Goal: Task Accomplishment & Management: Use online tool/utility

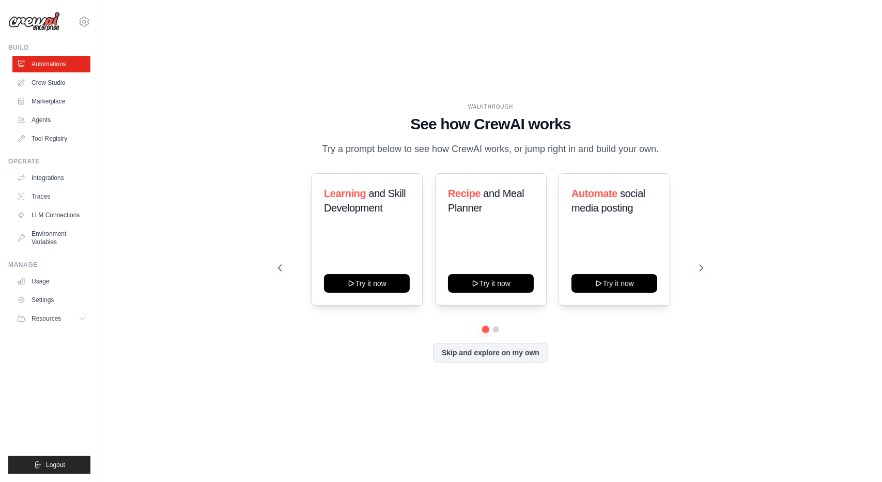
click at [173, 88] on div "WALKTHROUGH See how CrewAI works Try a prompt below to see how CrewAI works, or…" at bounding box center [491, 240] width 750 height 461
click at [71, 102] on link "Marketplace" at bounding box center [52, 101] width 78 height 17
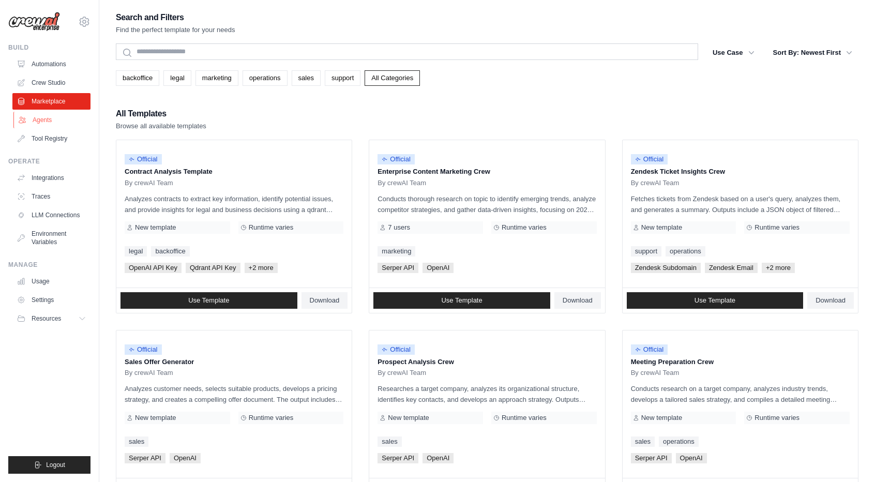
click at [58, 125] on link "Agents" at bounding box center [52, 120] width 78 height 17
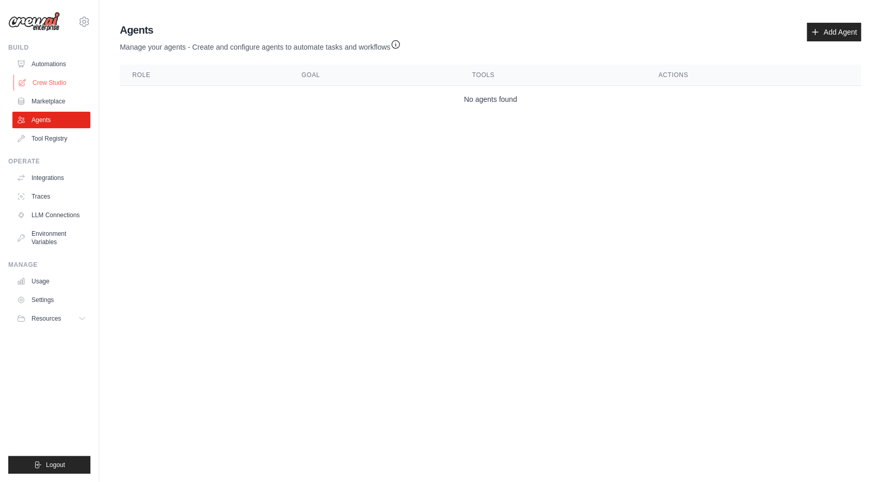
click at [66, 87] on link "Crew Studio" at bounding box center [52, 82] width 78 height 17
click at [67, 143] on link "Tool Registry" at bounding box center [52, 138] width 78 height 17
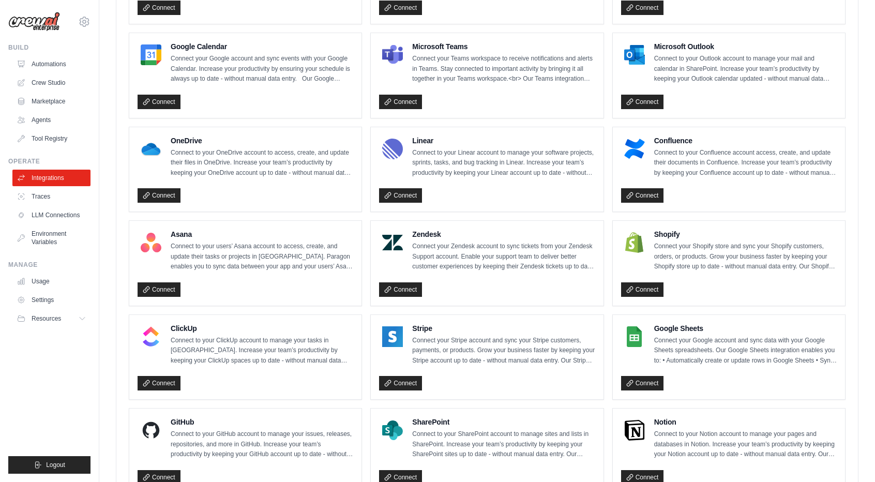
scroll to position [467, 0]
click at [654, 99] on link "Connect" at bounding box center [642, 102] width 43 height 14
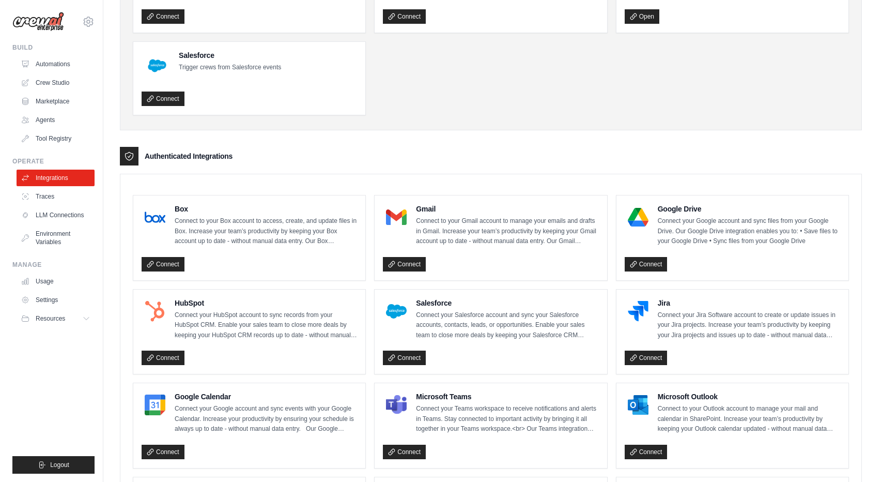
scroll to position [117, 0]
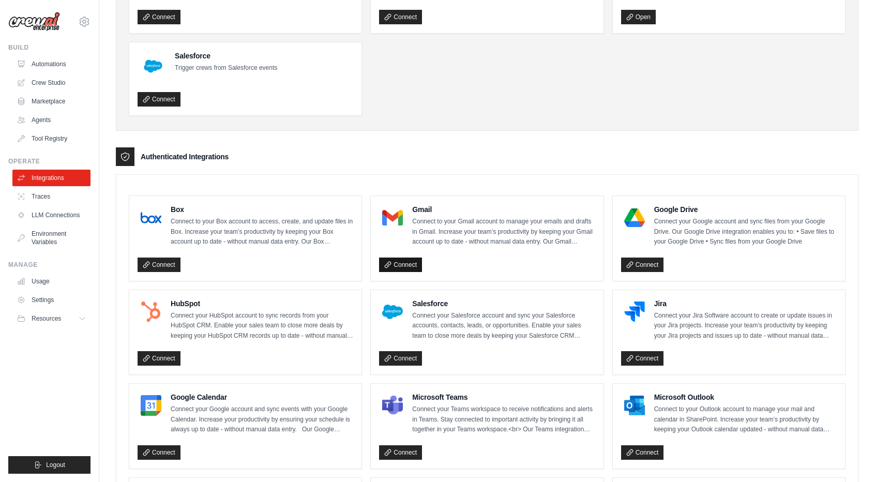
click at [408, 269] on link "Connect" at bounding box center [400, 264] width 43 height 14
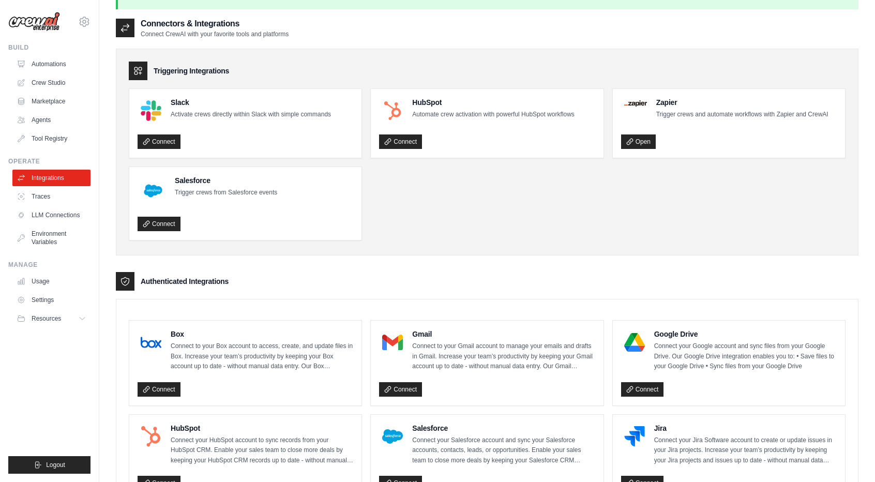
scroll to position [29, 0]
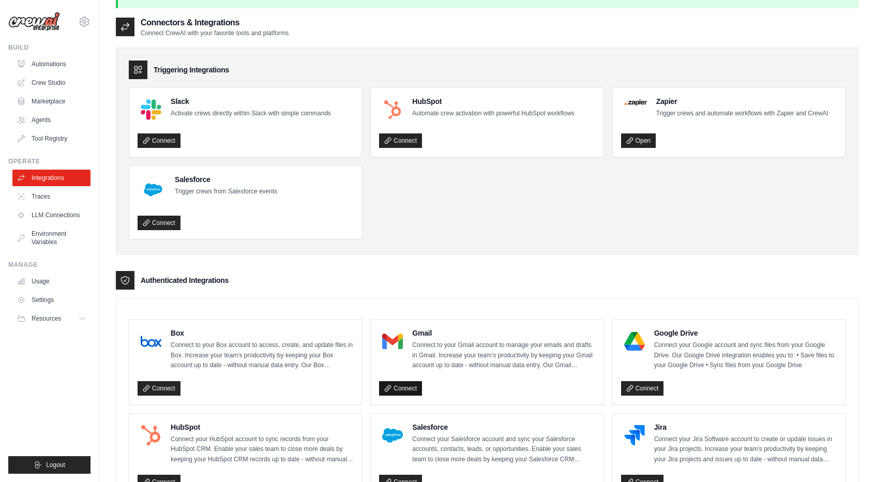
click at [395, 394] on link "Connect" at bounding box center [400, 388] width 43 height 14
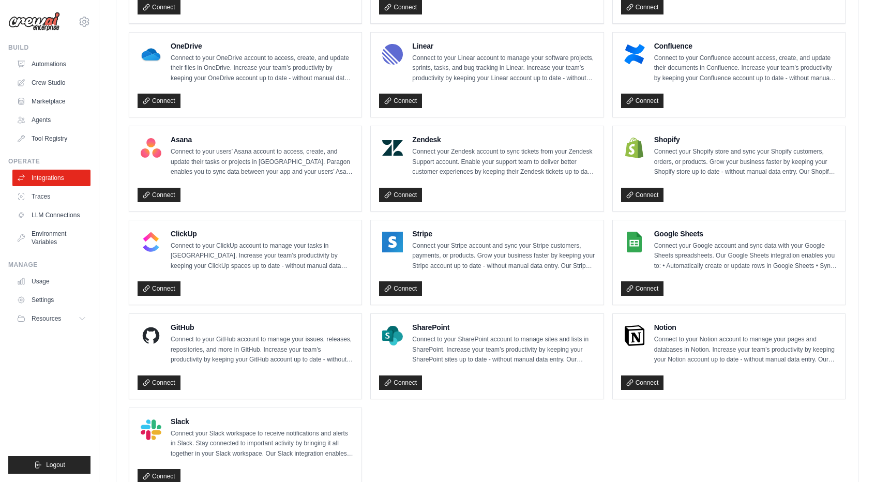
scroll to position [602, 0]
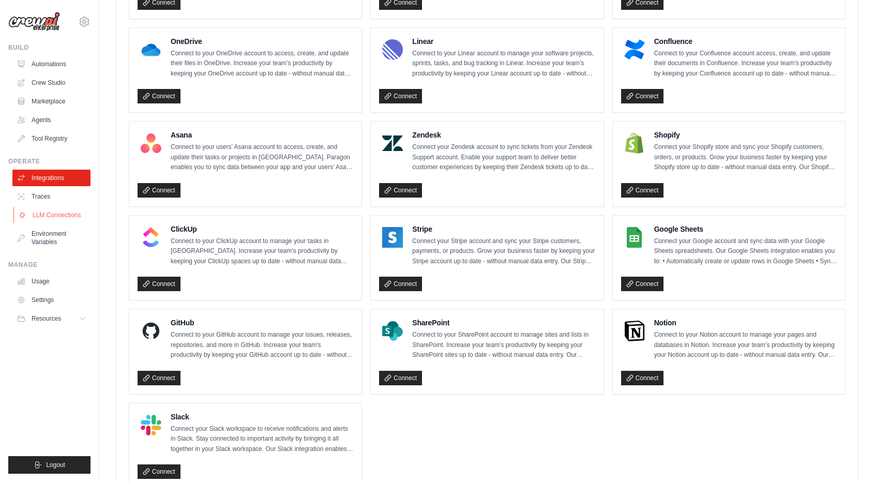
click at [75, 217] on link "LLM Connections" at bounding box center [52, 215] width 78 height 17
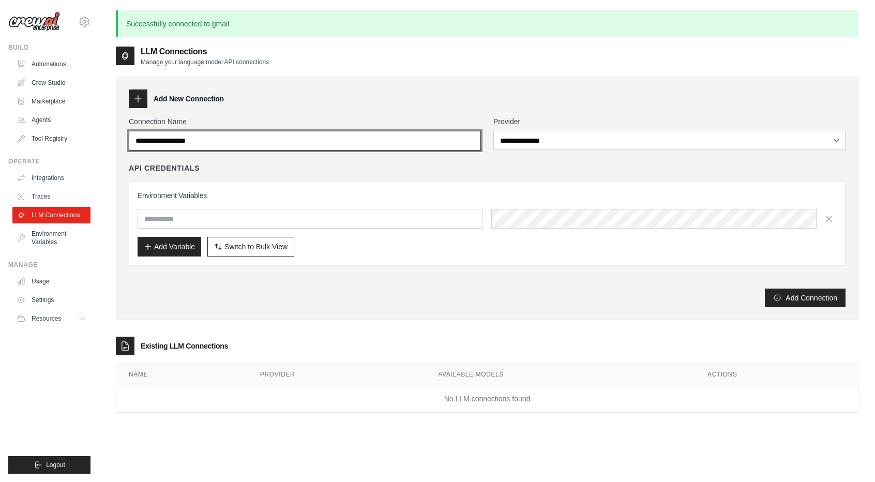
click at [317, 146] on input "Connection Name" at bounding box center [305, 141] width 352 height 20
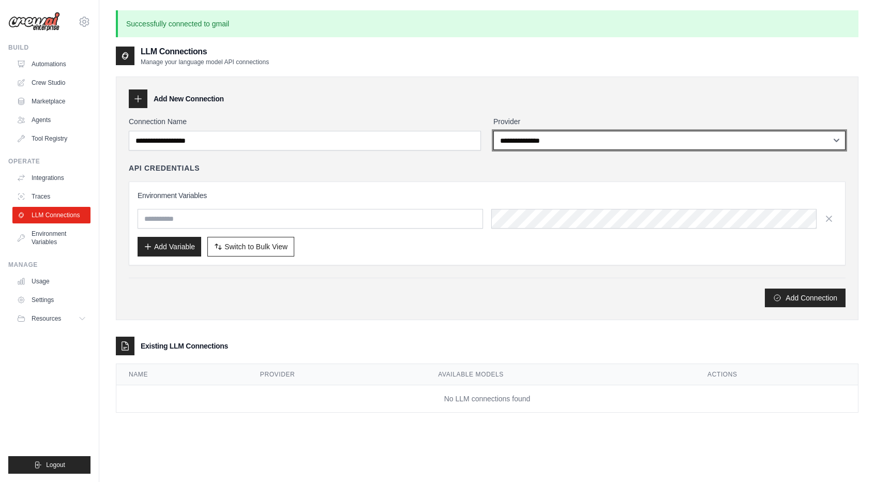
click at [526, 141] on select "**********" at bounding box center [669, 140] width 352 height 19
select select "*********"
click at [493, 131] on select "**********" at bounding box center [669, 140] width 352 height 19
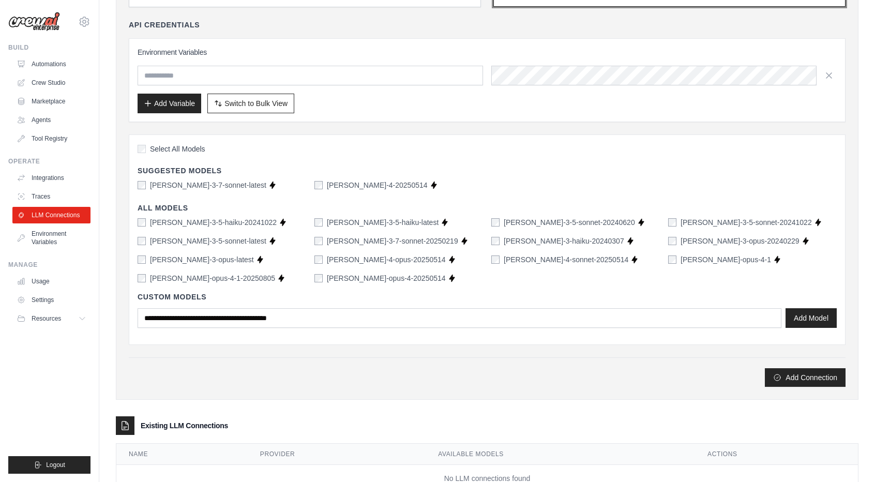
scroll to position [177, 0]
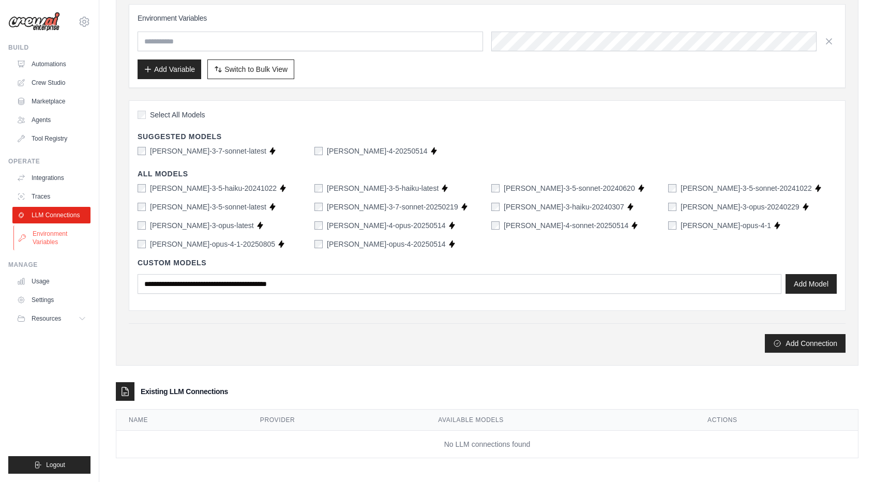
click at [67, 237] on link "Environment Variables" at bounding box center [52, 237] width 78 height 25
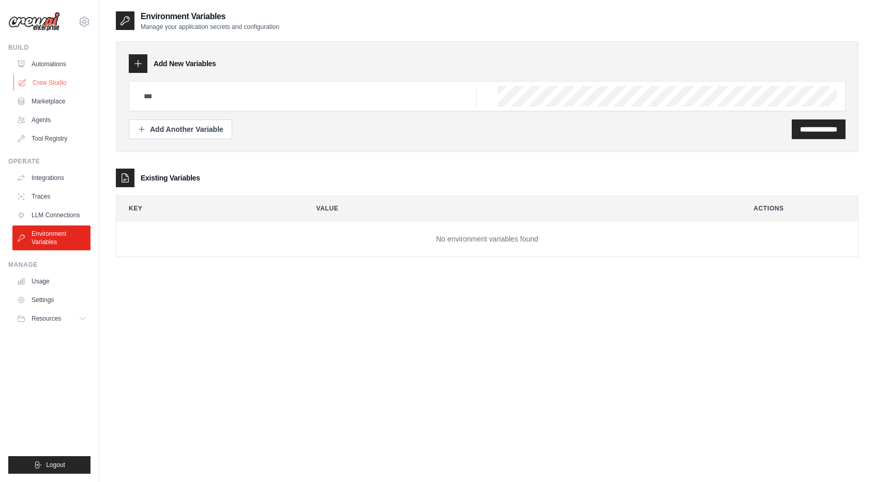
click at [68, 75] on link "Crew Studio" at bounding box center [52, 82] width 78 height 17
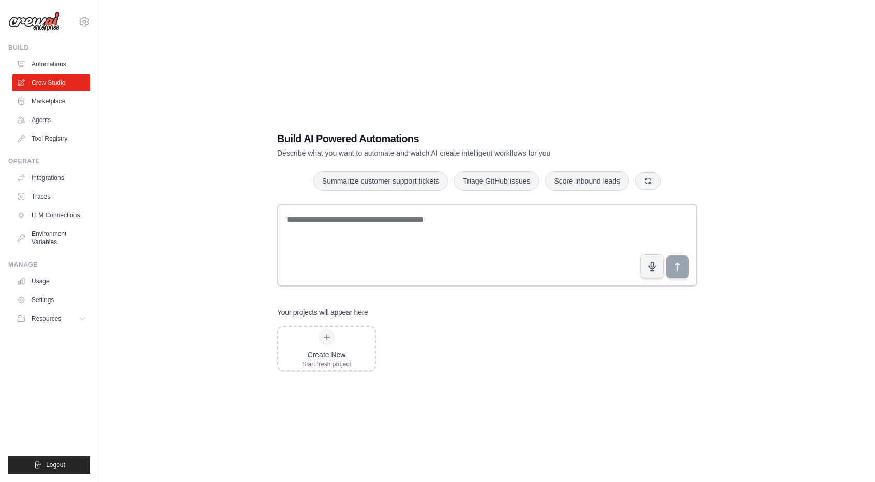
click at [64, 68] on link "Automations" at bounding box center [51, 64] width 78 height 17
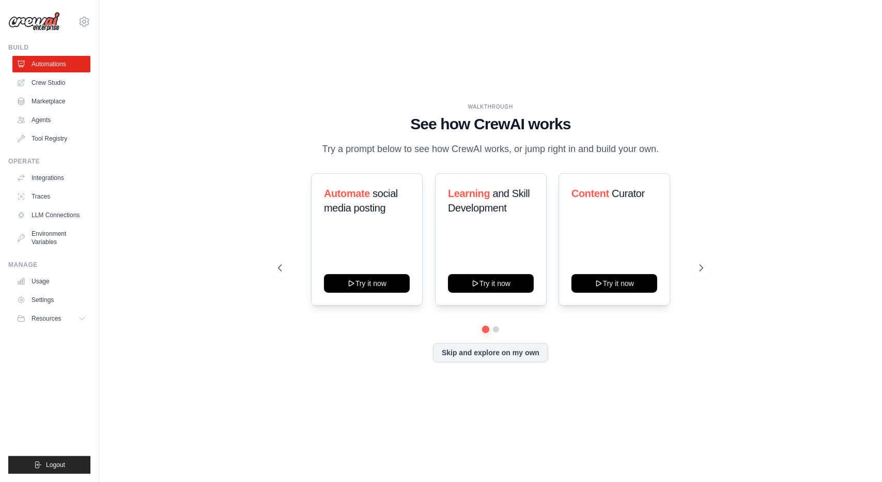
click at [697, 89] on div "WALKTHROUGH See how CrewAI works Try a prompt below to see how CrewAI works, or…" at bounding box center [491, 240] width 750 height 461
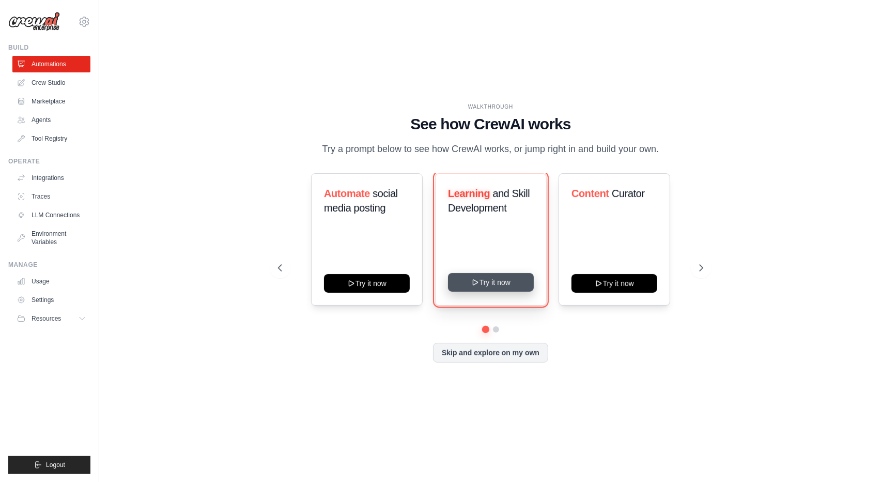
click at [481, 288] on button "Try it now" at bounding box center [491, 282] width 86 height 19
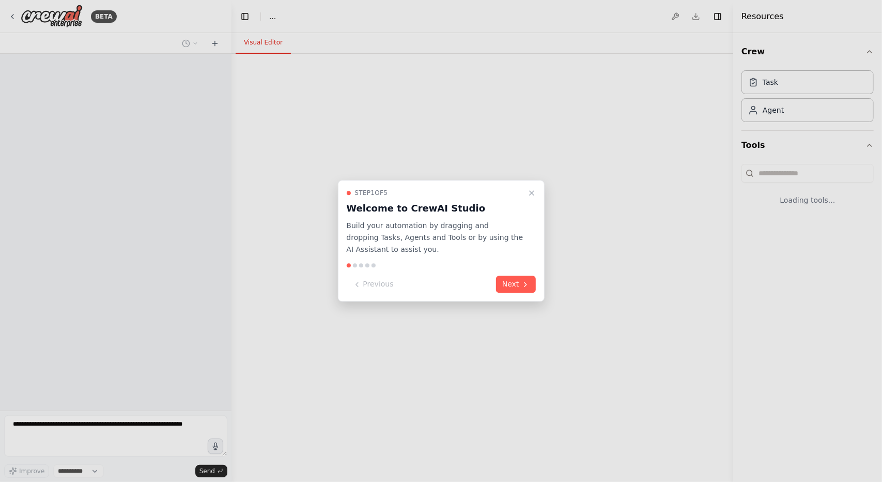
select select "****"
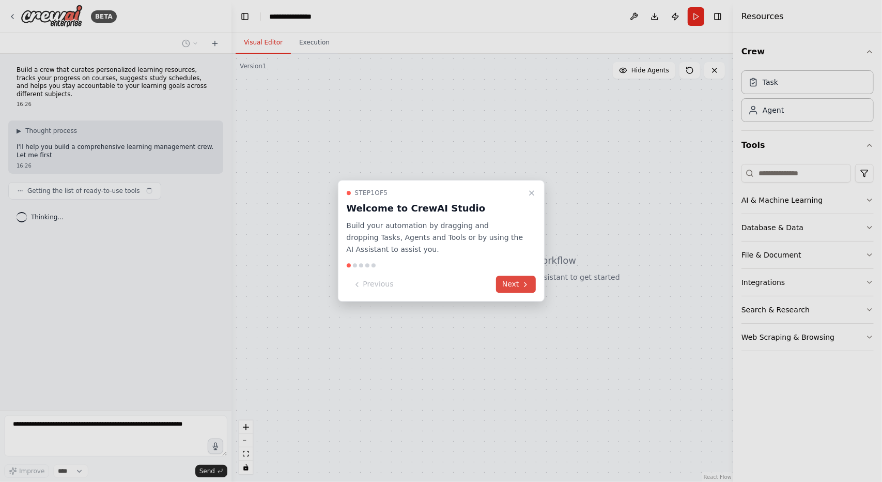
click at [513, 287] on button "Next" at bounding box center [516, 284] width 40 height 17
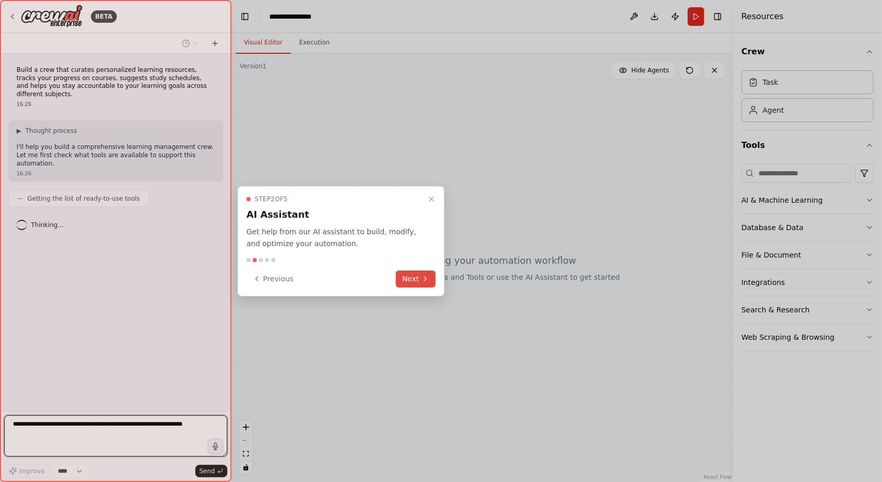
click at [412, 272] on button "Next" at bounding box center [416, 278] width 40 height 17
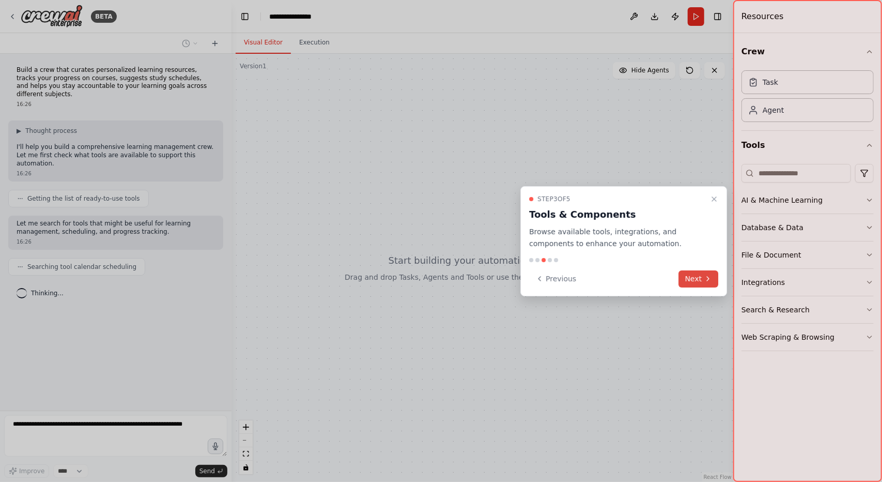
click at [707, 281] on icon at bounding box center [708, 278] width 8 height 8
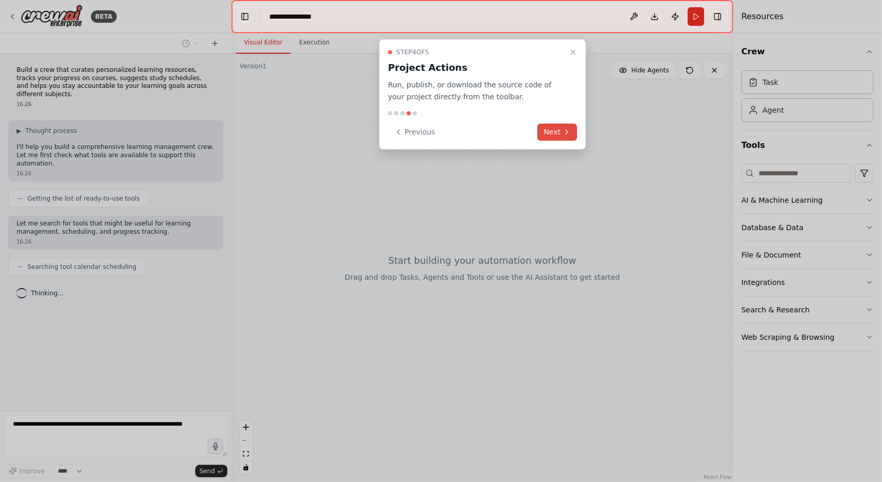
click at [553, 128] on button "Next" at bounding box center [558, 132] width 40 height 17
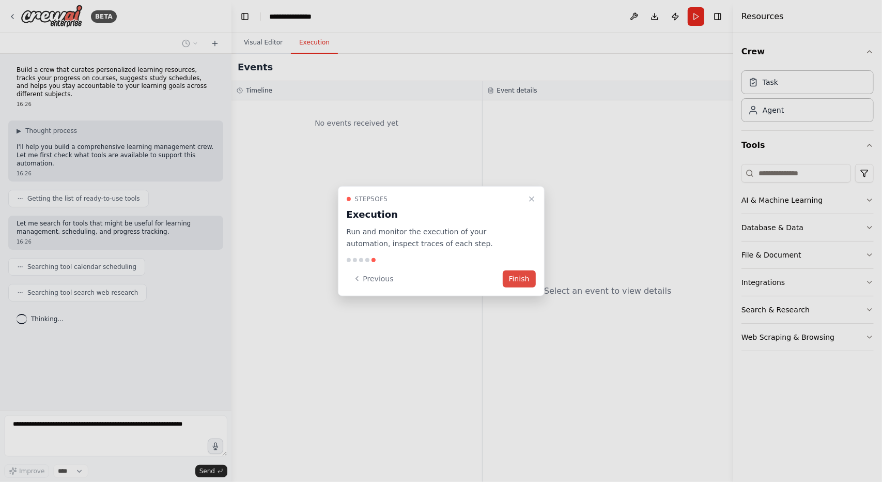
click at [522, 276] on button "Finish" at bounding box center [519, 278] width 33 height 17
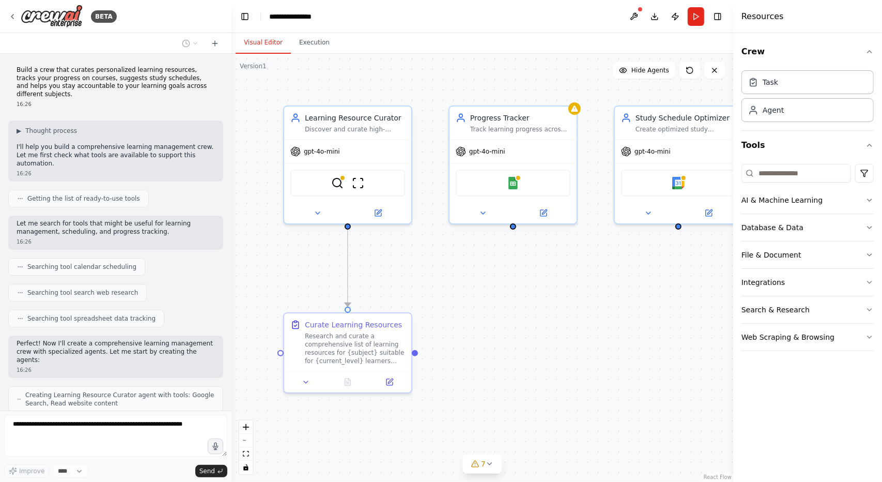
scroll to position [212, 0]
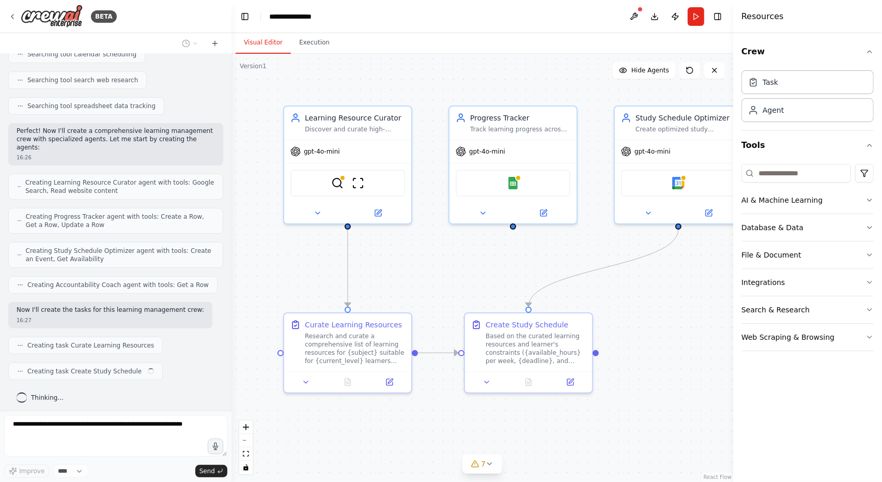
click at [164, 281] on span "Creating Accountability Coach agent with tools: Get a Row" at bounding box center [117, 285] width 181 height 8
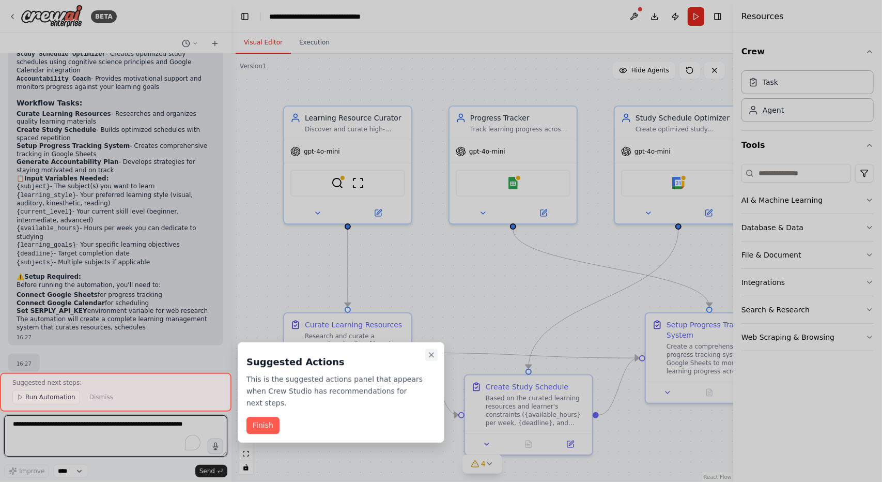
scroll to position [846, 0]
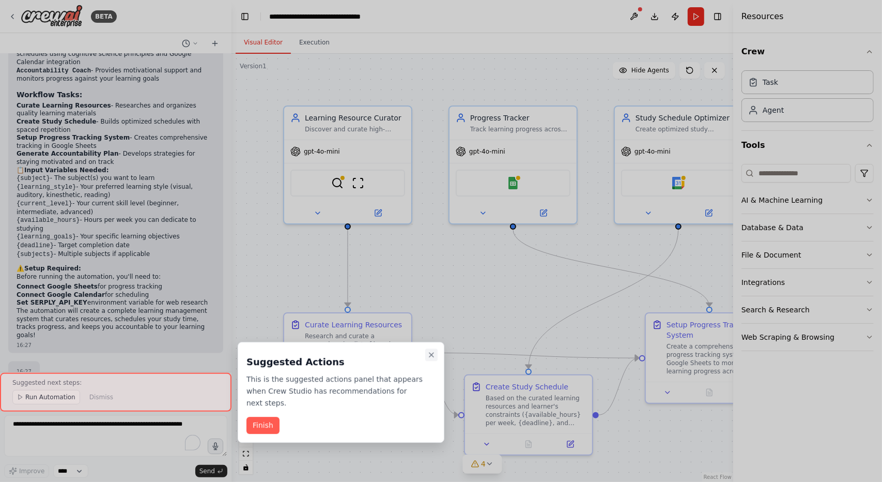
click at [435, 359] on button "Close walkthrough" at bounding box center [431, 354] width 12 height 12
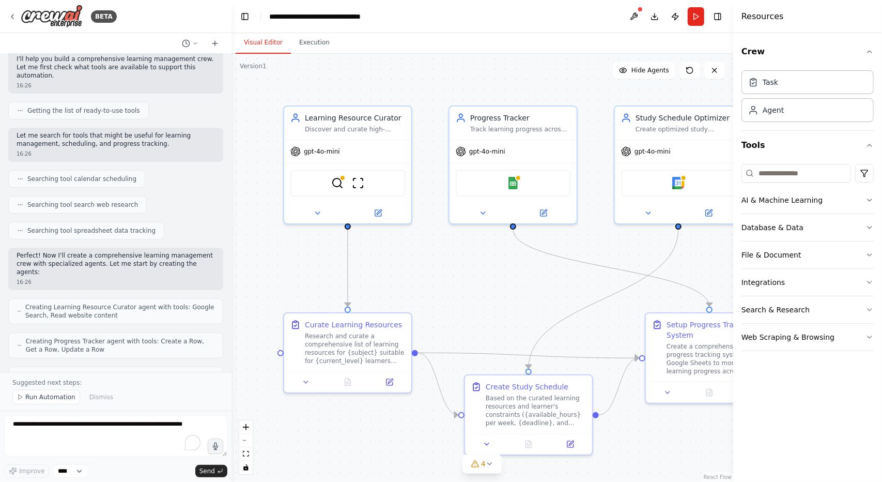
scroll to position [0, 0]
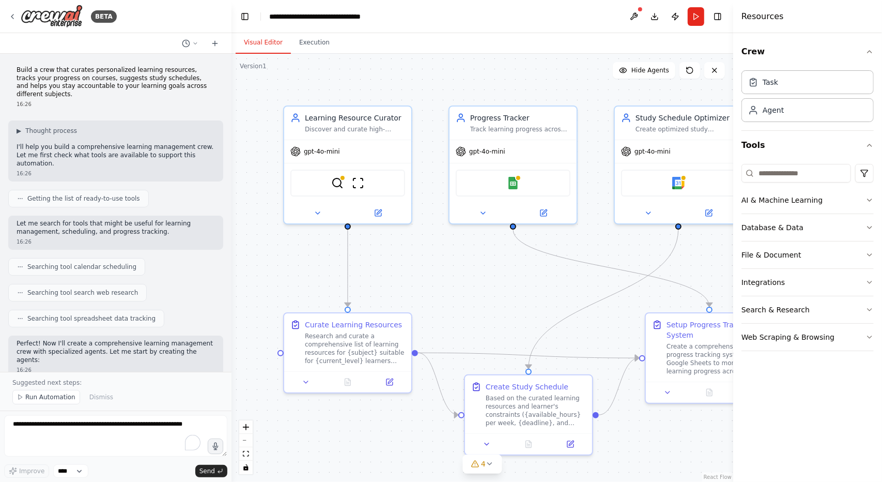
click at [315, 415] on div ".deletable-edge-delete-btn { width: 20px; height: 20px; border: 0px solid #ffff…" at bounding box center [483, 268] width 502 height 428
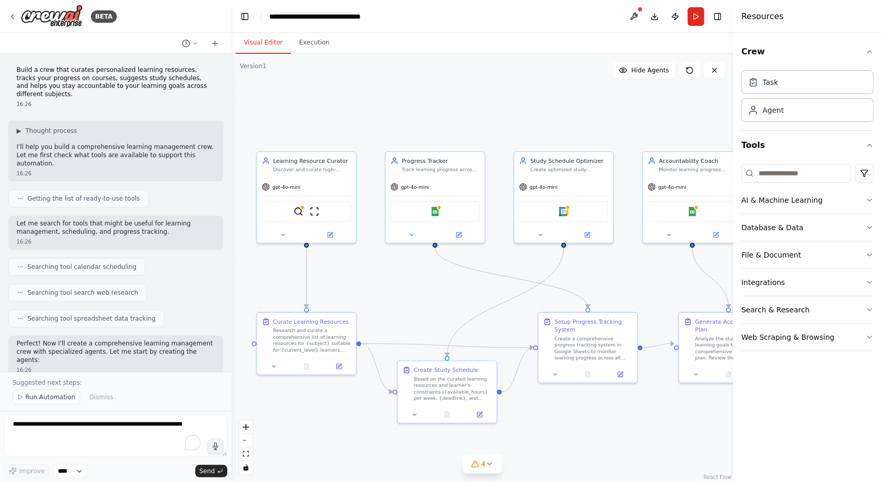
drag, startPoint x: 479, startPoint y: 162, endPoint x: 354, endPoint y: 285, distance: 174.7
click at [354, 285] on div ".deletable-edge-delete-btn { width: 20px; height: 20px; border: 0px solid #ffff…" at bounding box center [483, 268] width 502 height 428
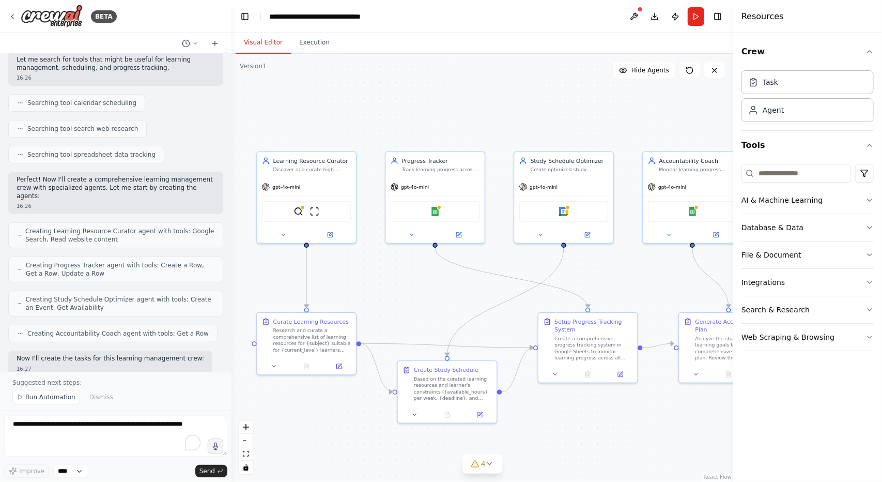
scroll to position [164, 0]
click at [544, 449] on div ".deletable-edge-delete-btn { width: 20px; height: 20px; border: 0px solid #ffff…" at bounding box center [483, 268] width 502 height 428
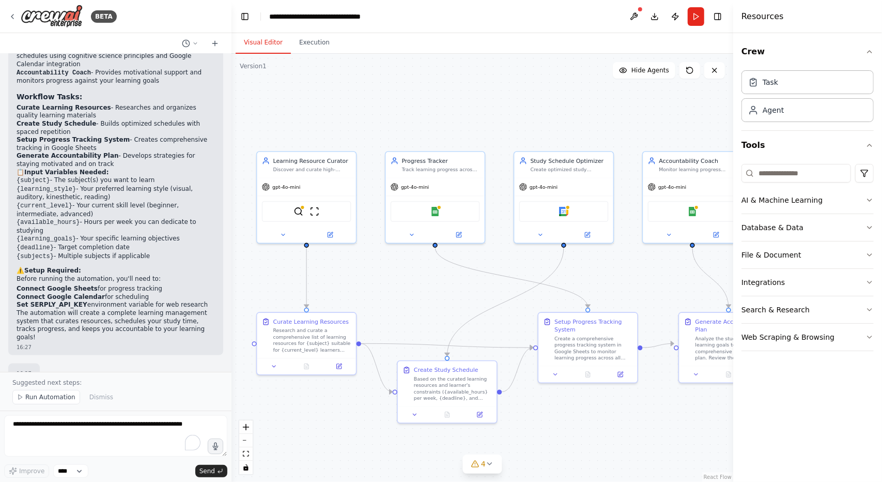
scroll to position [846, 0]
click at [52, 381] on p "Suggested next steps:" at bounding box center [115, 382] width 207 height 8
click at [52, 404] on button "Run Automation" at bounding box center [46, 397] width 68 height 14
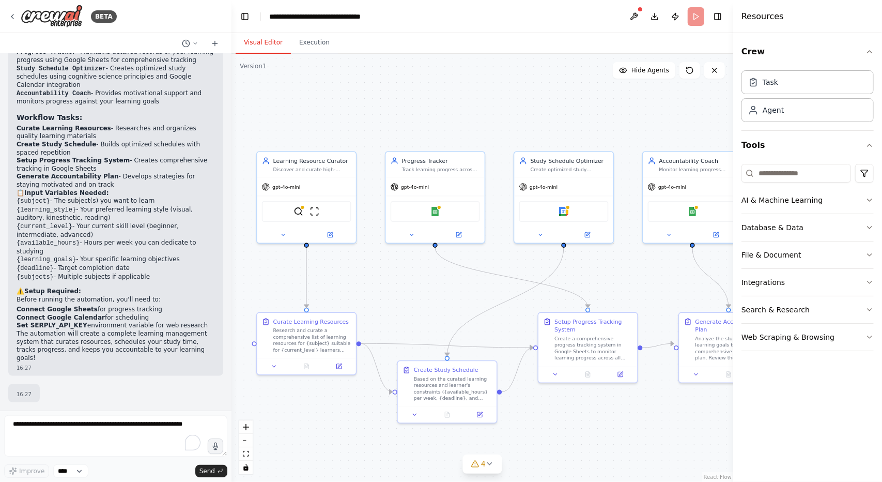
scroll to position [807, 0]
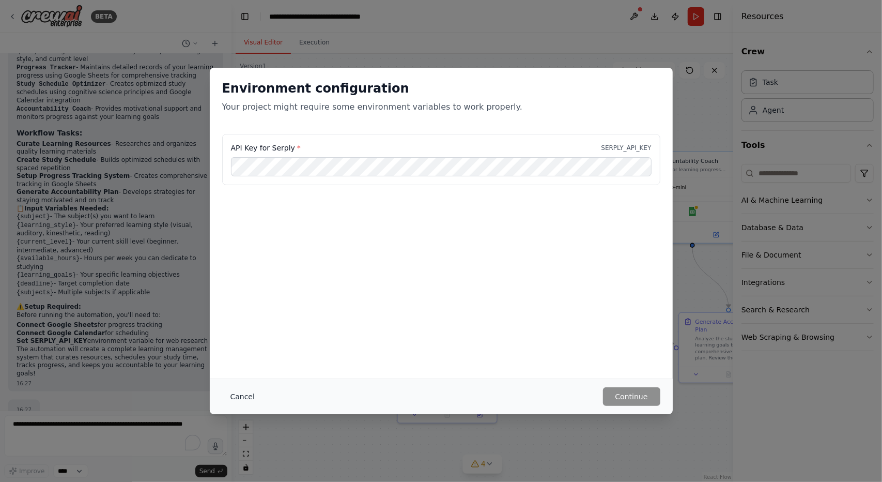
click at [240, 398] on button "Cancel" at bounding box center [242, 396] width 41 height 19
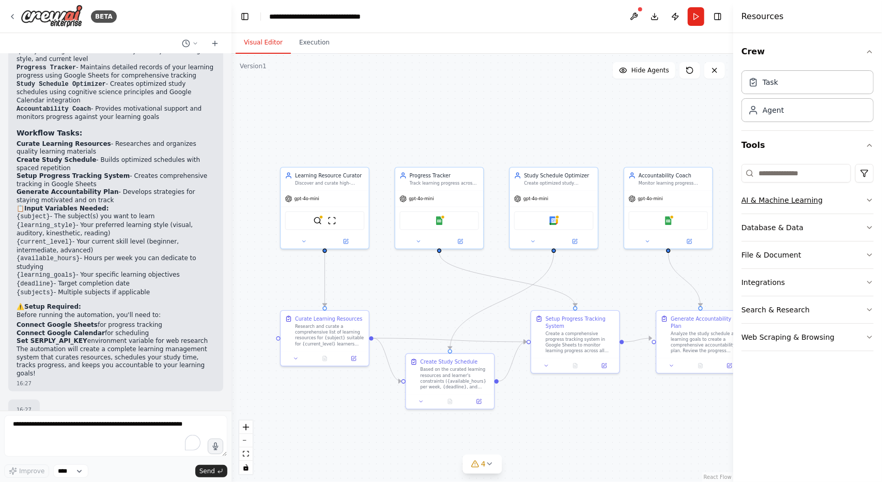
click at [781, 190] on button "AI & Machine Learning" at bounding box center [808, 200] width 132 height 27
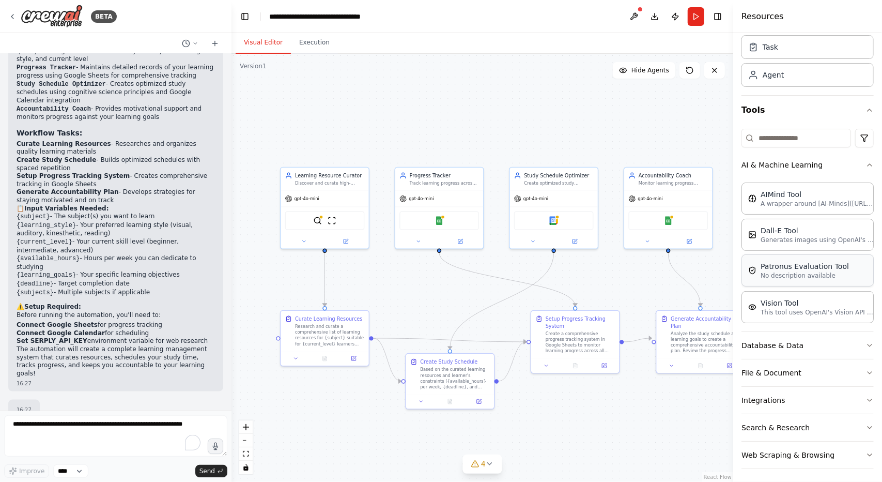
scroll to position [34, 0]
click at [820, 444] on button "Web Scraping & Browsing" at bounding box center [808, 455] width 132 height 27
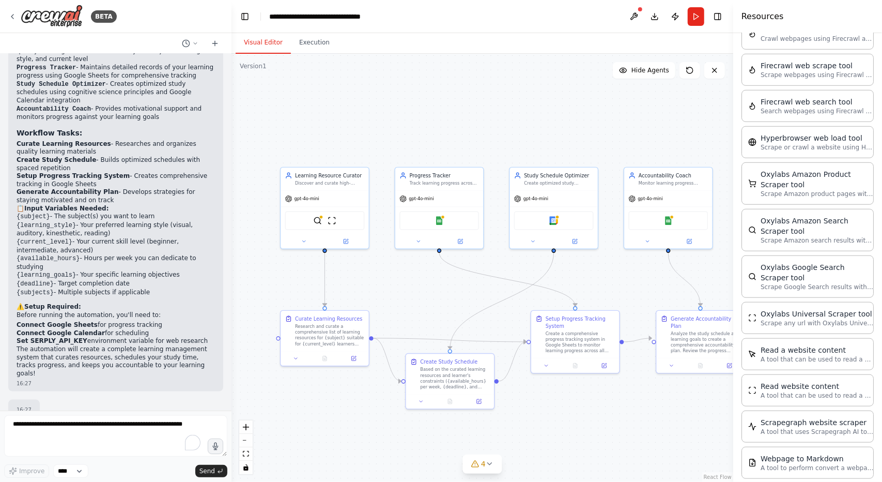
scroll to position [612, 0]
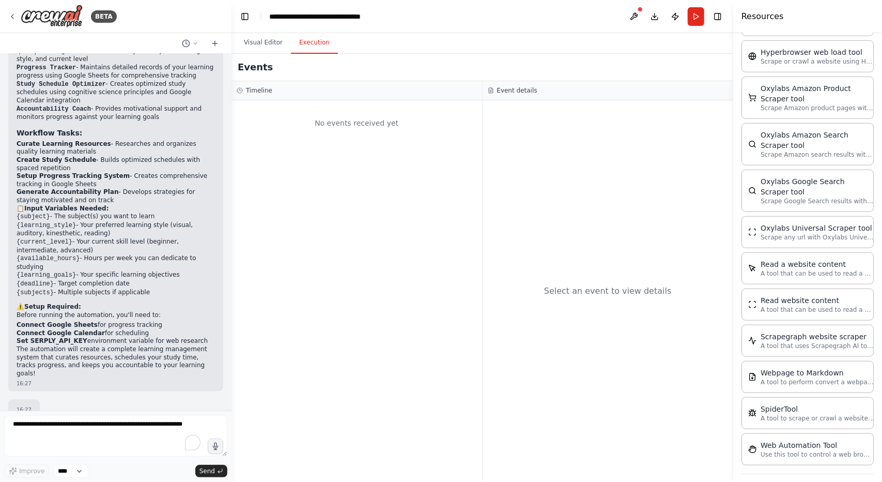
click at [300, 43] on button "Execution" at bounding box center [314, 43] width 47 height 22
click at [10, 19] on icon at bounding box center [12, 16] width 8 height 8
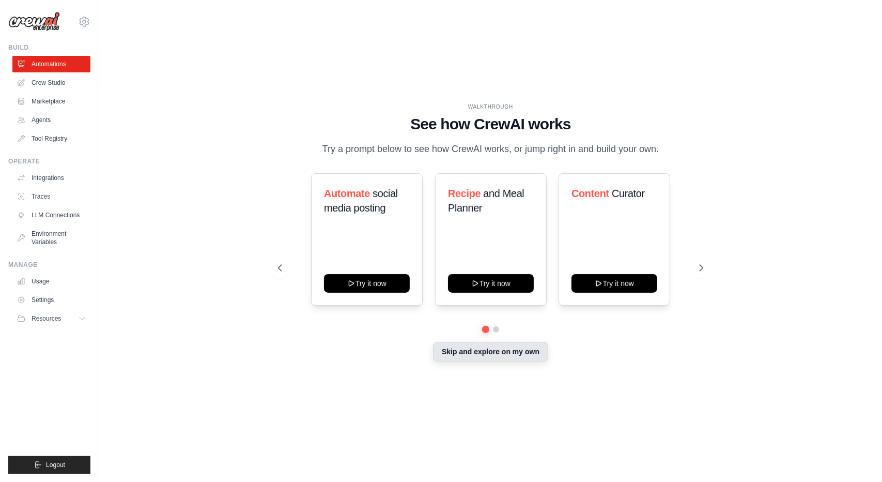
click at [500, 357] on button "Skip and explore on my own" at bounding box center [490, 352] width 115 height 20
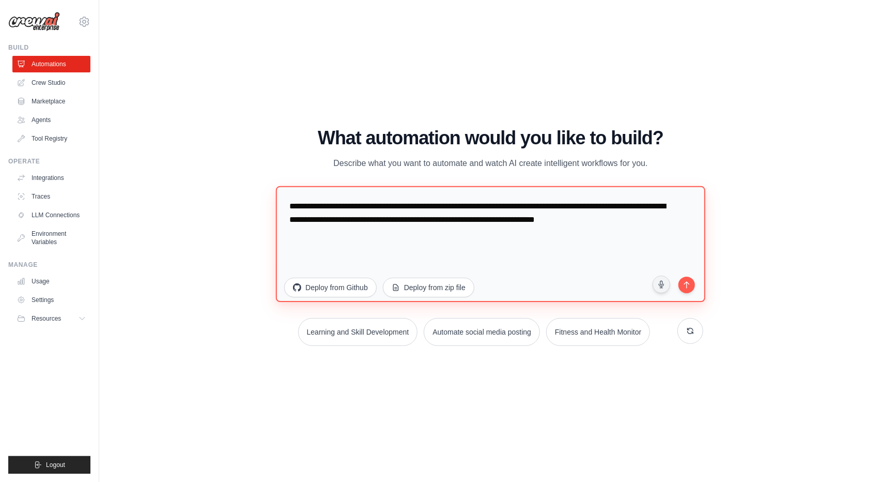
click at [446, 220] on textarea "**********" at bounding box center [491, 244] width 430 height 116
click at [440, 241] on textarea "**********" at bounding box center [491, 244] width 430 height 116
drag, startPoint x: 440, startPoint y: 241, endPoint x: 202, endPoint y: 88, distance: 282.9
click at [202, 88] on div "WALKTHROUGH See how CrewAI works Try a prompt below to see how CrewAI works, or…" at bounding box center [491, 240] width 750 height 461
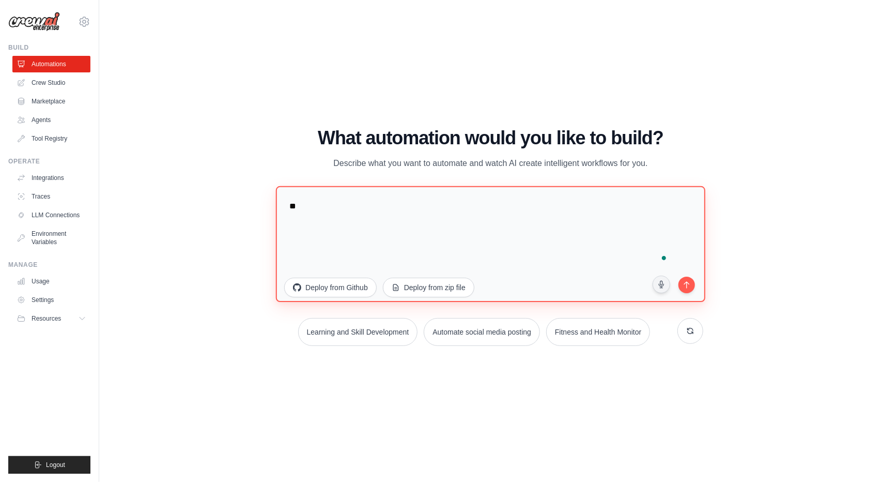
type textarea "*"
type textarea "**********"
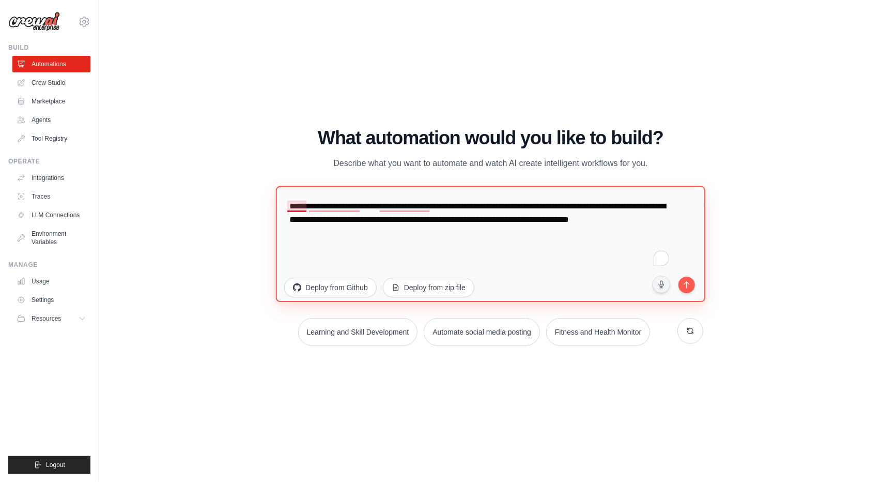
click at [300, 209] on textarea "**********" at bounding box center [491, 244] width 430 height 116
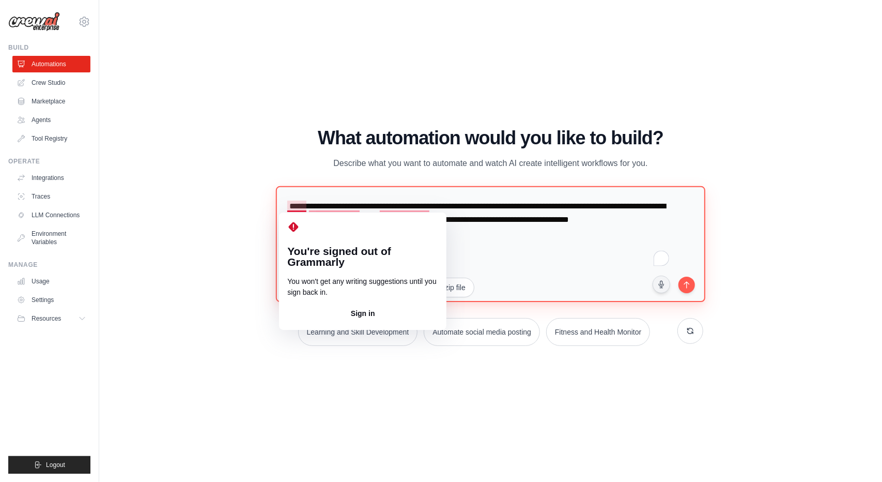
click at [472, 240] on textarea "**********" at bounding box center [491, 244] width 430 height 116
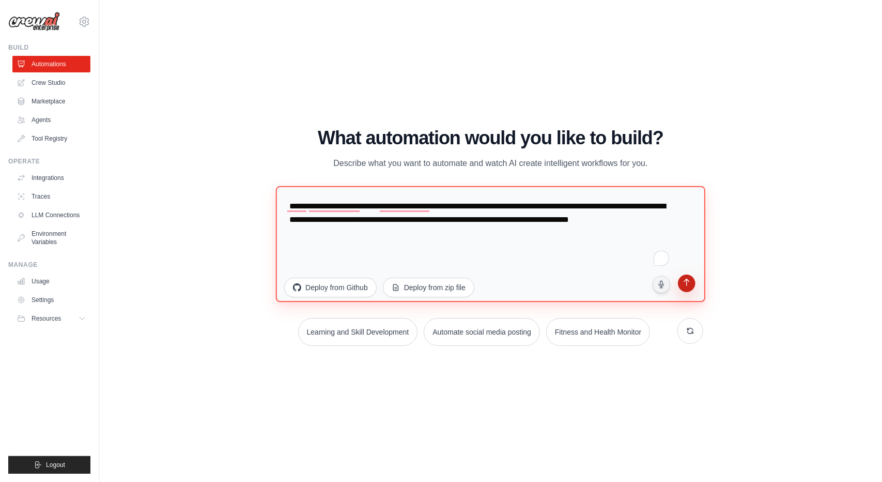
type textarea "**********"
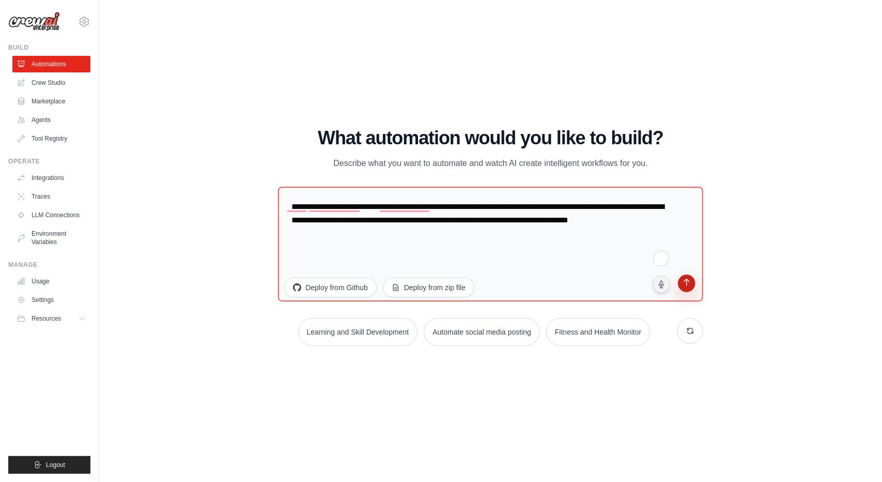
click at [694, 290] on button "submit" at bounding box center [687, 284] width 20 height 20
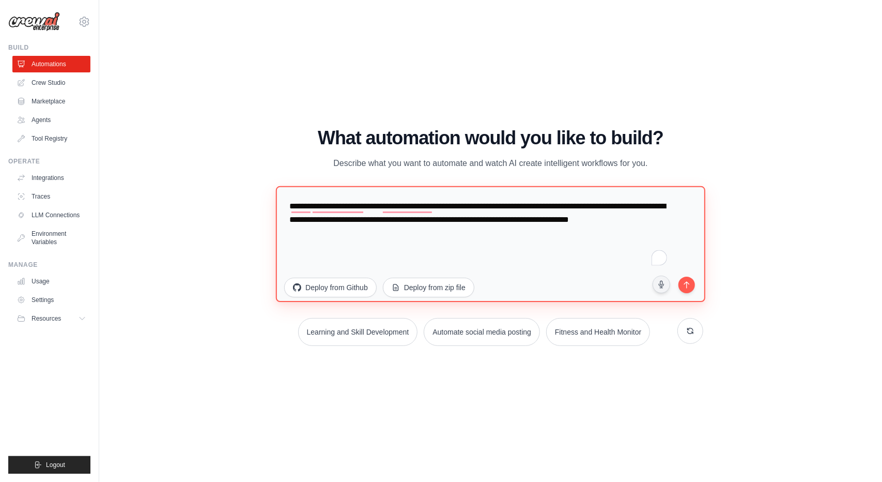
click at [437, 239] on textarea "**********" at bounding box center [491, 244] width 430 height 116
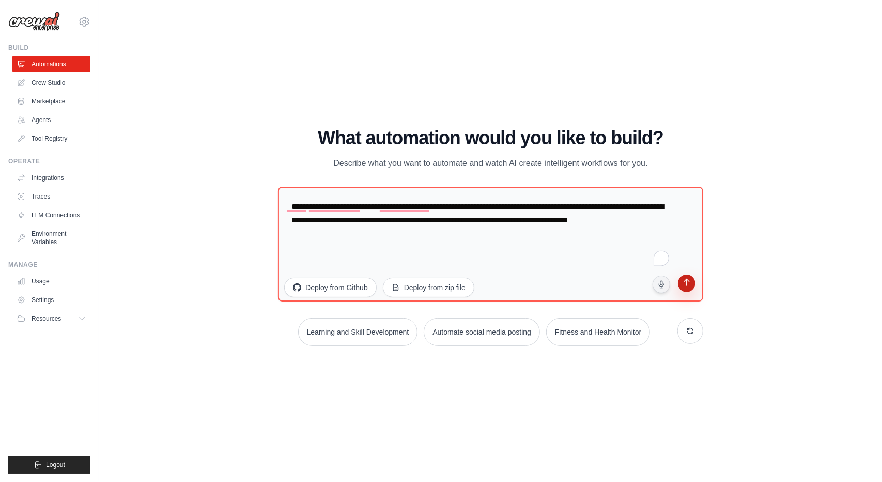
click at [691, 285] on icon "submit" at bounding box center [687, 284] width 10 height 10
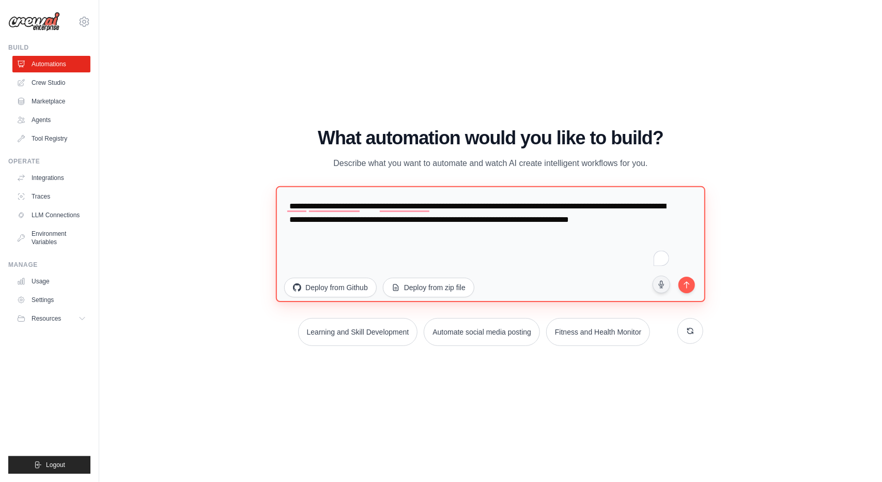
drag, startPoint x: 450, startPoint y: 232, endPoint x: 290, endPoint y: 202, distance: 162.5
click at [290, 202] on textarea "**********" at bounding box center [491, 244] width 430 height 116
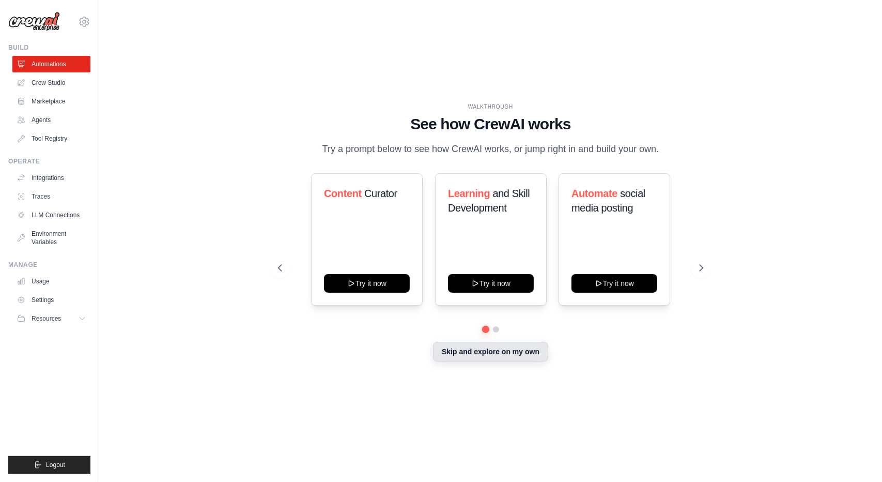
click at [449, 357] on button "Skip and explore on my own" at bounding box center [490, 352] width 115 height 20
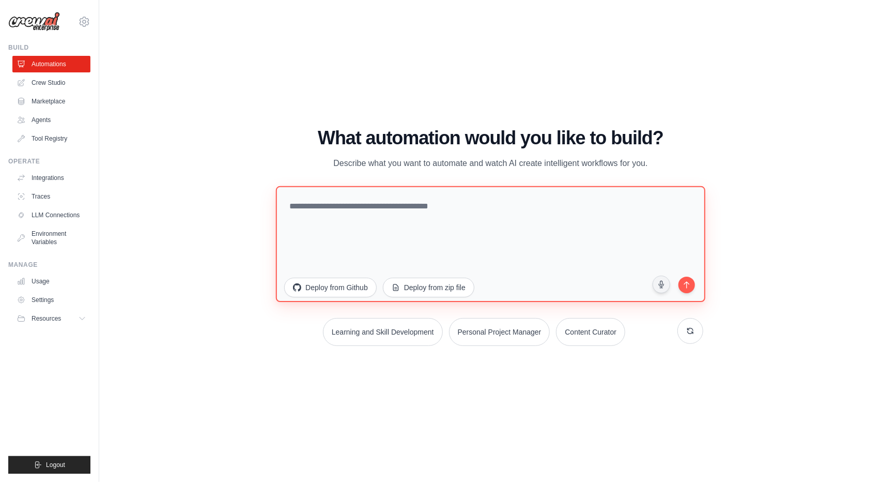
click at [415, 221] on textarea at bounding box center [491, 244] width 430 height 116
paste textarea "**********"
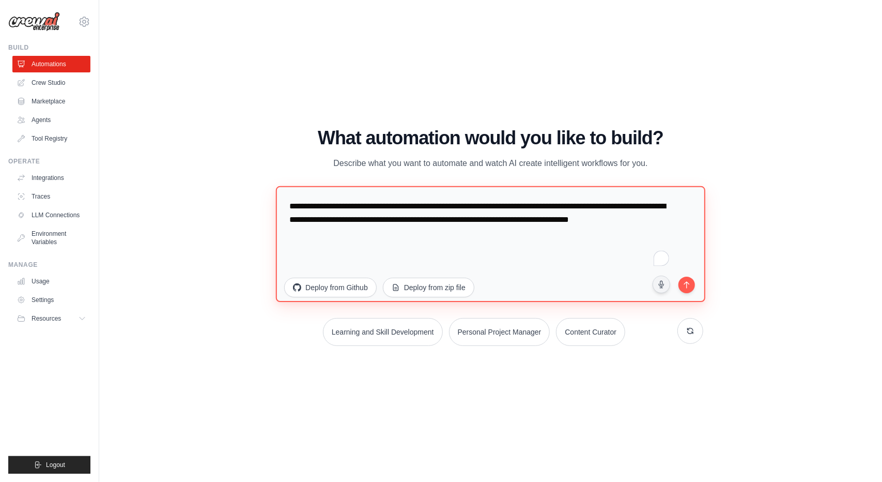
click at [415, 221] on textarea "**********" at bounding box center [491, 244] width 430 height 116
click at [465, 239] on textarea "**********" at bounding box center [491, 244] width 430 height 116
type textarea "**********"
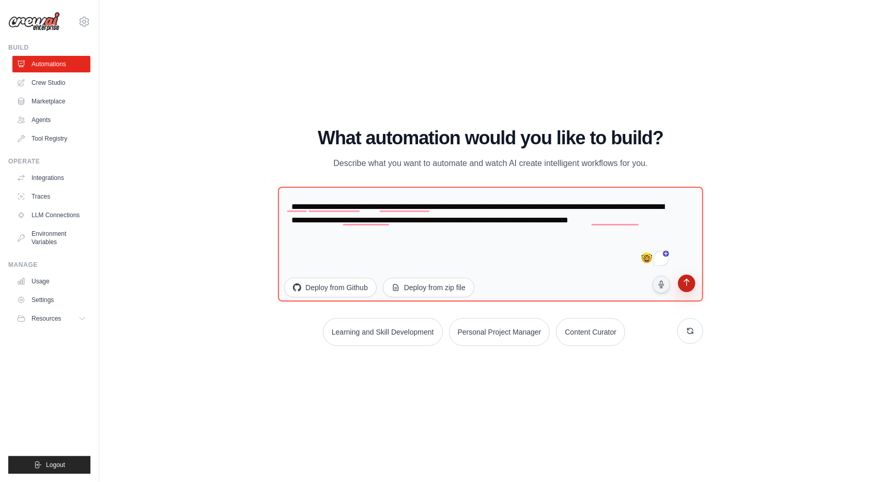
click at [683, 293] on button "submit" at bounding box center [687, 285] width 20 height 20
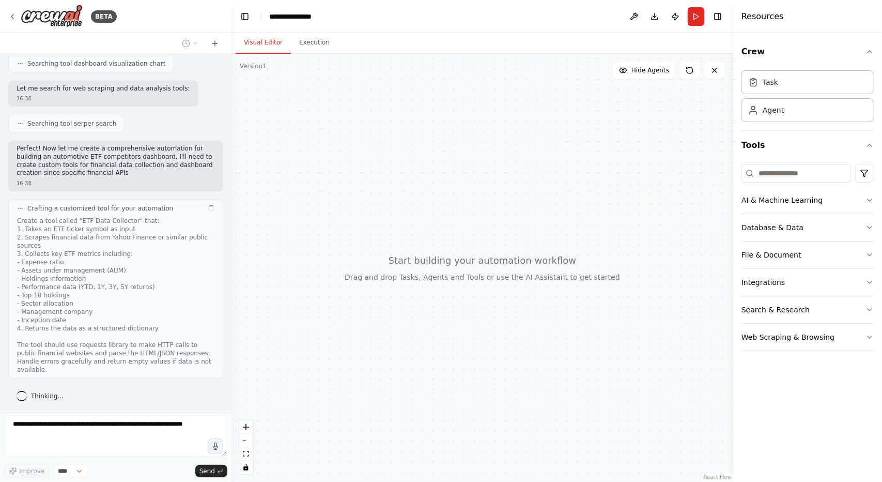
scroll to position [255, 0]
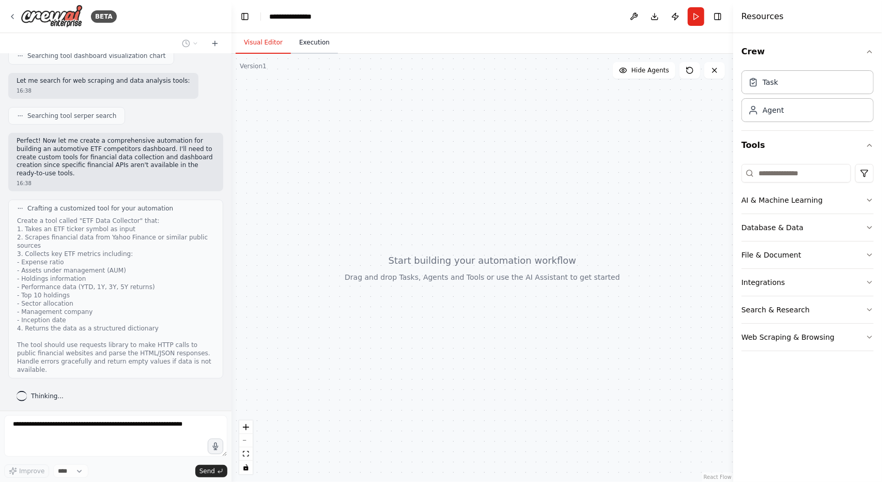
click at [319, 45] on button "Execution" at bounding box center [314, 43] width 47 height 22
click at [265, 45] on button "Visual Editor" at bounding box center [263, 43] width 55 height 22
click at [690, 69] on icon at bounding box center [690, 70] width 8 height 8
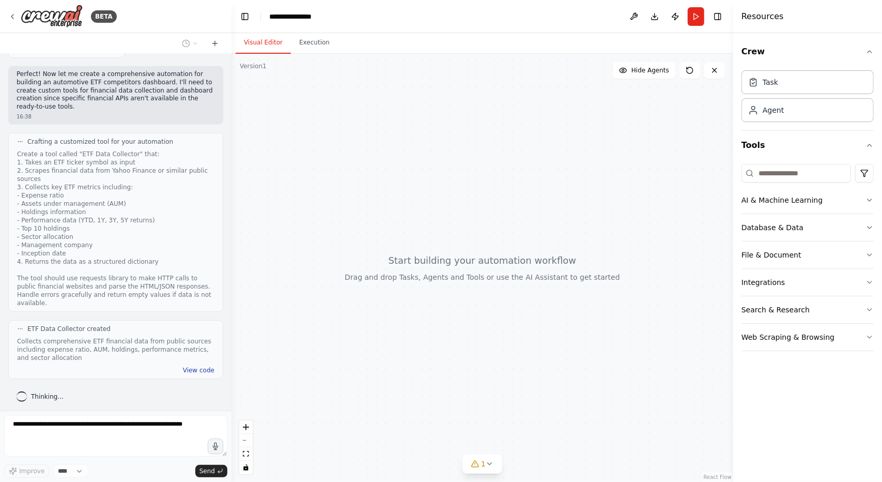
click at [183, 369] on button "View code" at bounding box center [199, 370] width 32 height 8
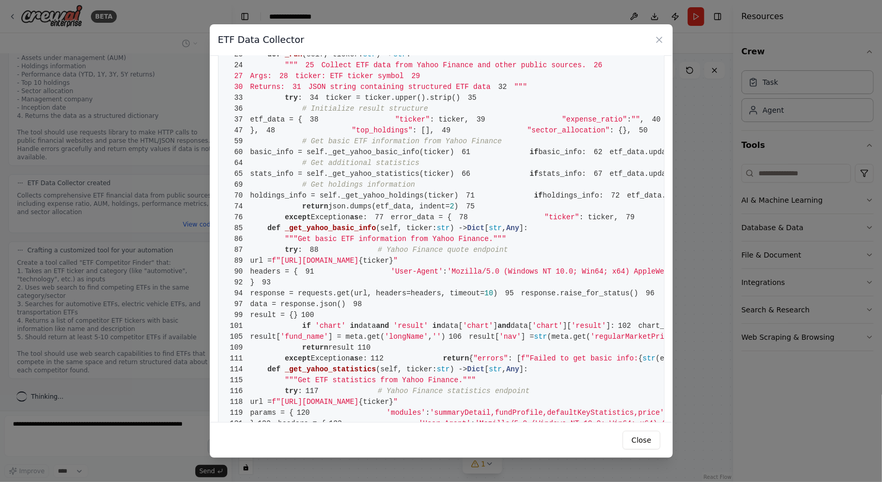
scroll to position [164, 0]
click at [364, 249] on pre "1 from crewai.tools import BaseTool 2 from pydantic import BaseModel, Field 3 f…" at bounding box center [441, 359] width 447 height 919
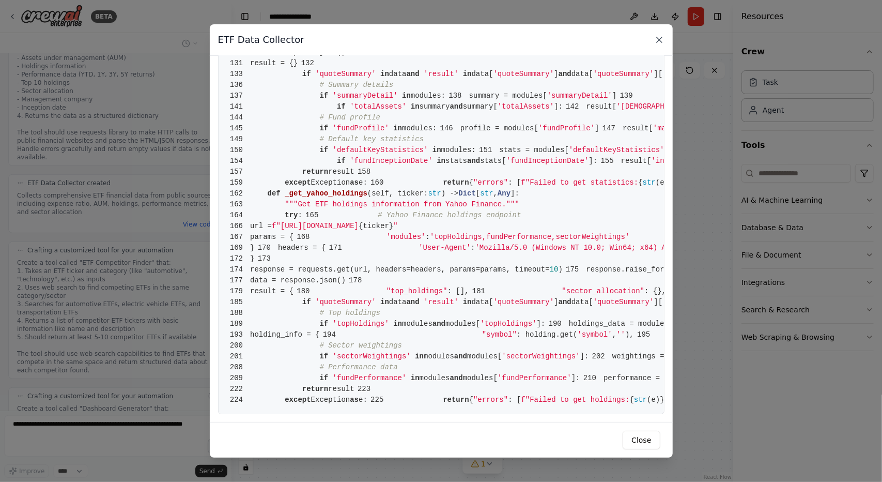
scroll to position [629, 0]
click at [663, 39] on icon at bounding box center [659, 40] width 10 height 10
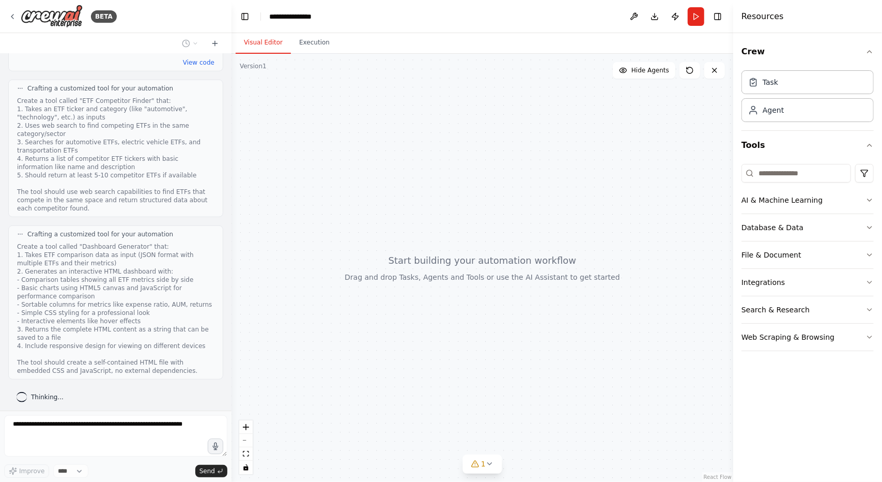
scroll to position [696, 0]
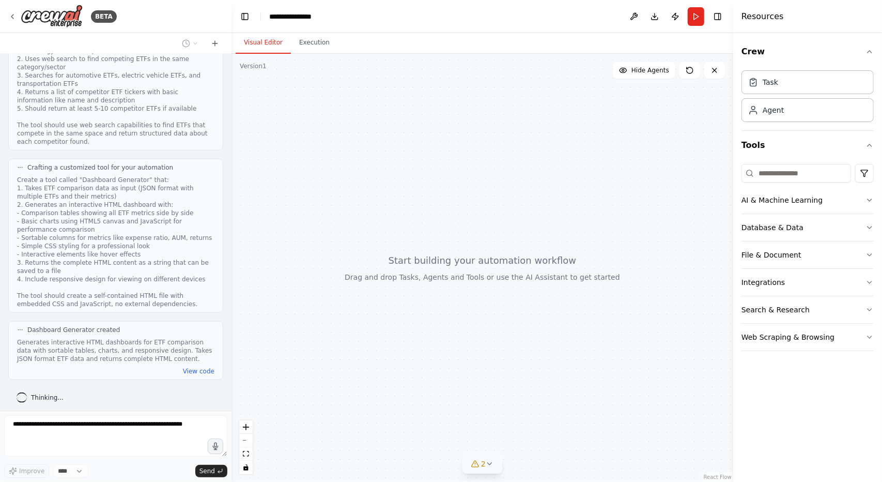
click at [478, 464] on icon at bounding box center [474, 464] width 7 height 6
click at [645, 74] on span "Hide Agents" at bounding box center [651, 70] width 38 height 8
click at [645, 74] on span "Show Agents" at bounding box center [649, 70] width 40 height 8
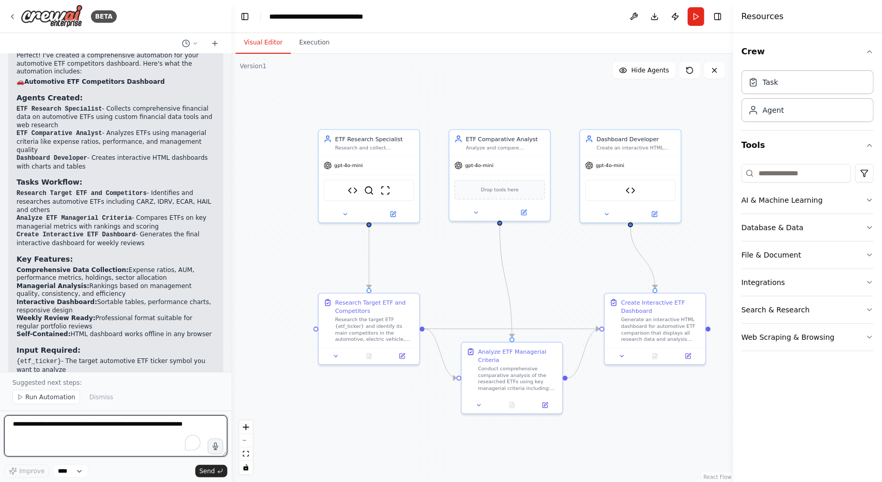
scroll to position [1406, 0]
click at [94, 162] on li "Dashboard Developer - Creates interactive HTML dashboards with charts and tables" at bounding box center [116, 161] width 198 height 17
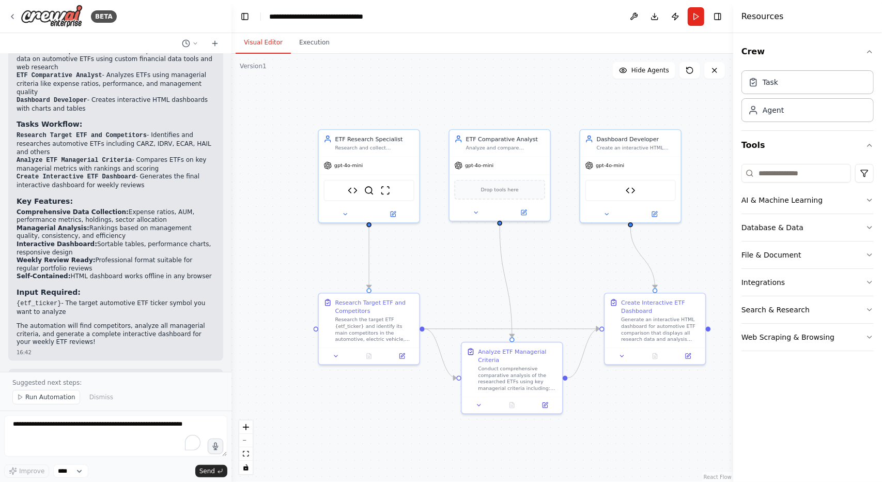
scroll to position [1464, 0]
click at [97, 452] on textarea "To enrich screen reader interactions, please activate Accessibility in Grammarl…" at bounding box center [115, 435] width 223 height 41
click at [60, 394] on span "Run Automation" at bounding box center [50, 397] width 50 height 8
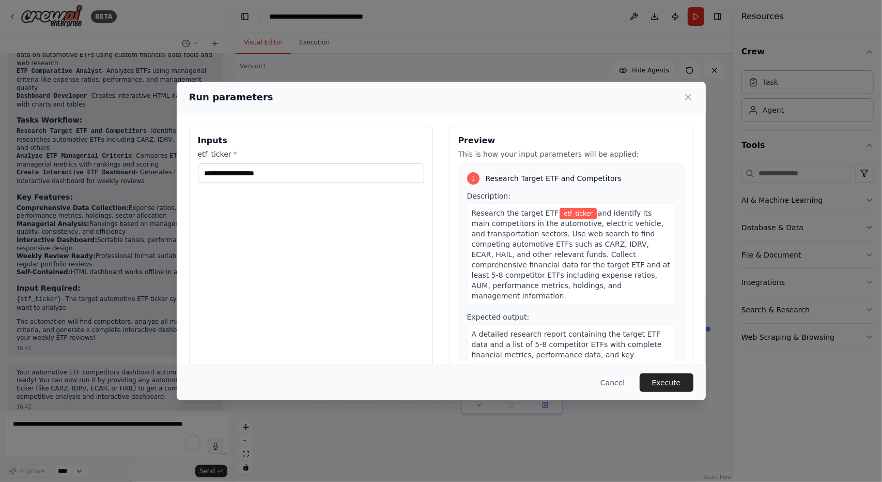
scroll to position [1471, 0]
click at [313, 170] on input "etf_ticker *" at bounding box center [311, 173] width 226 height 20
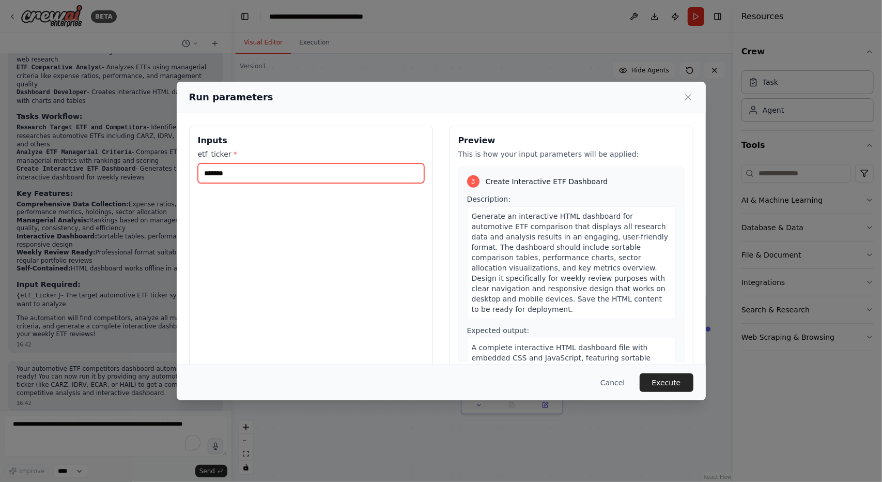
scroll to position [507, 0]
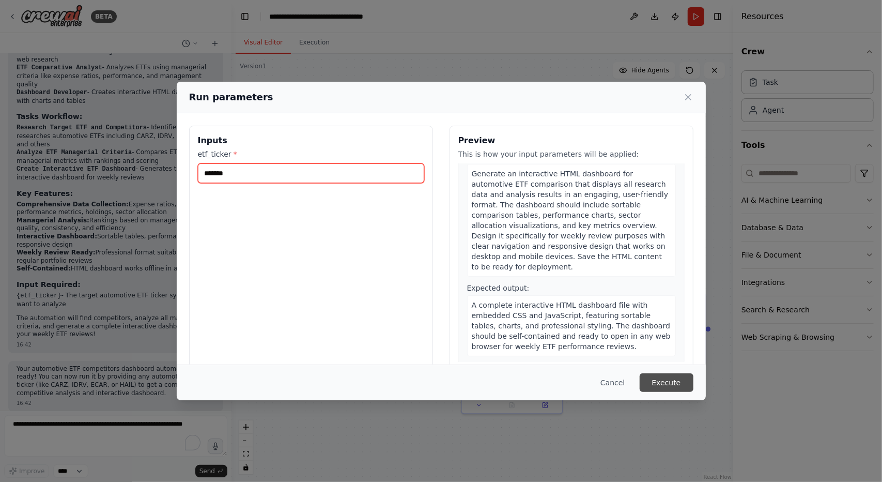
type input "*******"
click at [667, 377] on button "Execute" at bounding box center [667, 382] width 54 height 19
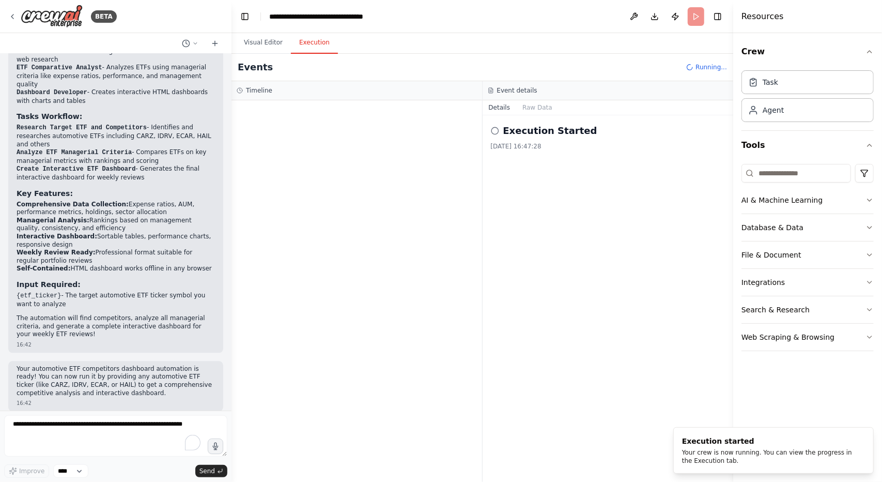
click at [298, 42] on button "Execution" at bounding box center [314, 43] width 47 height 22
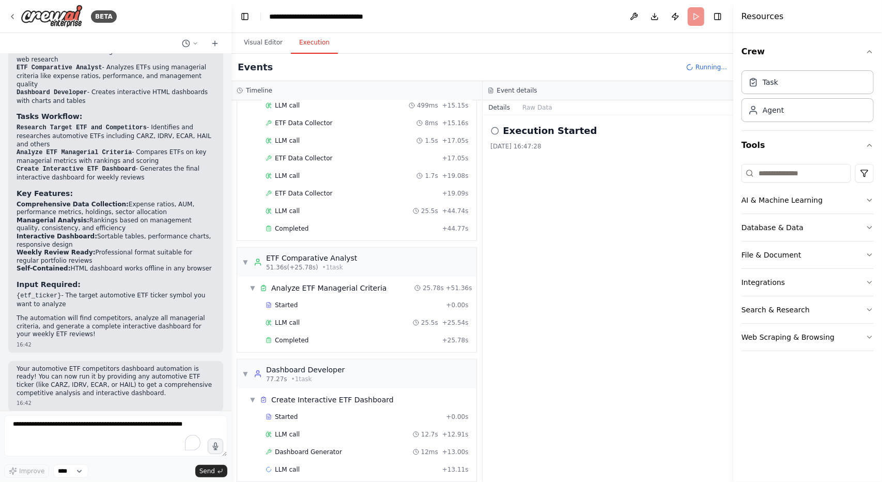
scroll to position [304, 0]
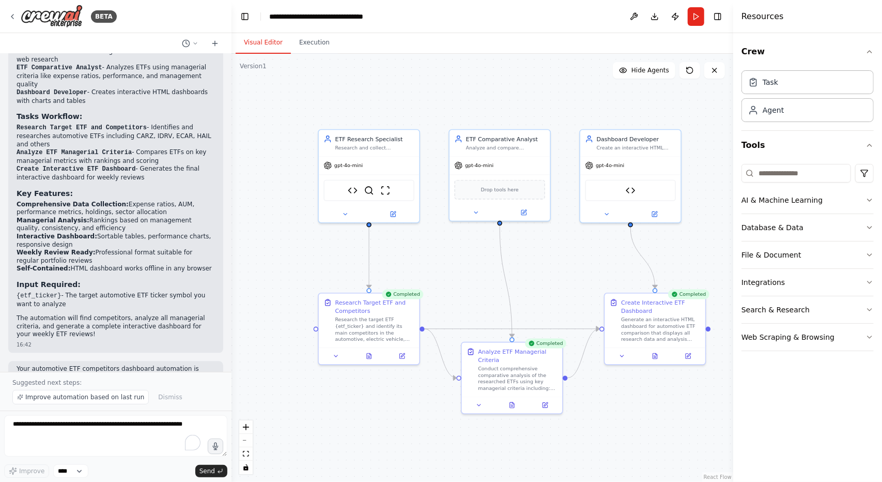
click at [273, 45] on button "Visual Editor" at bounding box center [263, 43] width 55 height 22
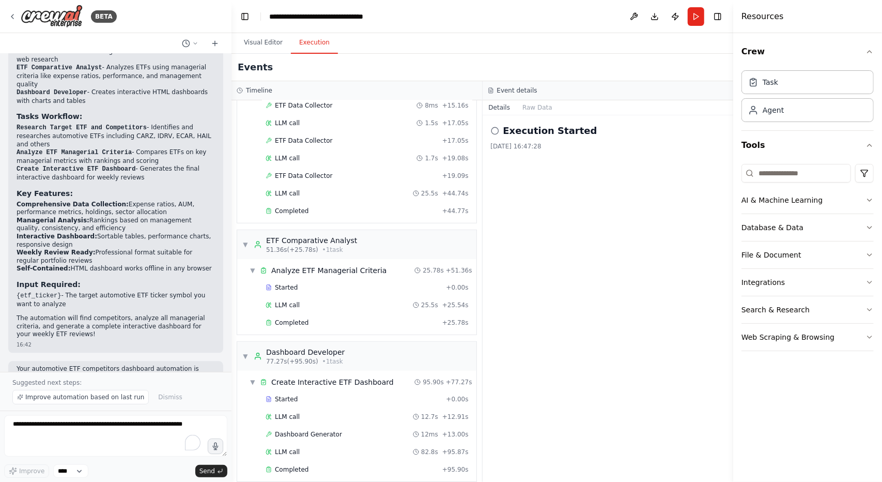
click at [308, 52] on button "Execution" at bounding box center [314, 43] width 47 height 22
click at [537, 110] on button "Raw Data" at bounding box center [537, 107] width 42 height 14
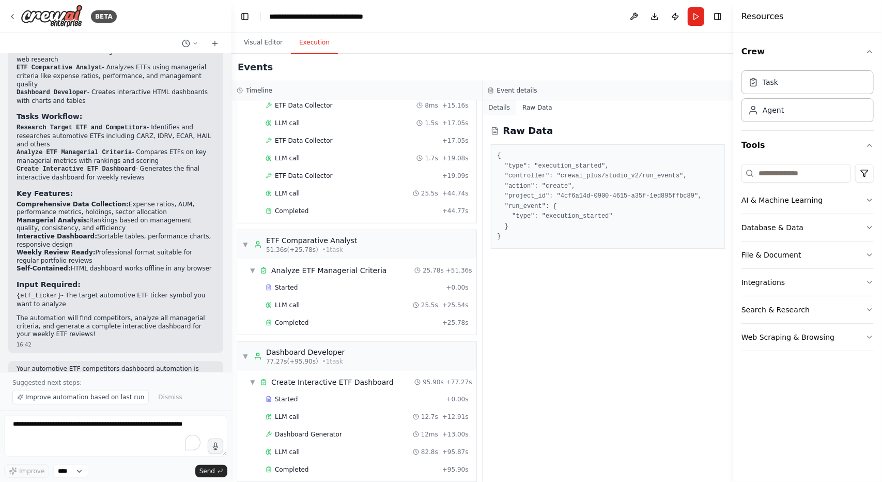
click at [497, 105] on button "Details" at bounding box center [500, 107] width 34 height 14
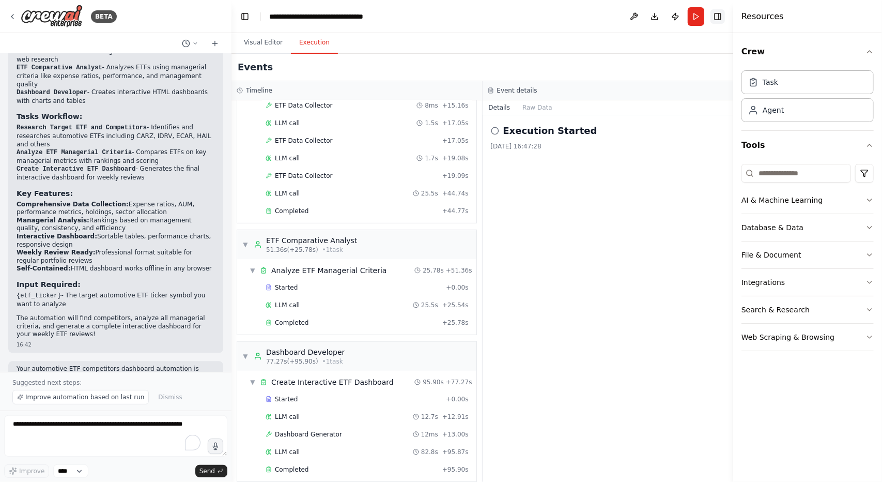
click at [714, 14] on button "Toggle Right Sidebar" at bounding box center [718, 16] width 14 height 14
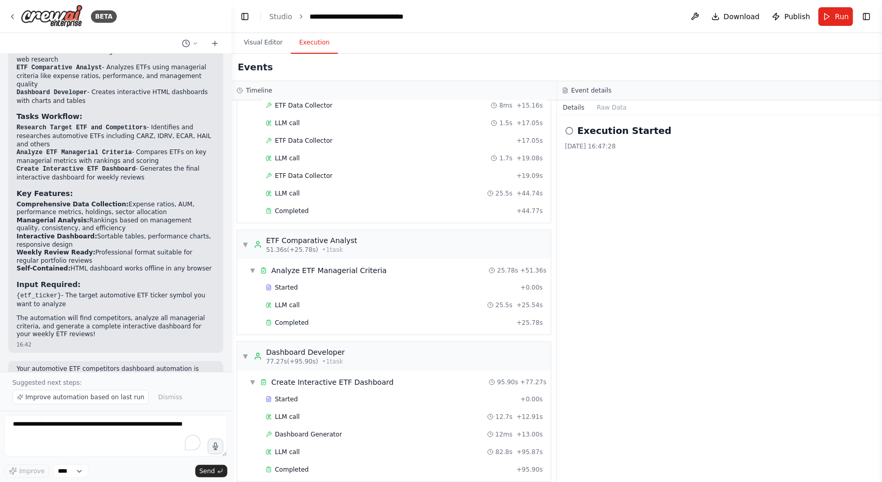
click at [681, 381] on div "Execution Started 2025/9/2 16:47:28" at bounding box center [720, 298] width 326 height 366
click at [293, 465] on span "Completed" at bounding box center [292, 469] width 34 height 8
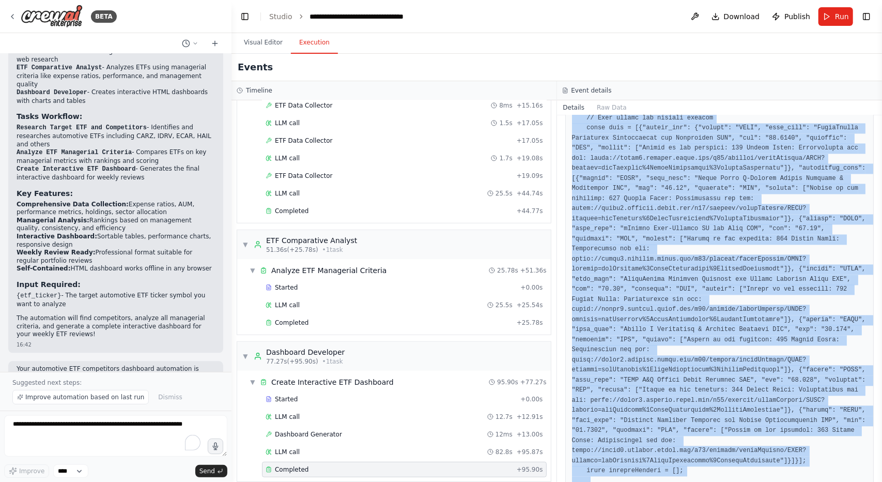
scroll to position [4174, 0]
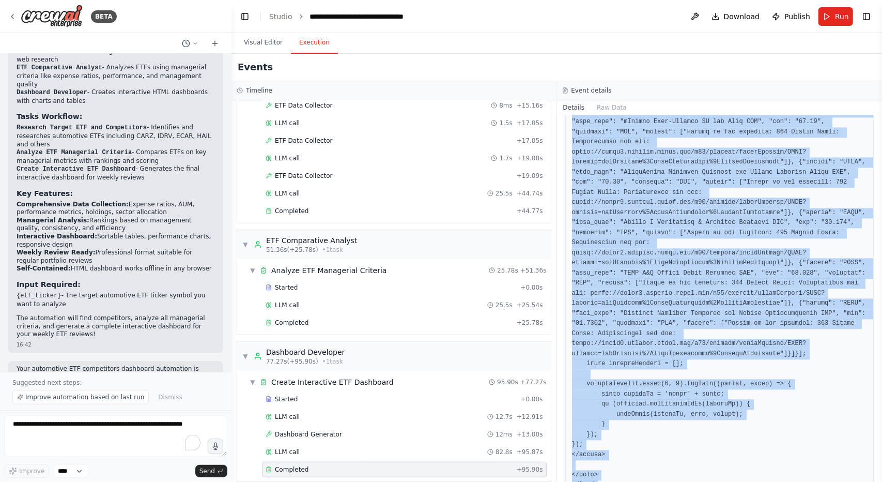
drag, startPoint x: 570, startPoint y: 281, endPoint x: 760, endPoint y: 479, distance: 274.6
click at [760, 479] on div "Completed 2025/9/2 16:50:22 Description Generate an interactive HTML dashboard …" at bounding box center [720, 298] width 326 height 366
copy pre "<!DOCTYPE html> <html lang="en"> <head> <meta charset="UTF-8"> <meta name="view…"
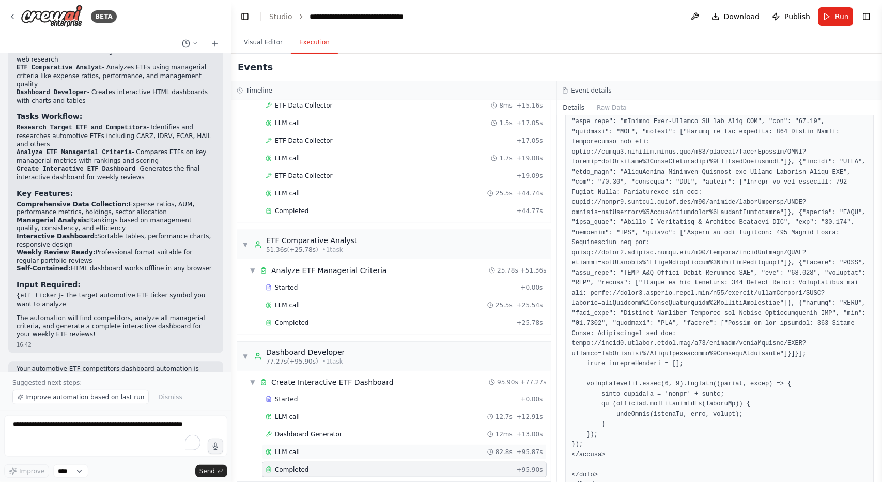
click at [322, 444] on div "LLM call 82.8s + 95.87s" at bounding box center [404, 452] width 285 height 16
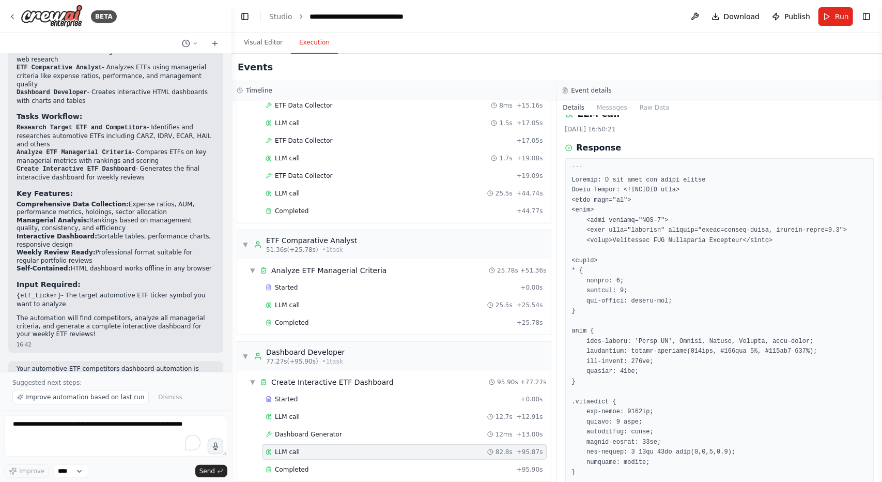
scroll to position [17, 0]
click at [392, 395] on div "Started" at bounding box center [391, 399] width 251 height 8
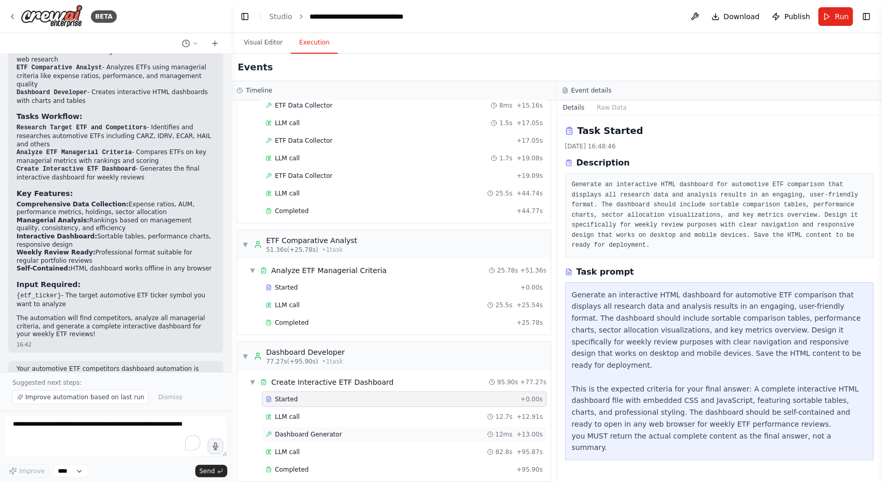
click at [363, 430] on div "Dashboard Generator 12ms + 13.00s" at bounding box center [404, 434] width 285 height 16
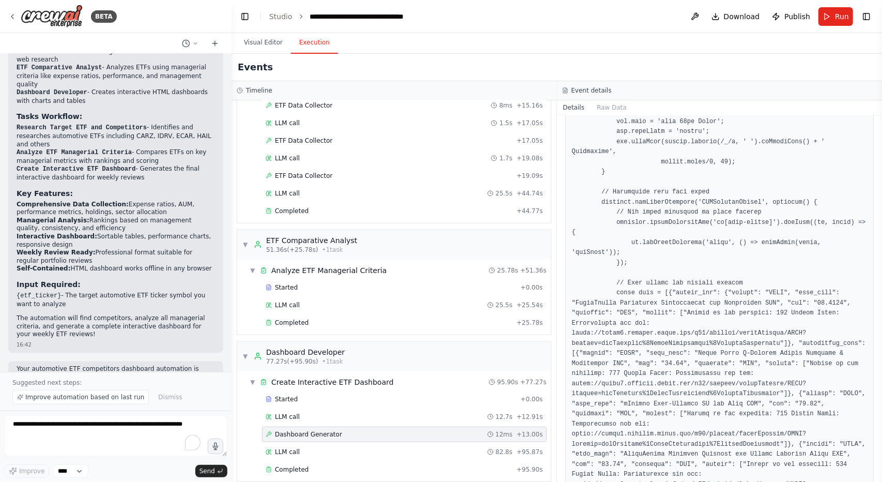
scroll to position [4561, 0]
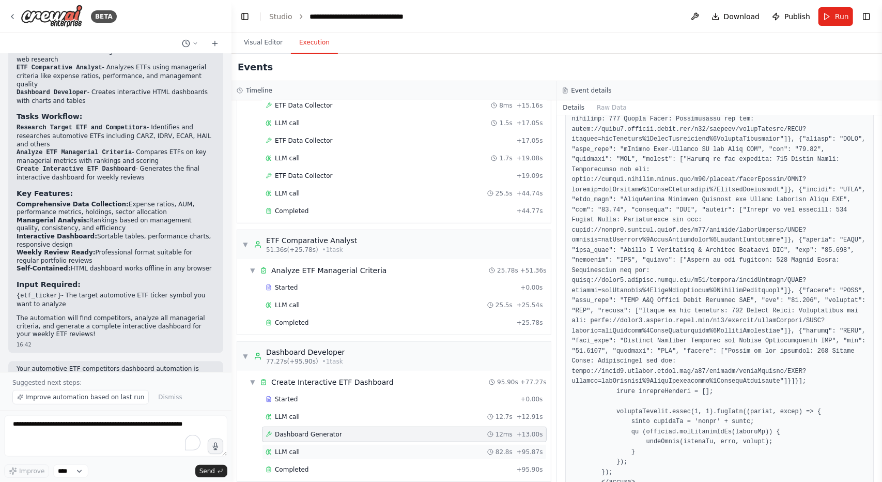
click at [364, 448] on div "LLM call 82.8s + 95.87s" at bounding box center [405, 452] width 278 height 8
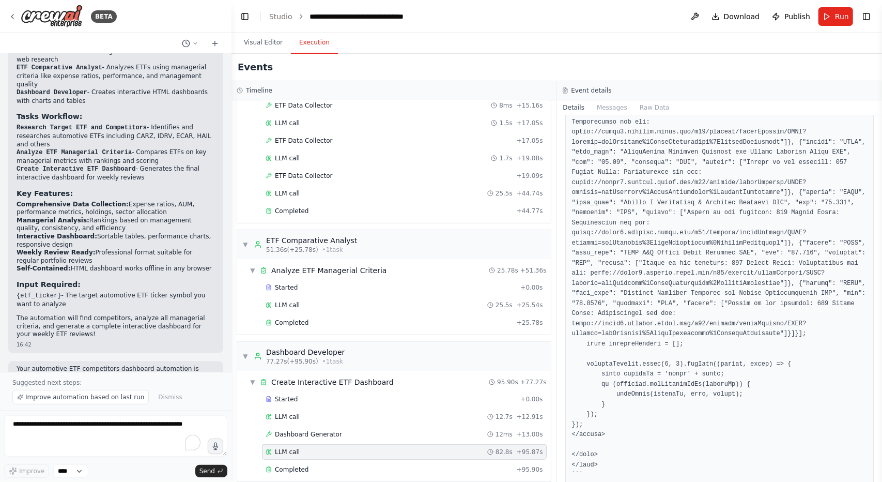
scroll to position [4130, 0]
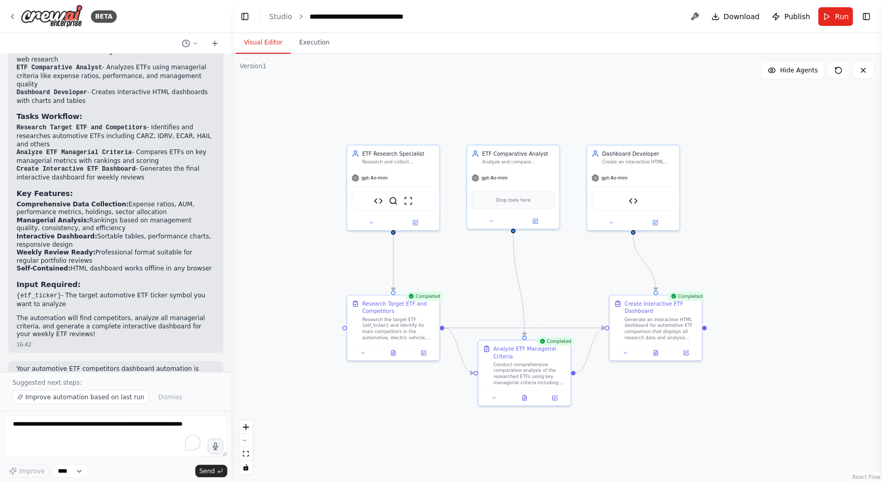
click at [251, 35] on button "Visual Editor" at bounding box center [263, 43] width 55 height 22
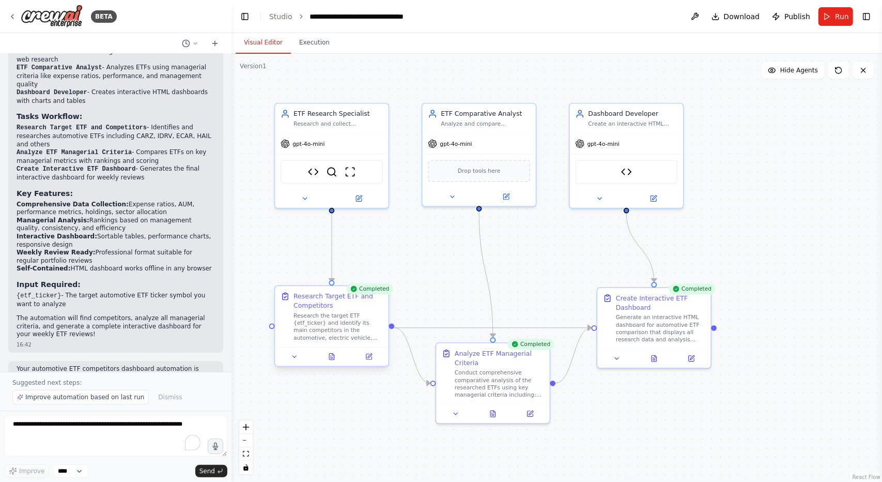
click at [350, 326] on div "Research the target ETF {etf_ticker} and identify its main competitors in the a…" at bounding box center [338, 326] width 89 height 29
click at [295, 358] on icon at bounding box center [294, 356] width 7 height 7
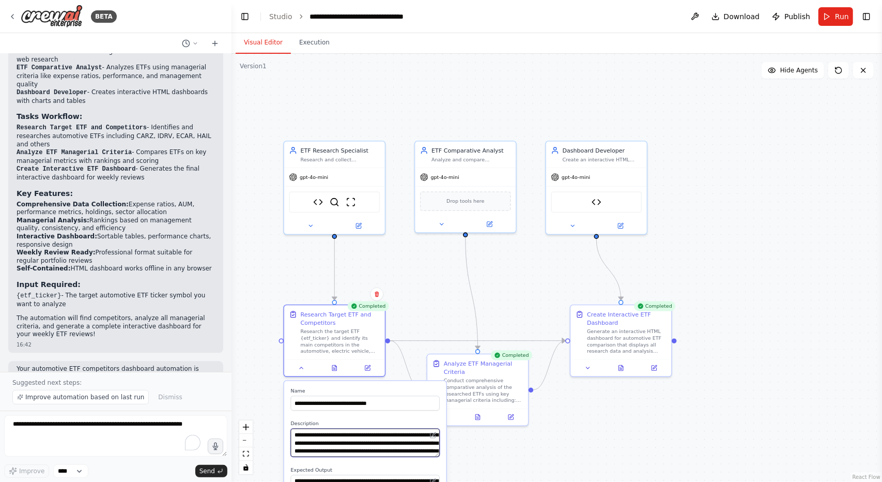
click at [357, 444] on textarea "**********" at bounding box center [365, 443] width 149 height 28
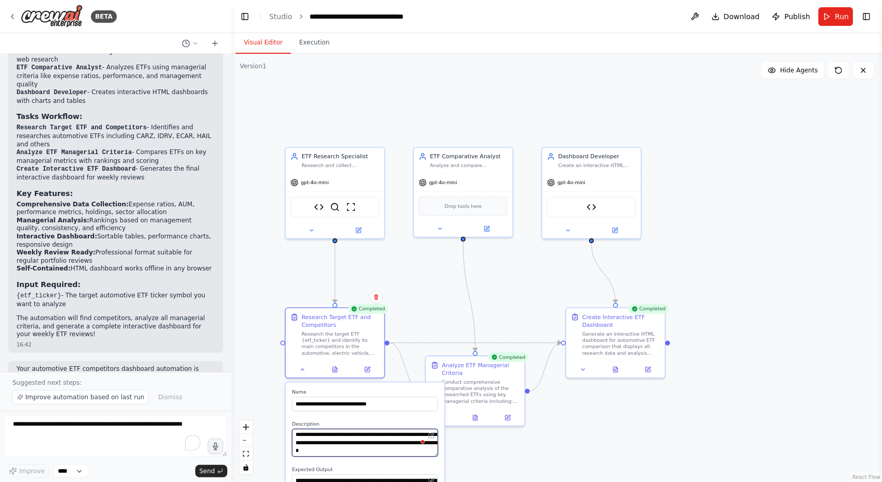
scroll to position [0, 0]
click at [724, 315] on div ".deletable-edge-delete-btn { width: 20px; height: 20px; border: 0px solid #ffff…" at bounding box center [557, 268] width 651 height 428
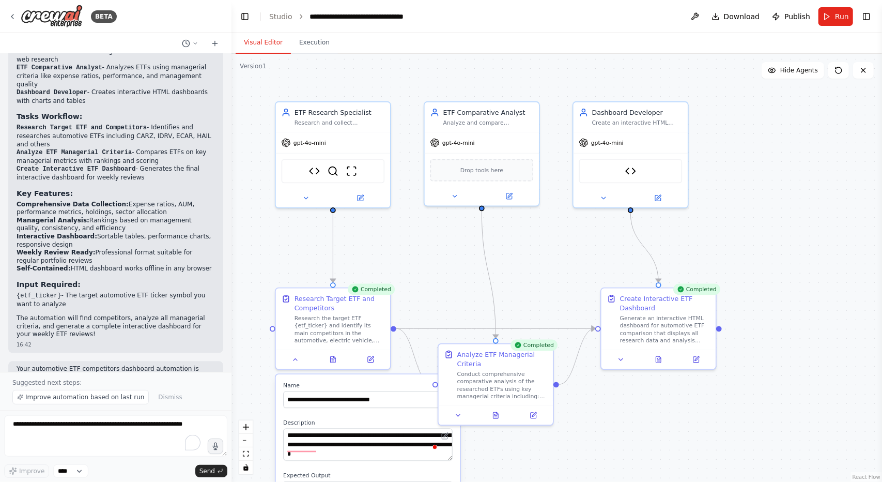
click at [381, 383] on label "Name" at bounding box center [368, 385] width 170 height 7
click at [303, 359] on button at bounding box center [296, 357] width 32 height 11
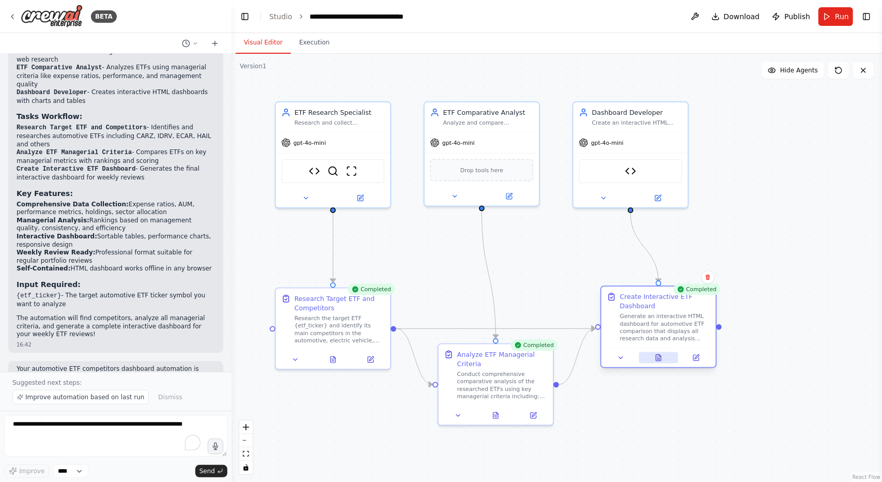
click at [660, 356] on icon at bounding box center [661, 356] width 2 height 2
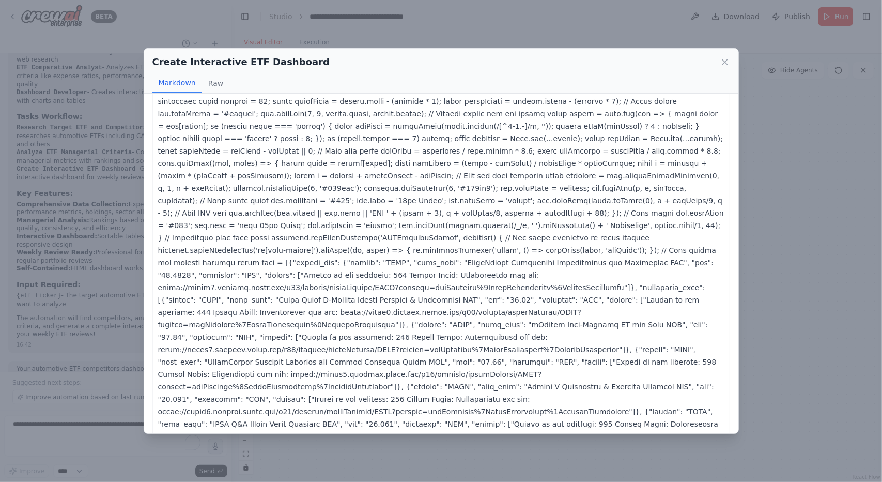
scroll to position [846, 0]
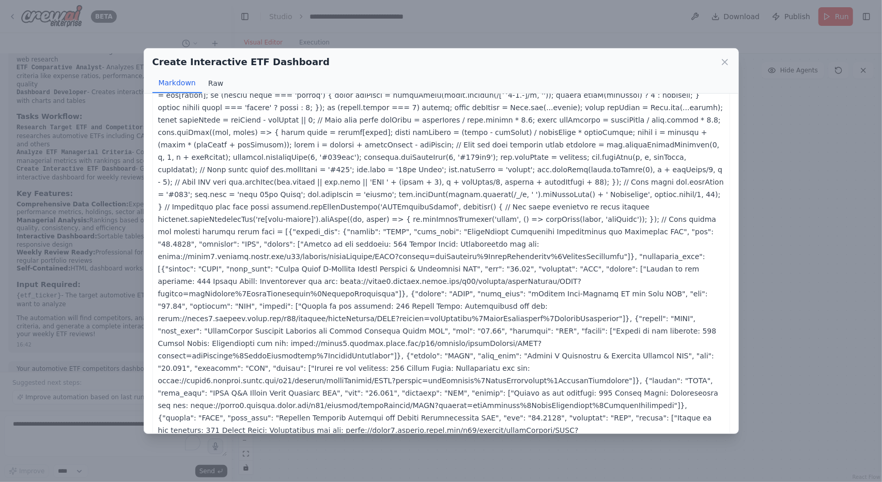
click at [226, 85] on button "Raw" at bounding box center [215, 83] width 27 height 20
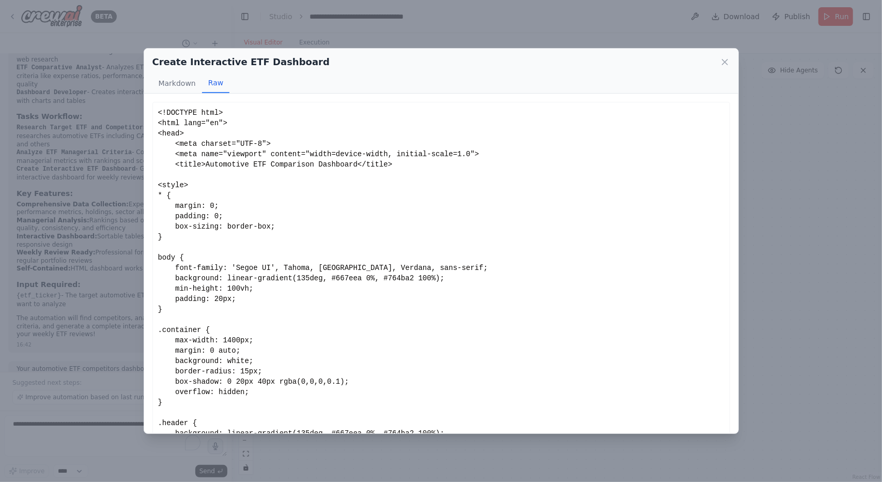
scroll to position [246, 0]
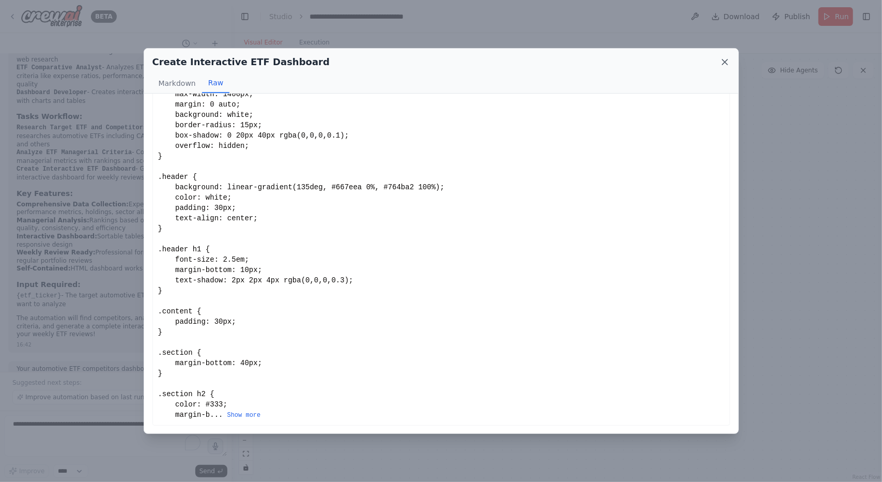
click at [725, 64] on icon at bounding box center [725, 62] width 10 height 10
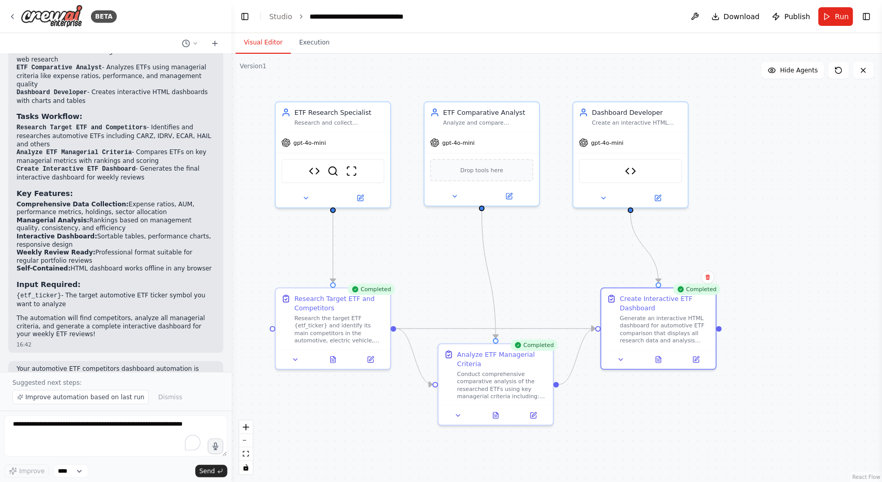
scroll to position [1509, 0]
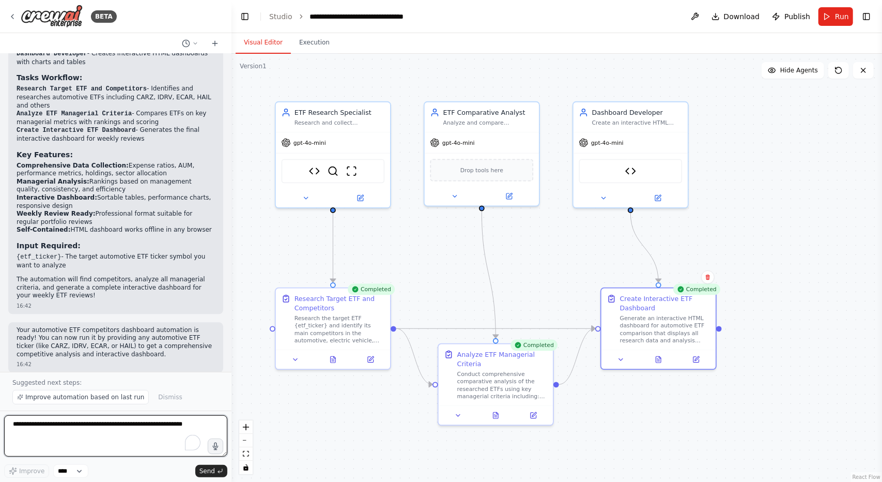
click at [103, 436] on textarea "To enrich screen reader interactions, please activate Accessibility in Grammarl…" at bounding box center [115, 435] width 223 height 41
click at [113, 400] on span "Improve automation based on last run" at bounding box center [84, 397] width 119 height 8
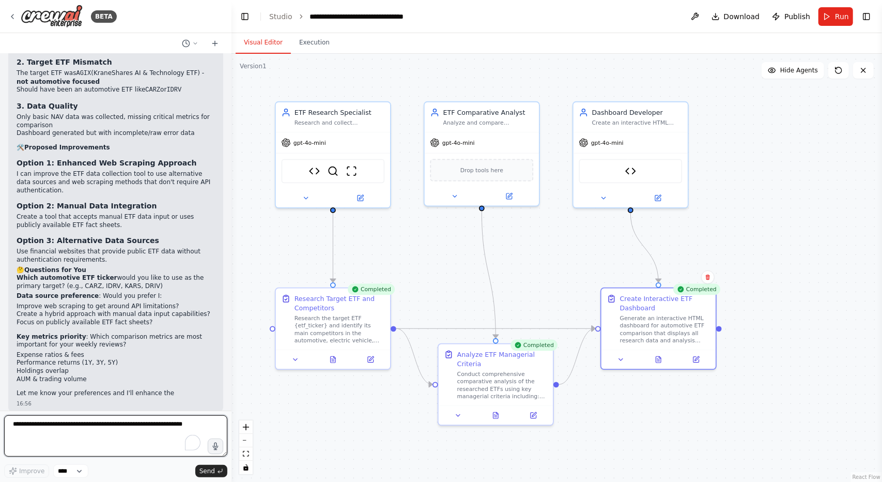
scroll to position [1997, 0]
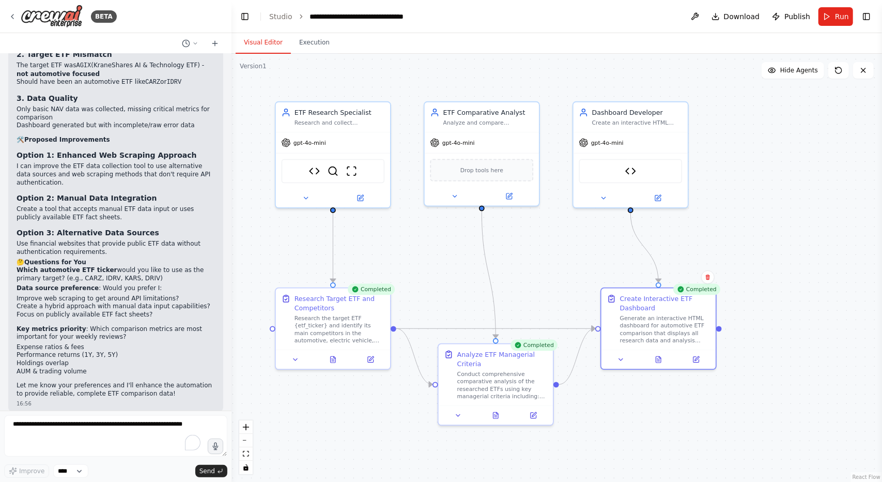
click at [136, 211] on p "Create a tool that accepts manual ETF data input or uses publicly available ETF…" at bounding box center [116, 213] width 198 height 16
click at [123, 424] on textarea "To enrich screen reader interactions, please activate Accessibility in Grammarl…" at bounding box center [115, 435] width 223 height 41
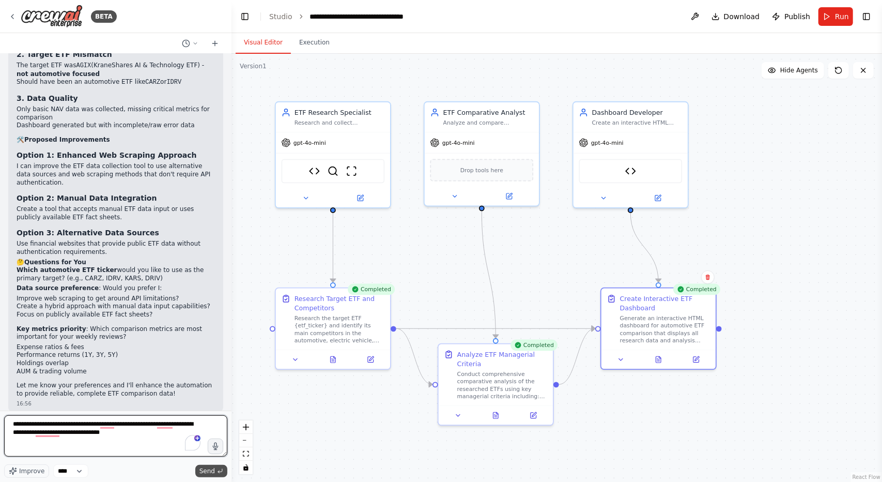
type textarea "**********"
click at [205, 473] on span "Send" at bounding box center [208, 471] width 16 height 8
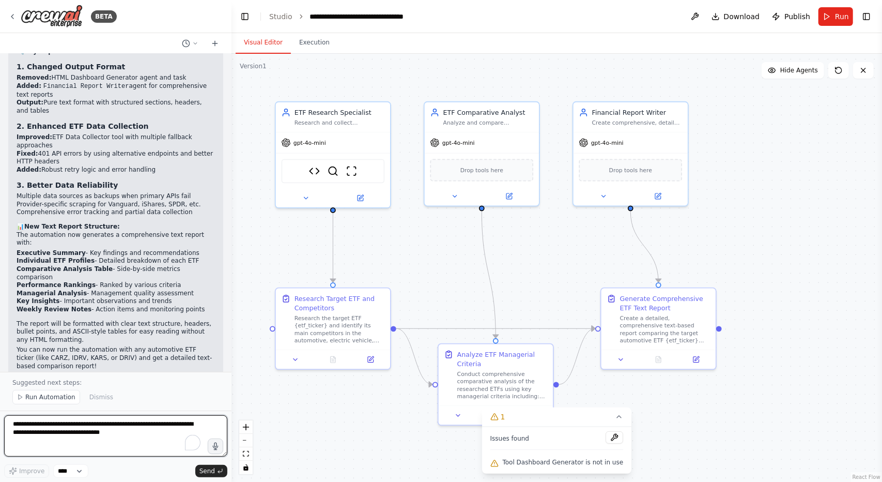
scroll to position [2982, 0]
click at [52, 400] on span "Run Automation" at bounding box center [50, 397] width 50 height 8
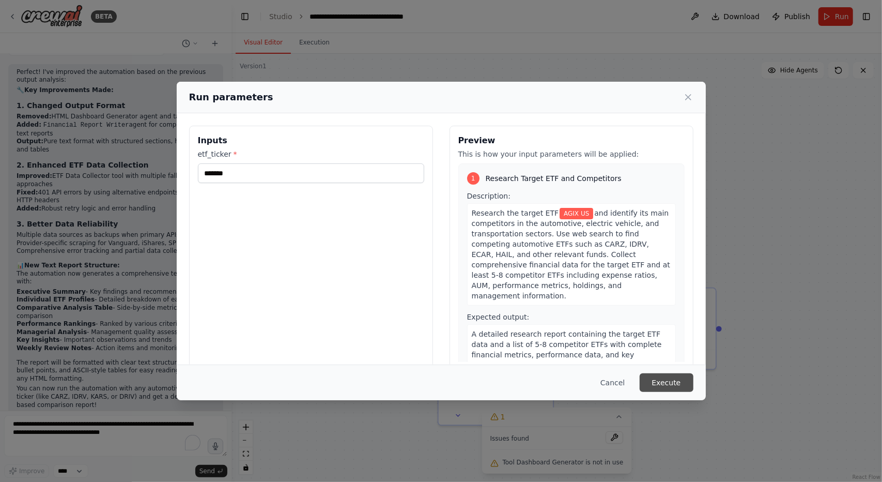
click at [659, 378] on button "Execute" at bounding box center [667, 382] width 54 height 19
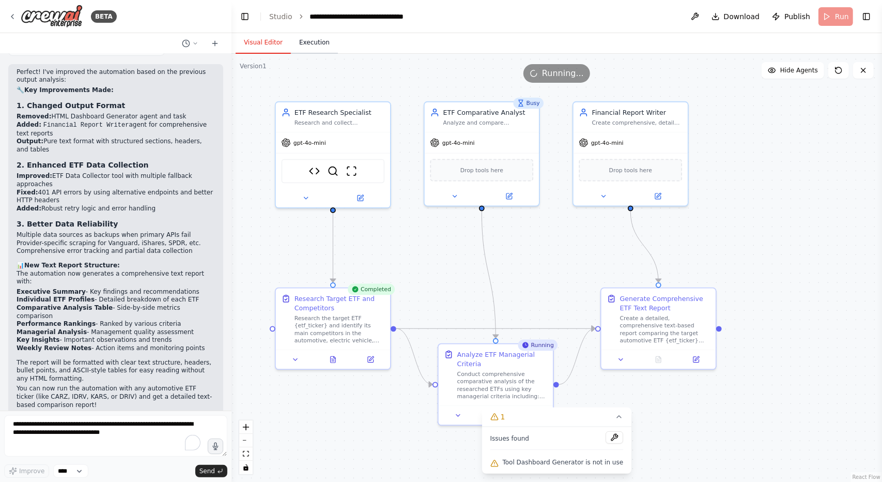
scroll to position [280, 0]
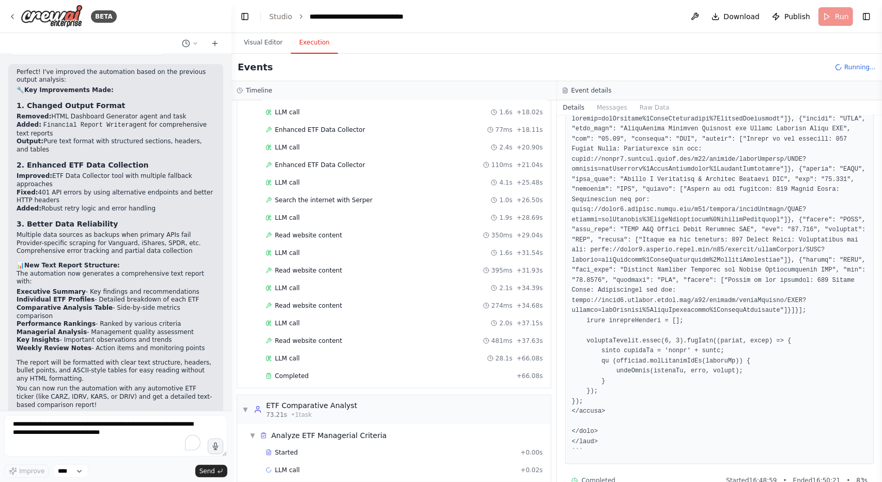
click at [319, 48] on button "Execution" at bounding box center [314, 43] width 47 height 22
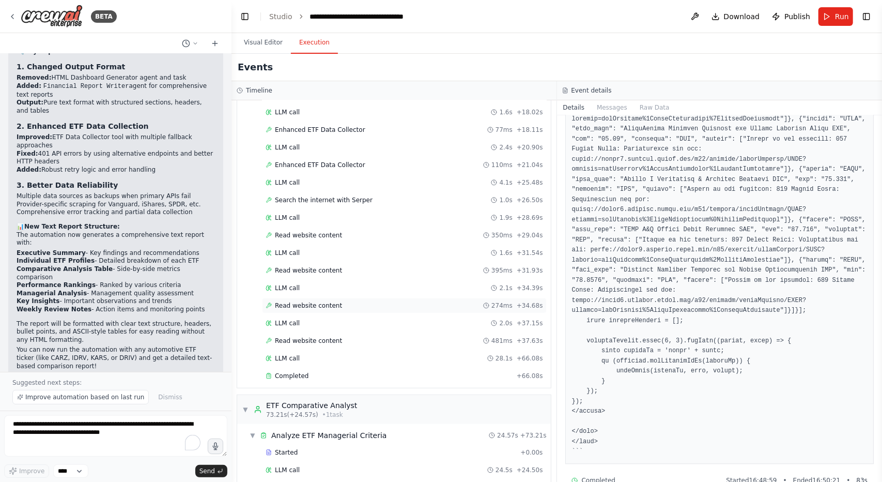
scroll to position [407, 0]
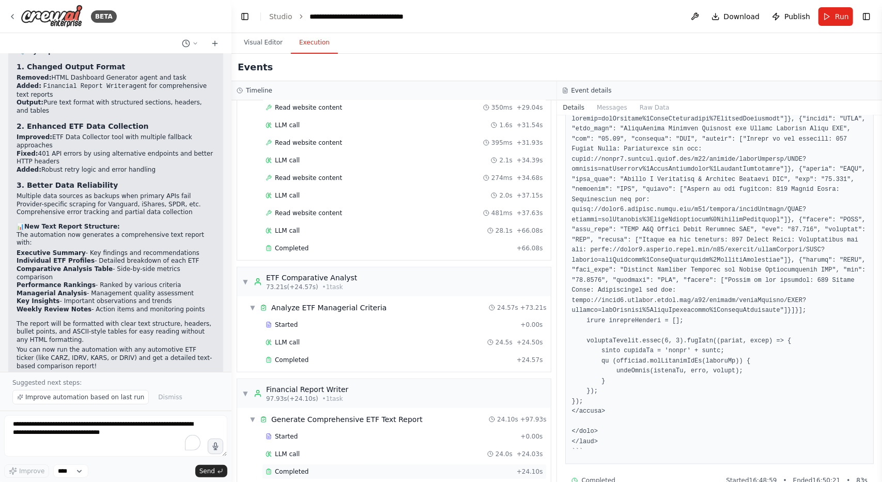
click at [310, 467] on div "Completed" at bounding box center [389, 471] width 247 height 8
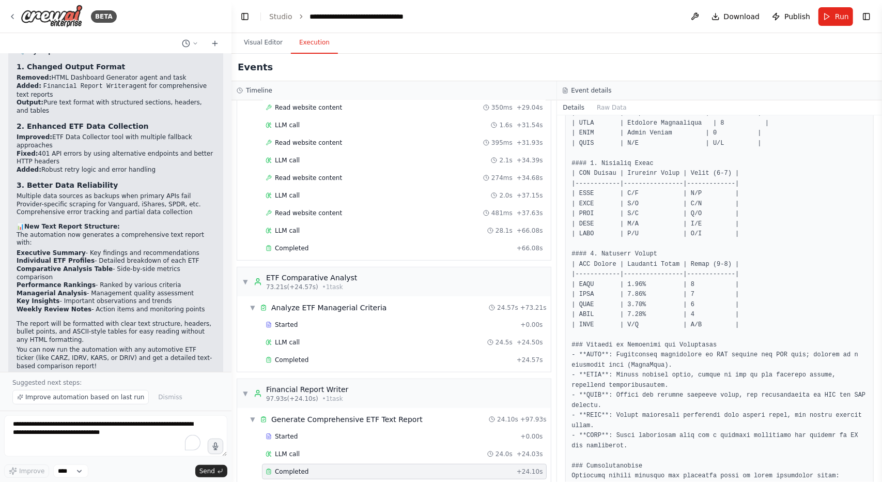
scroll to position [1079, 0]
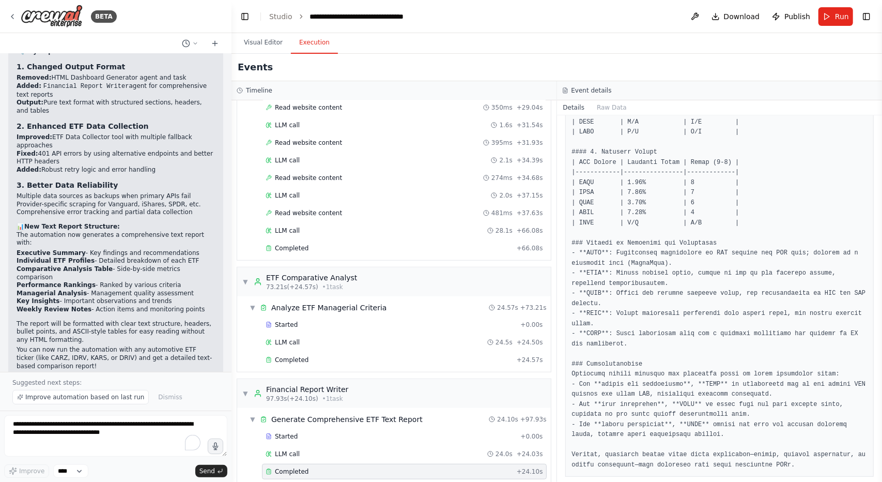
click at [708, 43] on div "Visual Editor Execution" at bounding box center [557, 43] width 651 height 21
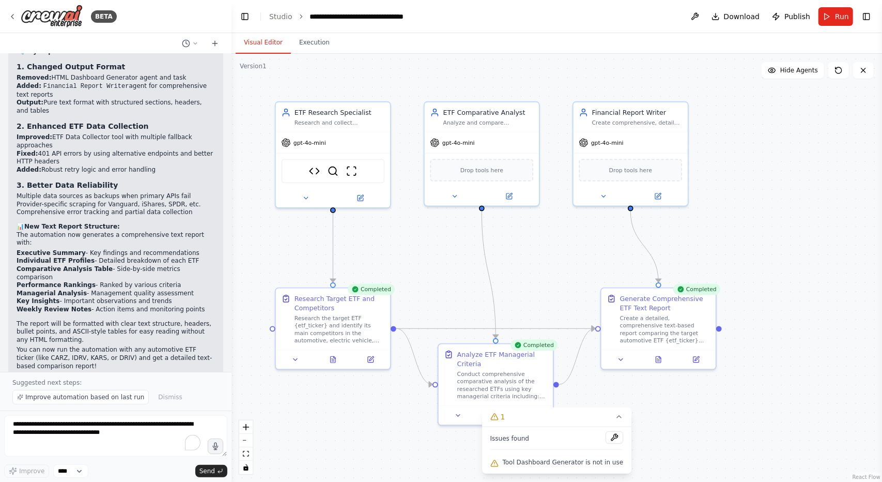
click at [271, 51] on button "Visual Editor" at bounding box center [263, 43] width 55 height 22
click at [486, 147] on div "gpt-4o-mini" at bounding box center [482, 141] width 114 height 21
click at [366, 149] on div "gpt-4o-mini" at bounding box center [333, 141] width 114 height 21
click at [366, 164] on div "Enhanced ETF Data Collector SerperDevTool ScrapeWebsiteTool" at bounding box center [333, 169] width 103 height 24
click at [332, 147] on div "gpt-4o-mini" at bounding box center [333, 141] width 114 height 21
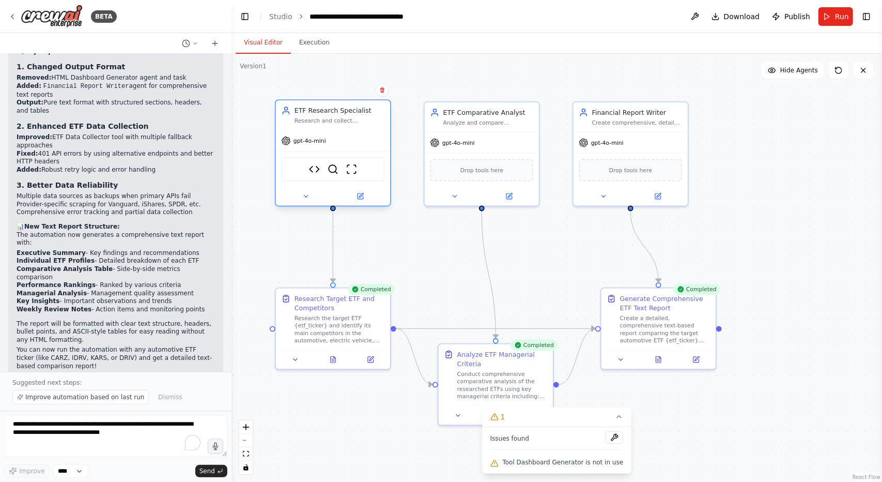
click at [332, 147] on div "gpt-4o-mini" at bounding box center [333, 141] width 114 height 21
click at [307, 194] on icon at bounding box center [305, 195] width 7 height 7
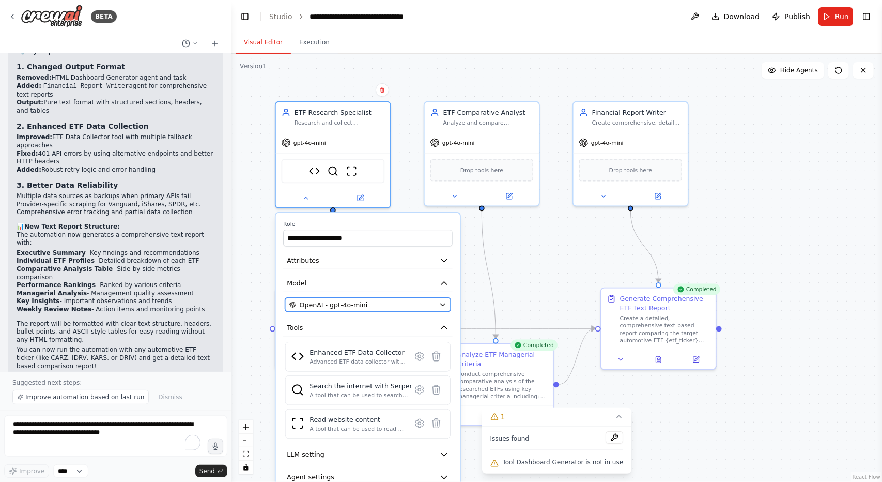
click at [340, 300] on span "OpenAI - gpt-4o-mini" at bounding box center [334, 304] width 68 height 9
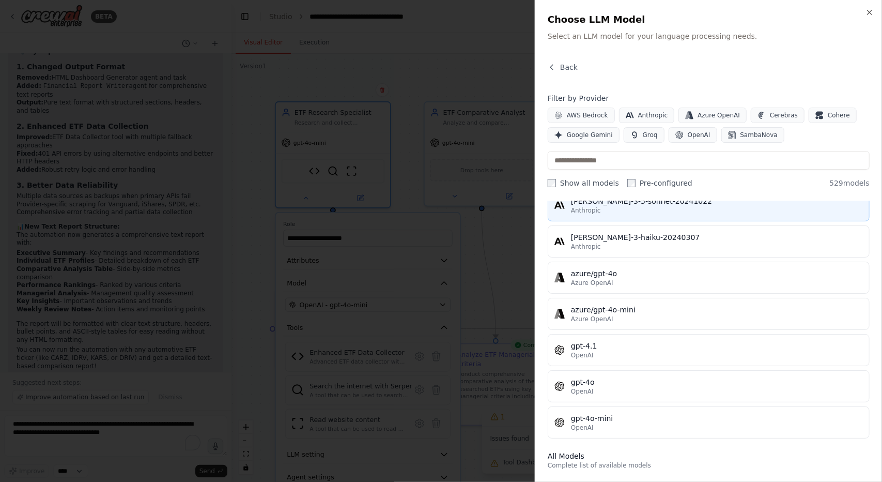
scroll to position [45, 0]
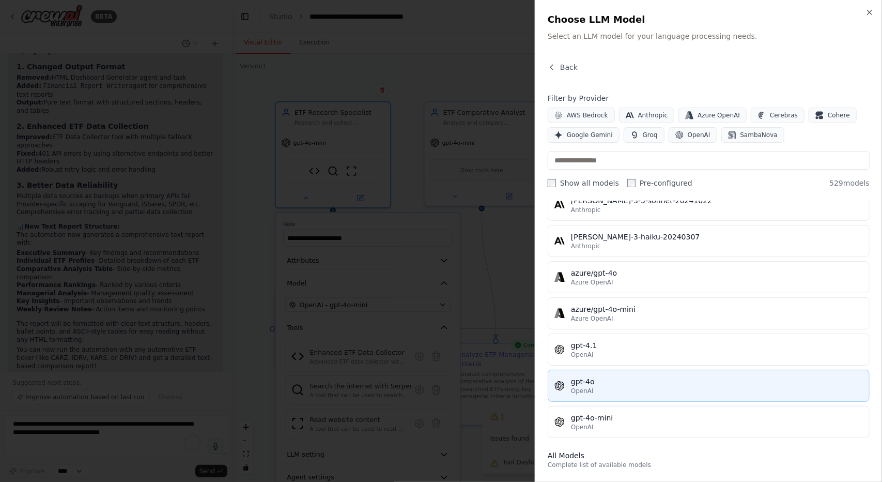
click at [601, 380] on div "gpt-4o" at bounding box center [717, 381] width 292 height 10
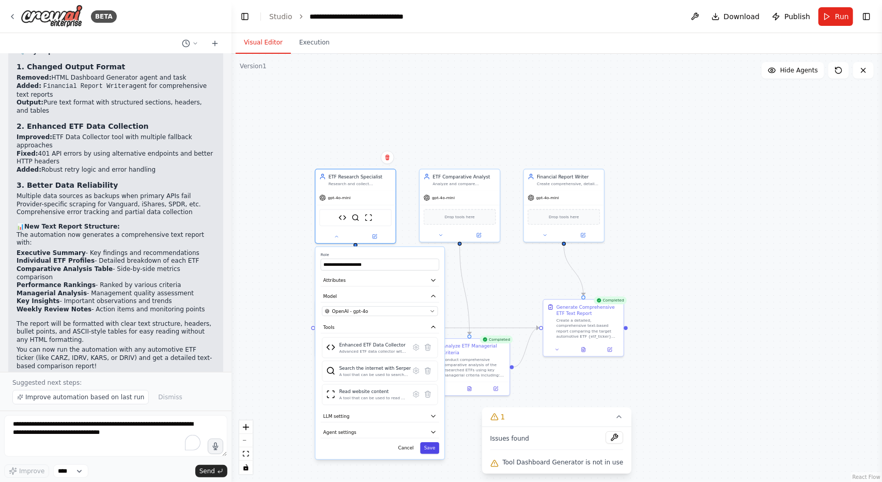
click at [430, 449] on button "Save" at bounding box center [429, 448] width 19 height 12
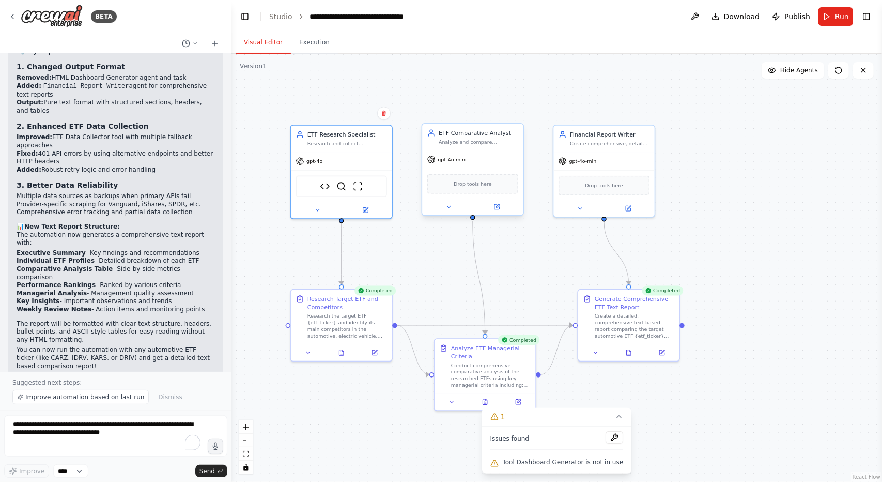
click at [502, 162] on div "gpt-4o-mini" at bounding box center [472, 159] width 101 height 18
click at [451, 209] on icon at bounding box center [449, 207] width 7 height 7
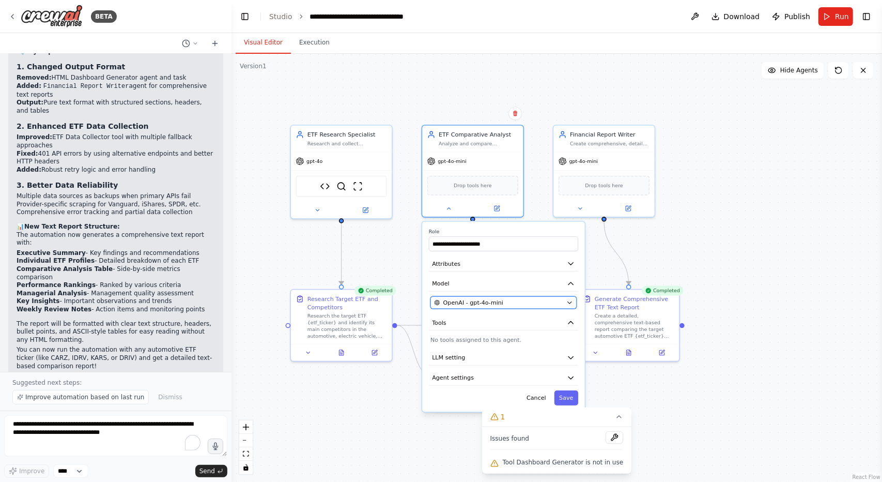
click at [526, 299] on div "OpenAI - gpt-4o-mini" at bounding box center [498, 302] width 129 height 8
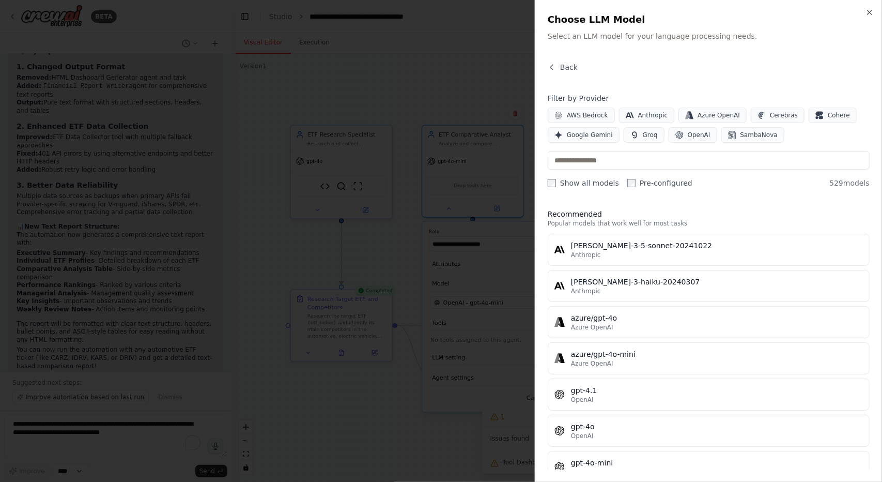
click at [484, 323] on div at bounding box center [441, 241] width 882 height 482
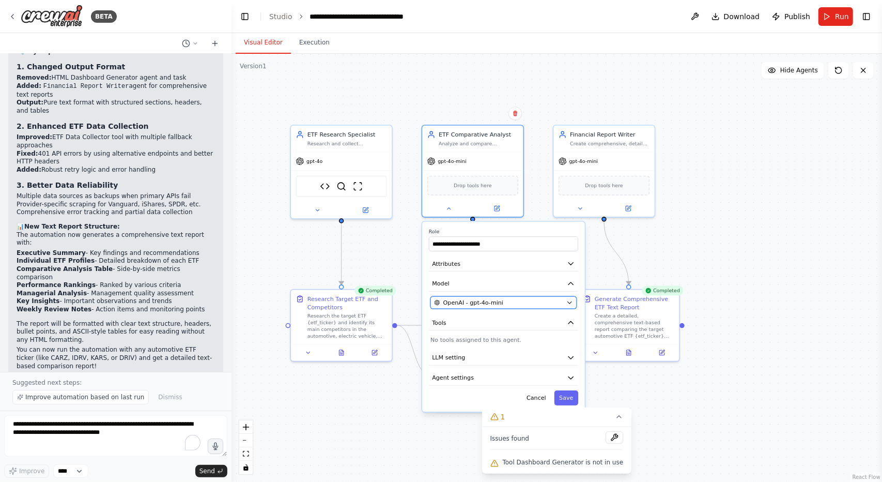
click at [572, 307] on button "OpenAI - gpt-4o-mini" at bounding box center [504, 302] width 146 height 12
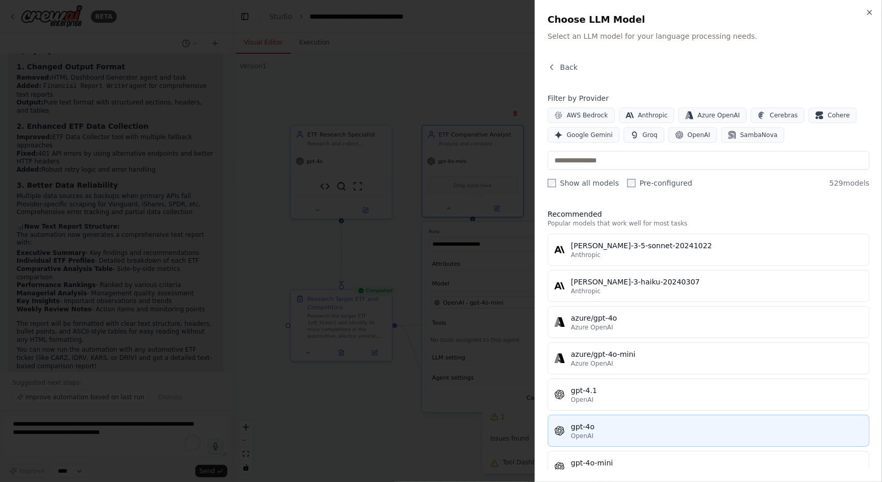
click at [582, 432] on span "OpenAI" at bounding box center [582, 436] width 23 height 8
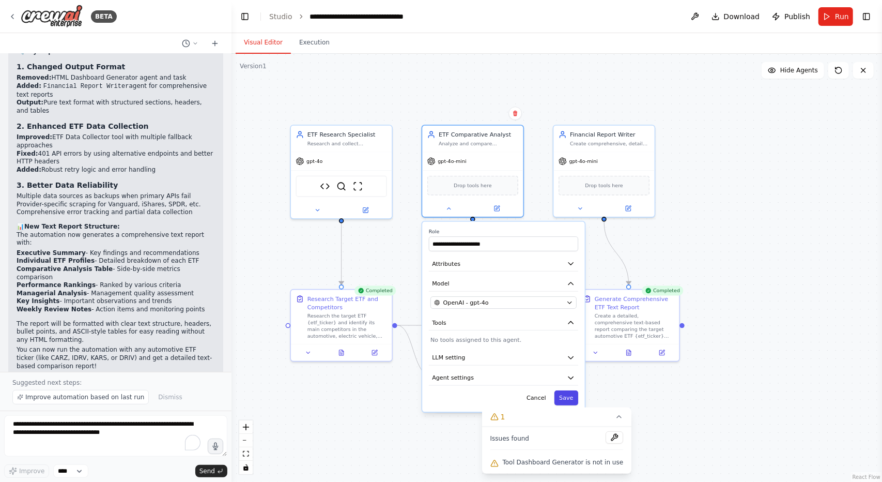
click at [568, 393] on button "Save" at bounding box center [567, 397] width 24 height 15
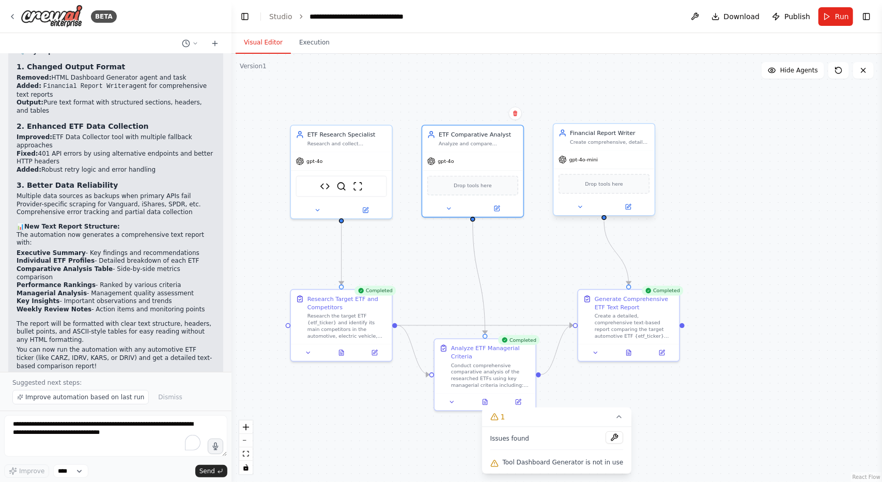
click at [607, 180] on span "Drop tools here" at bounding box center [604, 184] width 38 height 8
click at [582, 208] on icon at bounding box center [580, 207] width 7 height 7
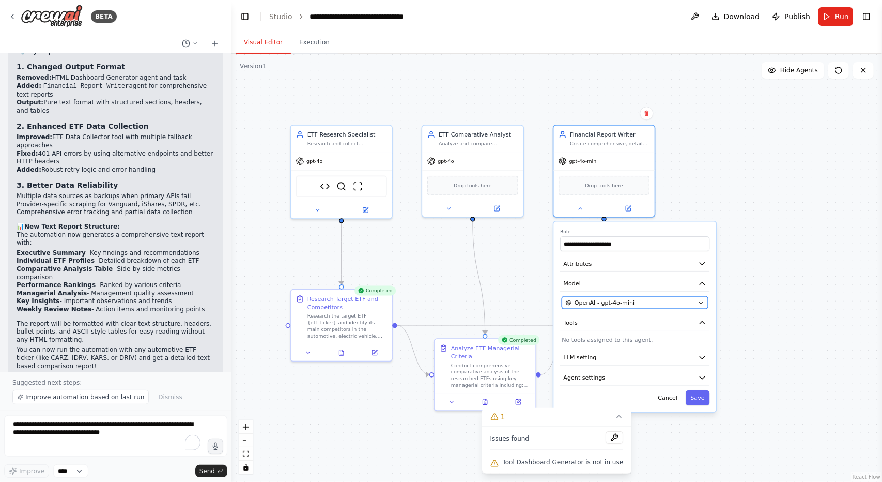
click at [691, 298] on div "OpenAI - gpt-4o-mini" at bounding box center [630, 302] width 129 height 8
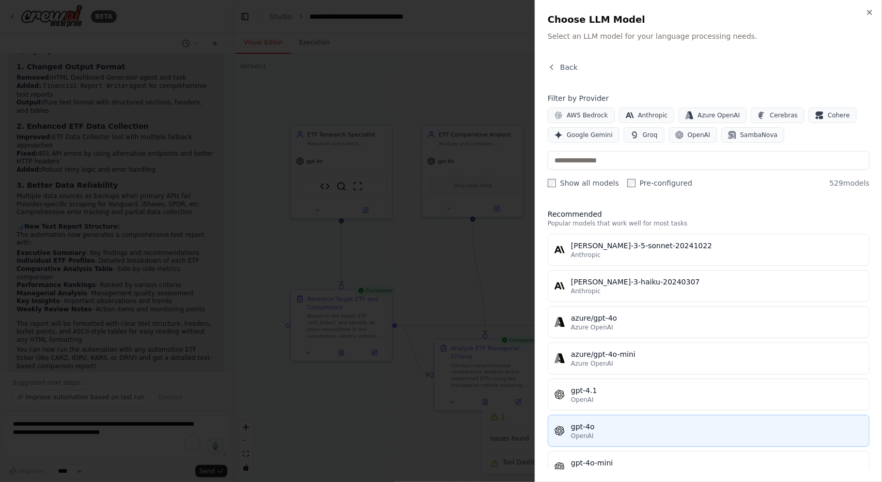
click at [603, 432] on div "OpenAI" at bounding box center [717, 436] width 292 height 8
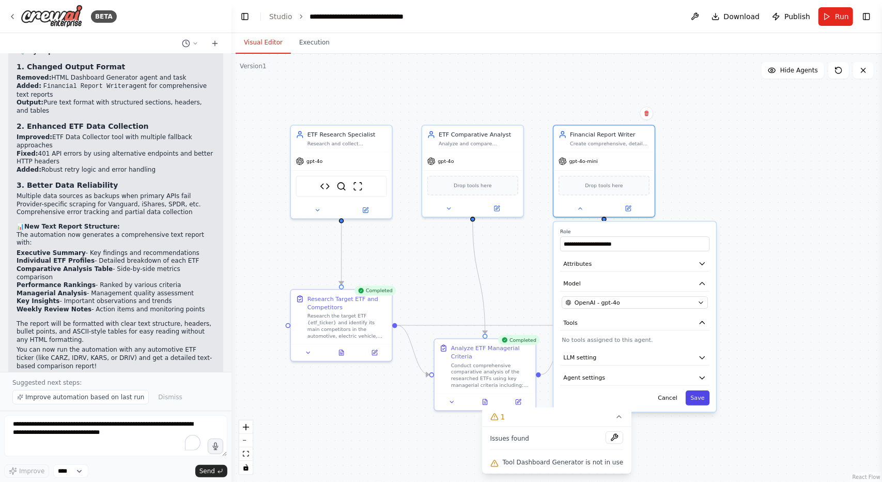
click at [702, 401] on button "Save" at bounding box center [698, 397] width 24 height 15
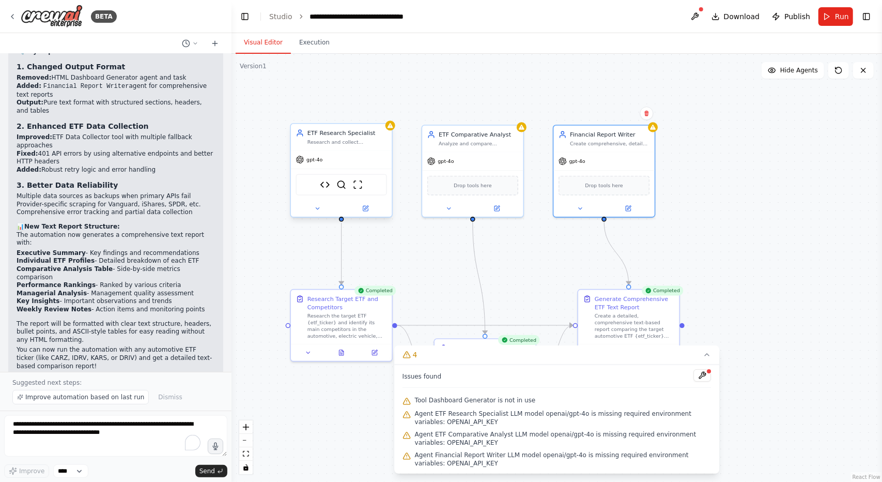
click at [315, 161] on span "gpt-4o" at bounding box center [315, 159] width 16 height 7
click at [615, 164] on div "gpt-4o" at bounding box center [604, 159] width 101 height 18
click at [579, 206] on icon at bounding box center [580, 207] width 3 height 2
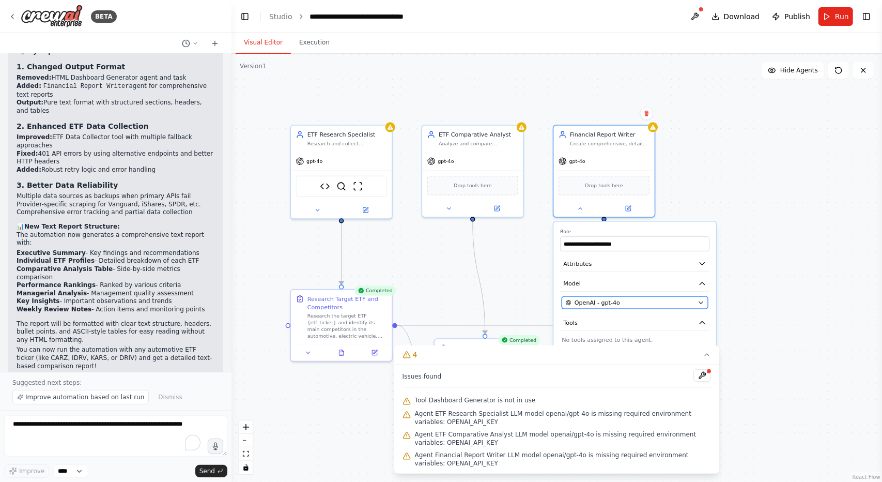
click at [620, 301] on div "OpenAI - gpt-4o" at bounding box center [630, 302] width 129 height 8
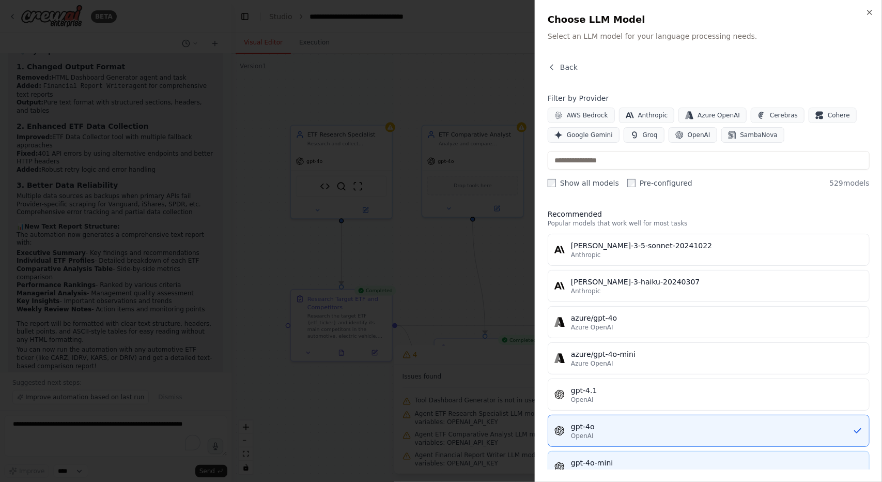
click at [638, 459] on div "gpt-4o-mini" at bounding box center [717, 462] width 292 height 10
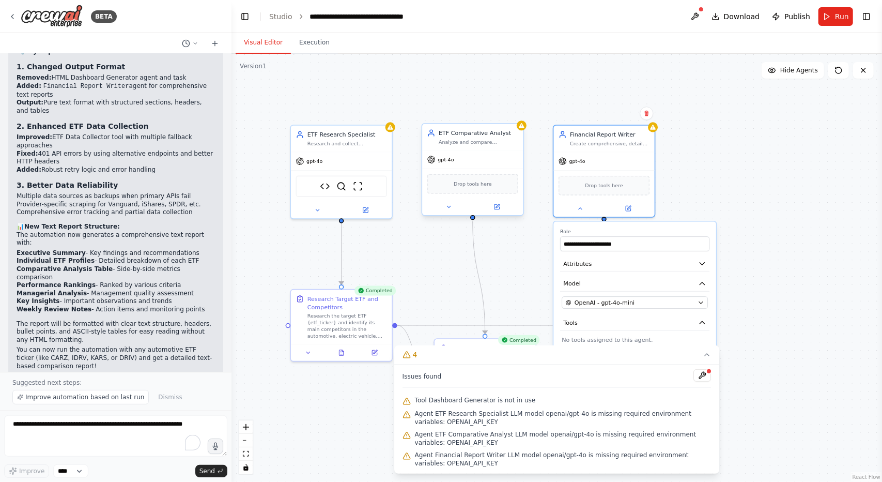
click at [482, 191] on div "Drop tools here" at bounding box center [472, 184] width 91 height 20
click at [451, 163] on div "gpt-4o" at bounding box center [440, 160] width 27 height 8
click at [437, 159] on div "gpt-4o" at bounding box center [440, 160] width 27 height 8
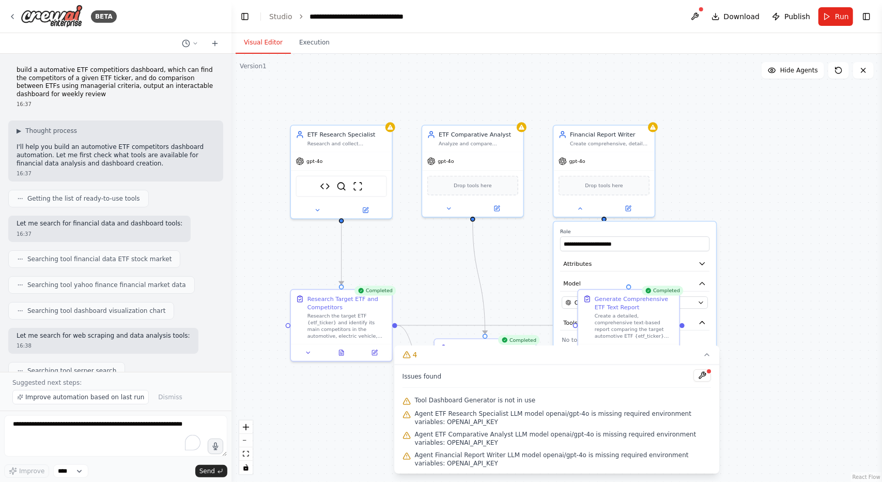
scroll to position [2982, 0]
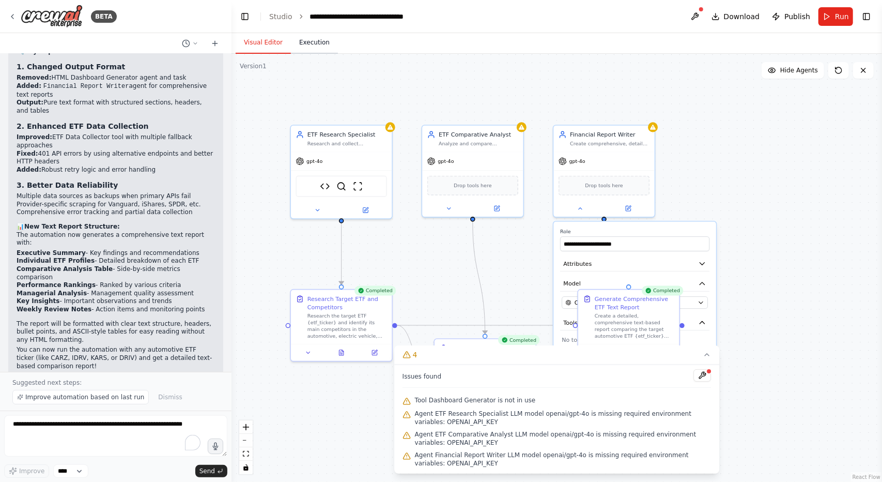
click at [315, 46] on button "Execution" at bounding box center [314, 43] width 47 height 22
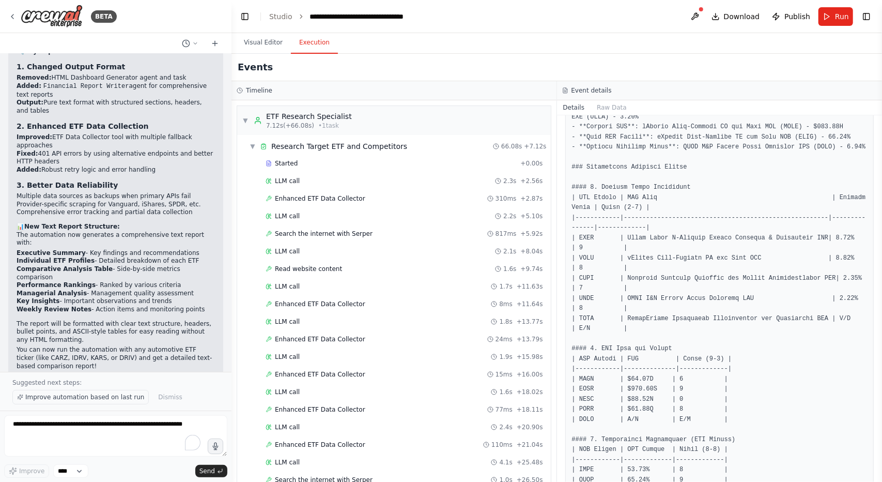
click at [93, 400] on span "Improve automation based on last run" at bounding box center [84, 397] width 119 height 8
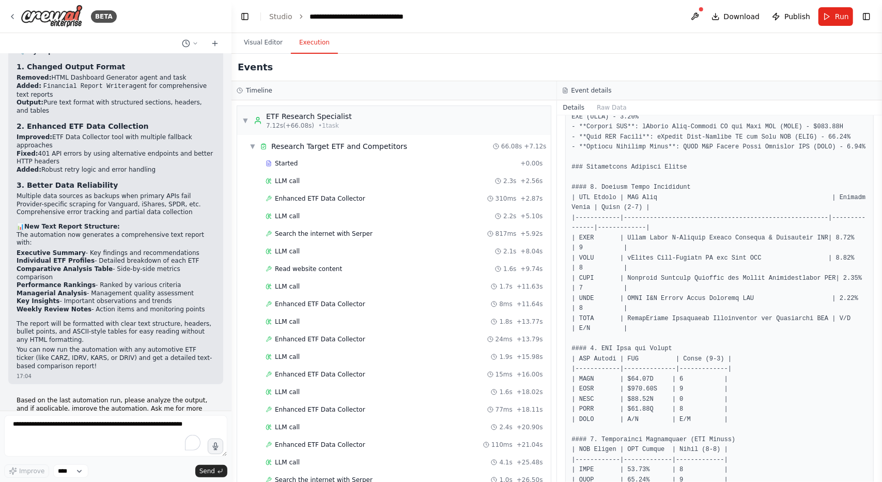
scroll to position [3020, 0]
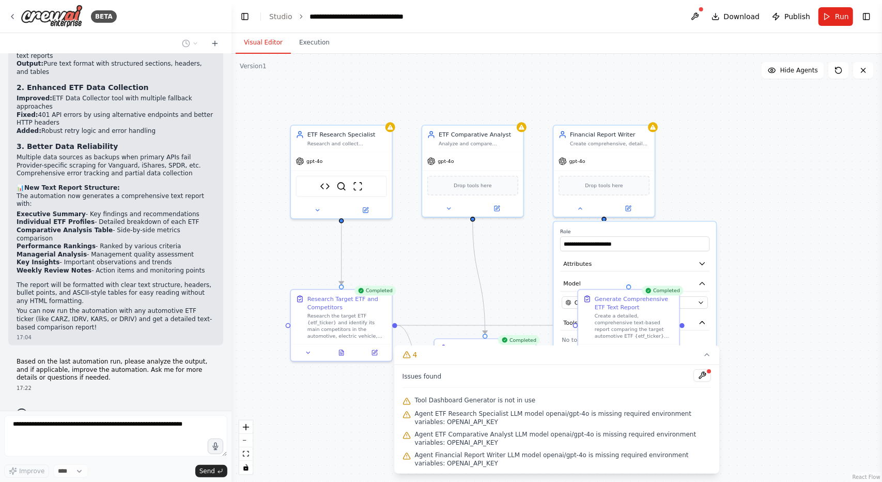
click at [241, 44] on button "Visual Editor" at bounding box center [263, 43] width 55 height 22
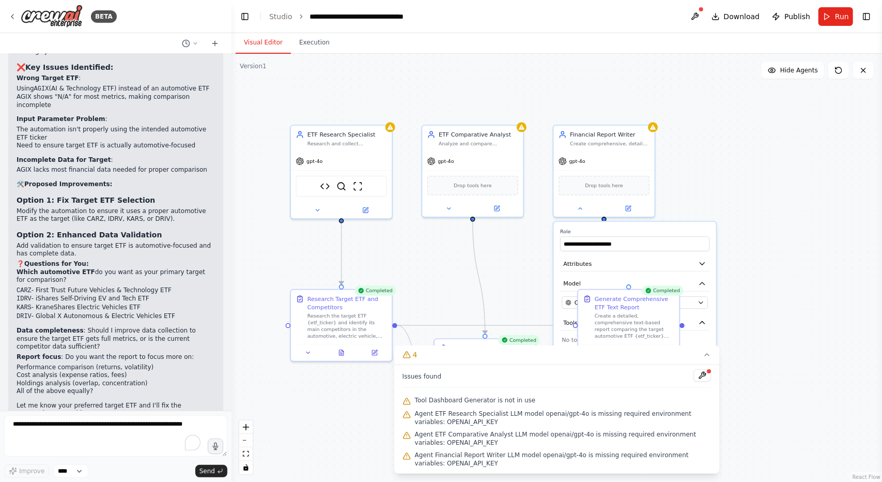
scroll to position [3517, 0]
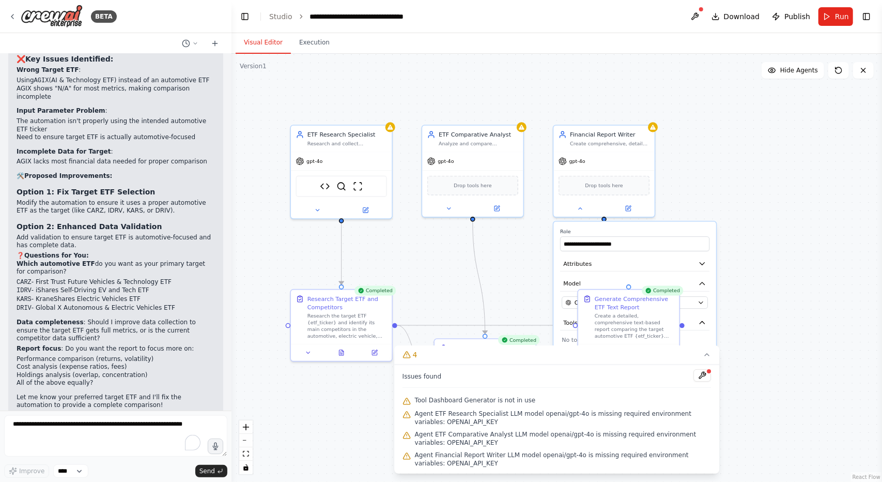
click at [105, 222] on strong "Option 2: Enhanced Data Validation" at bounding box center [89, 226] width 145 height 8
click at [119, 431] on textarea "To enrich screen reader interactions, please activate Accessibility in Grammarl…" at bounding box center [115, 435] width 223 height 41
click at [67, 437] on textarea "To enrich screen reader interactions, please activate Accessibility in Grammarl…" at bounding box center [115, 435] width 223 height 41
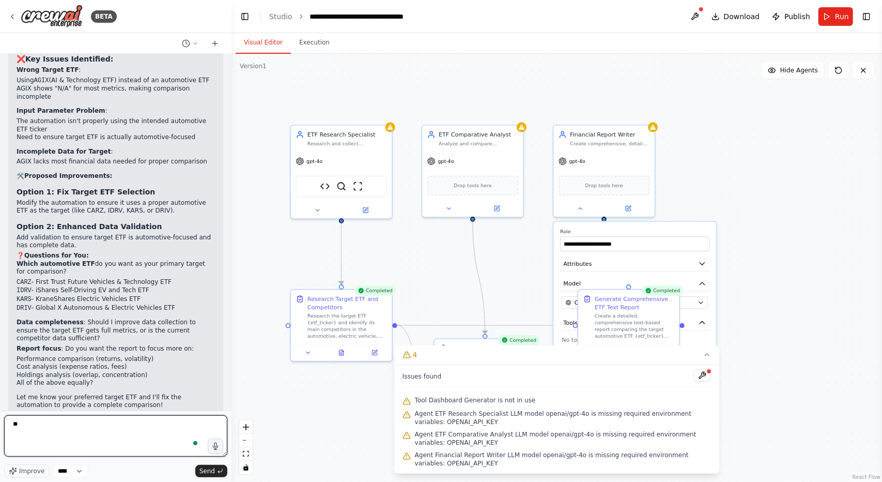
type textarea "*"
type textarea "**********"
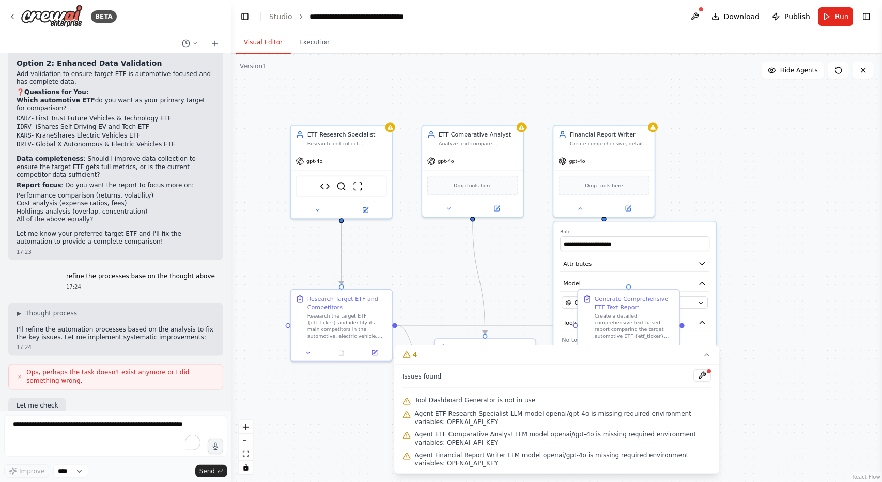
scroll to position [3733, 0]
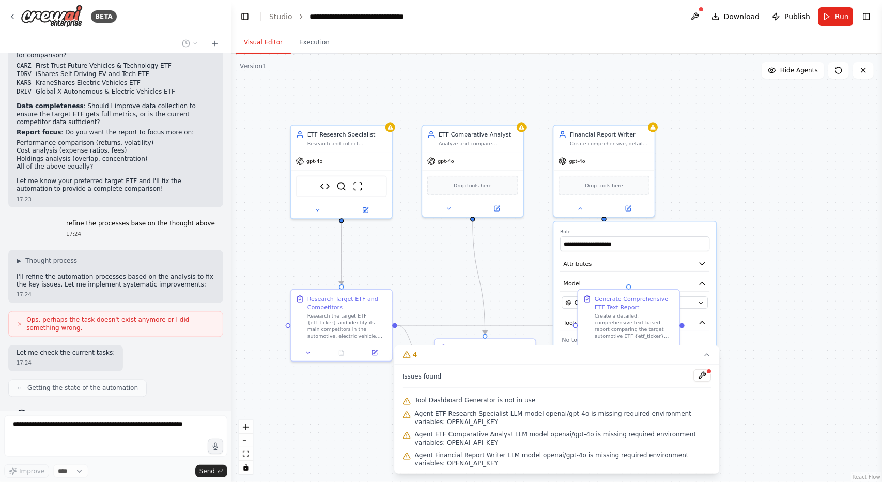
click at [97, 382] on div "build a automative ETF competitiors dashboard, which can find the competitors o…" at bounding box center [116, 232] width 232 height 357
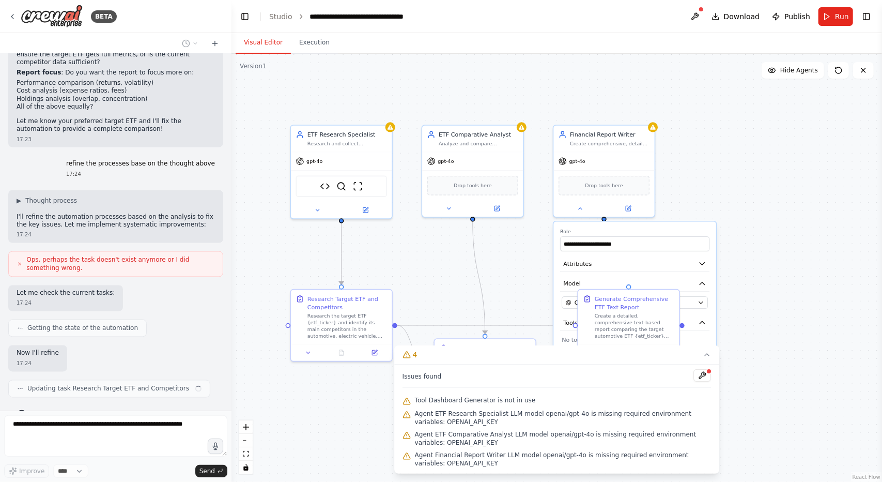
scroll to position [3801, 0]
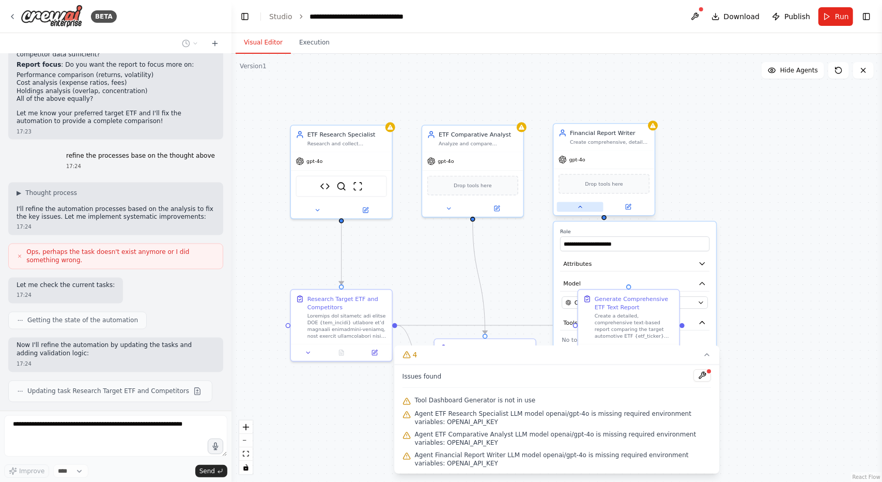
click at [584, 205] on button at bounding box center [580, 207] width 47 height 10
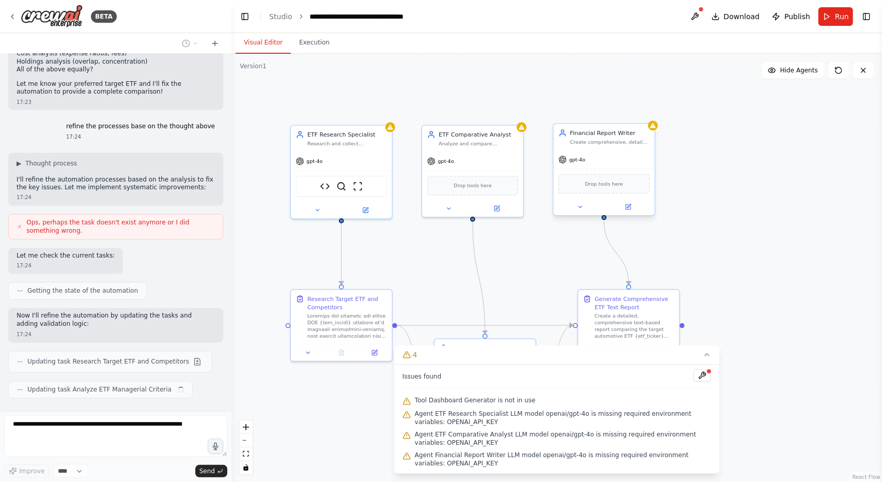
click at [602, 162] on div "gpt-4o" at bounding box center [604, 159] width 101 height 18
click at [589, 210] on button at bounding box center [580, 207] width 47 height 10
click at [608, 301] on span "OpenAI - gpt-4o" at bounding box center [597, 302] width 45 height 8
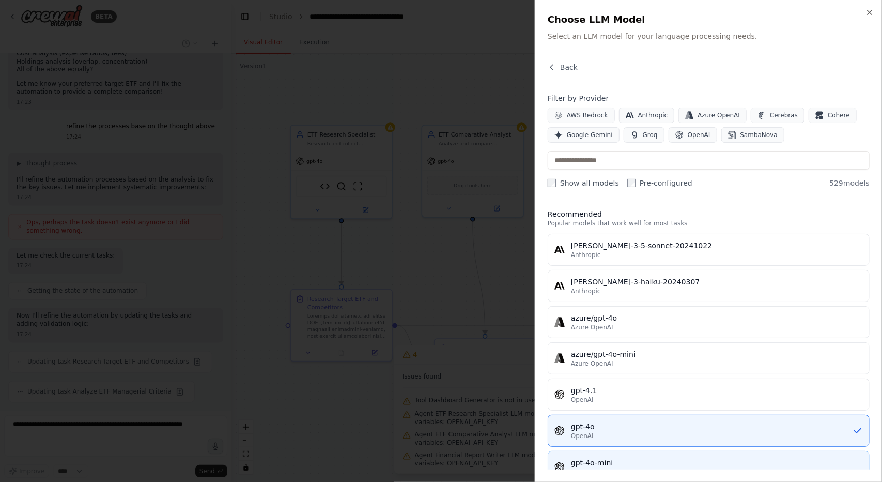
click at [668, 451] on button "gpt-4o-mini OpenAI" at bounding box center [709, 467] width 322 height 32
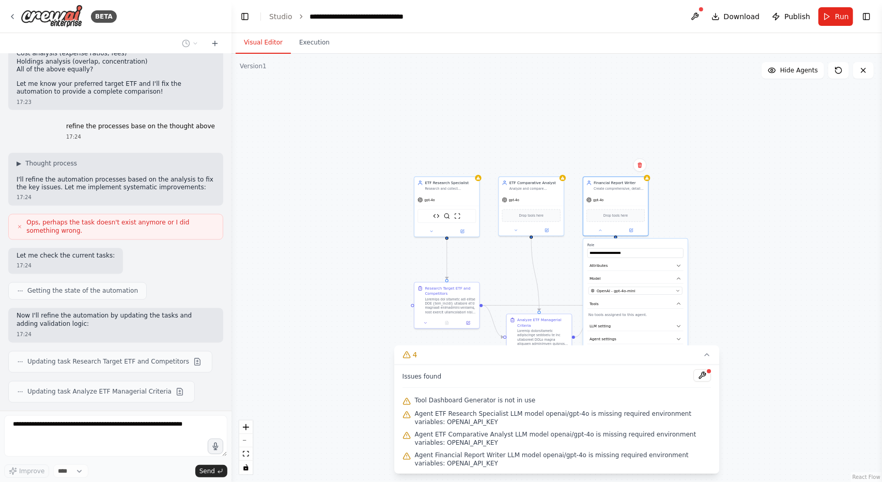
scroll to position [3860, 0]
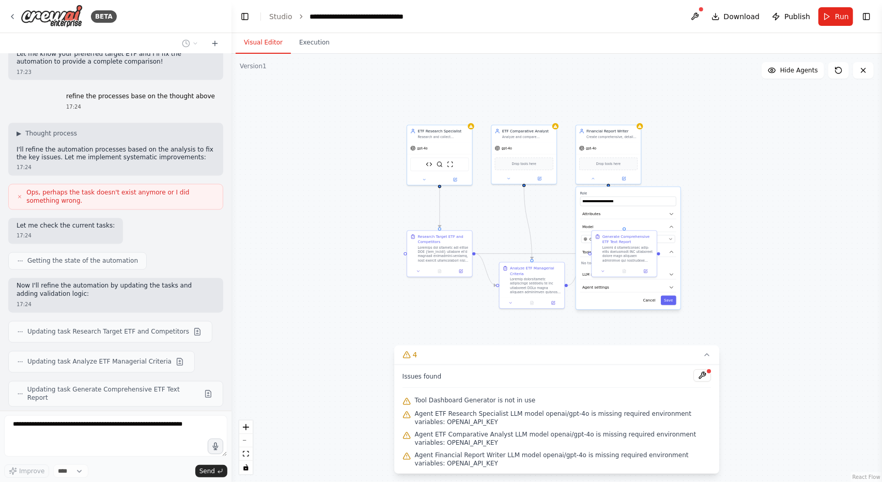
drag, startPoint x: 723, startPoint y: 291, endPoint x: 741, endPoint y: 188, distance: 104.4
click at [741, 188] on div ".deletable-edge-delete-btn { width: 20px; height: 20px; border: 0px solid #ffff…" at bounding box center [557, 268] width 651 height 428
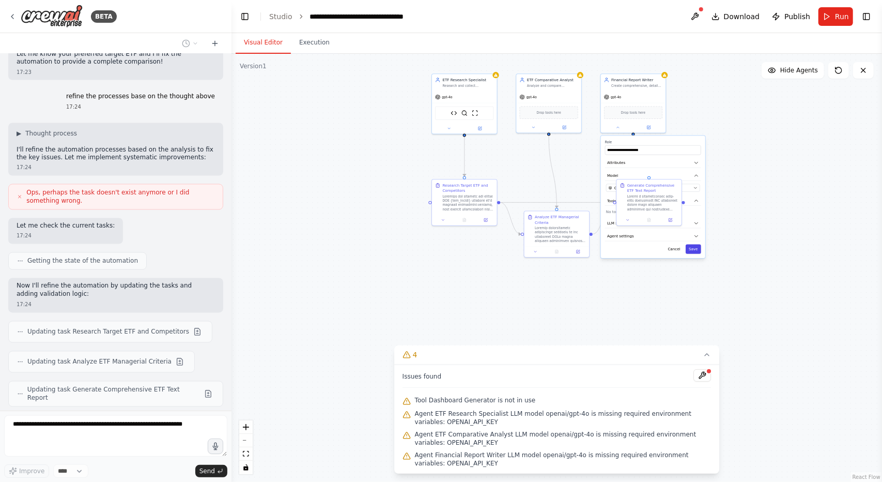
click at [697, 251] on button "Save" at bounding box center [694, 248] width 16 height 9
click at [562, 97] on div "gpt-4o" at bounding box center [548, 95] width 65 height 11
click at [537, 125] on button at bounding box center [534, 126] width 30 height 6
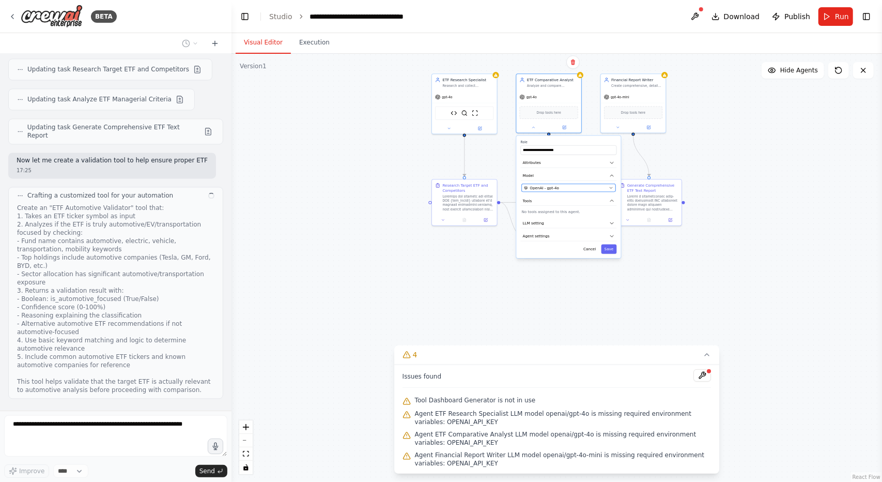
scroll to position [4131, 0]
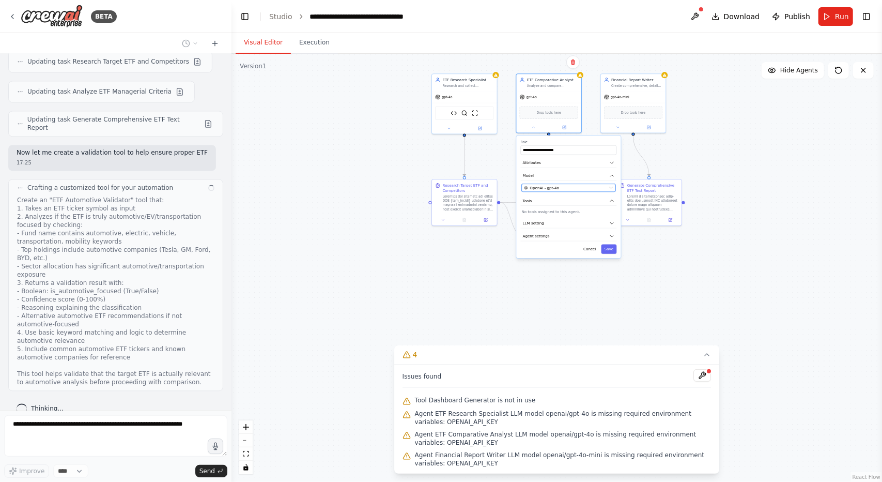
click at [559, 191] on button "OpenAI - gpt-4o" at bounding box center [569, 188] width 94 height 8
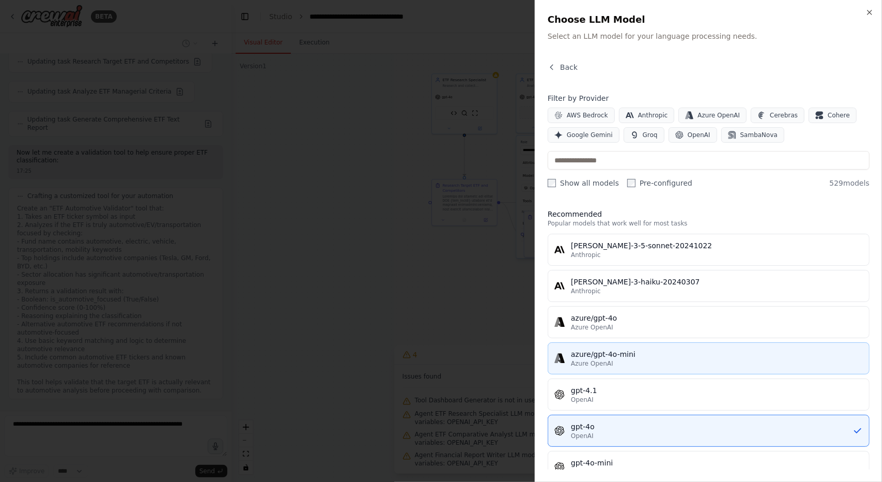
scroll to position [187, 0]
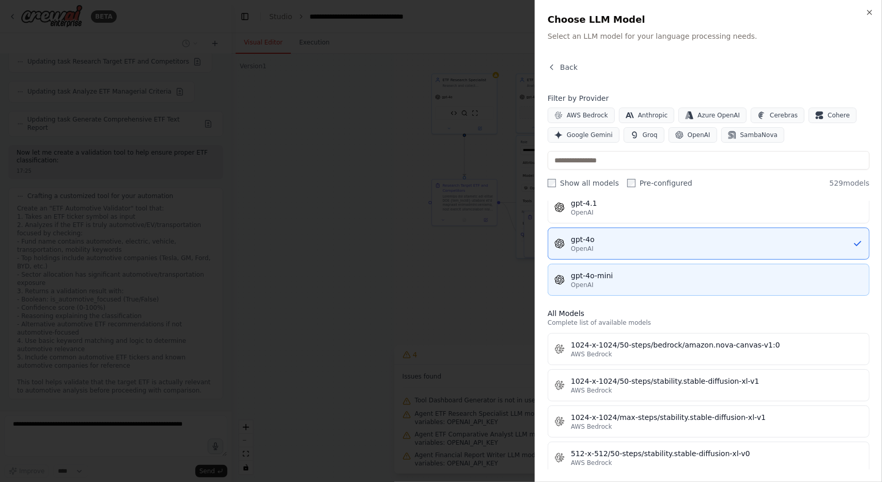
click at [633, 281] on div "OpenAI" at bounding box center [717, 285] width 292 height 8
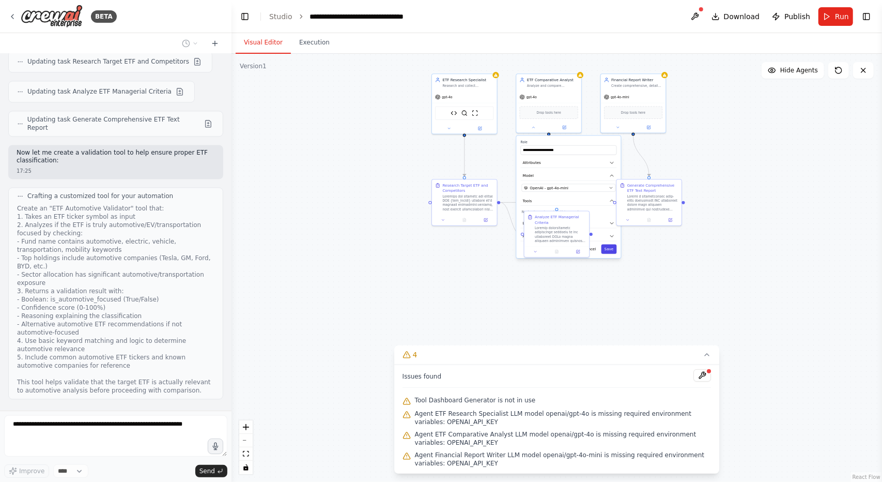
click at [612, 244] on button "Save" at bounding box center [610, 248] width 16 height 9
click at [480, 99] on div "gpt-4o" at bounding box center [464, 95] width 65 height 11
click at [452, 126] on button at bounding box center [449, 127] width 30 height 6
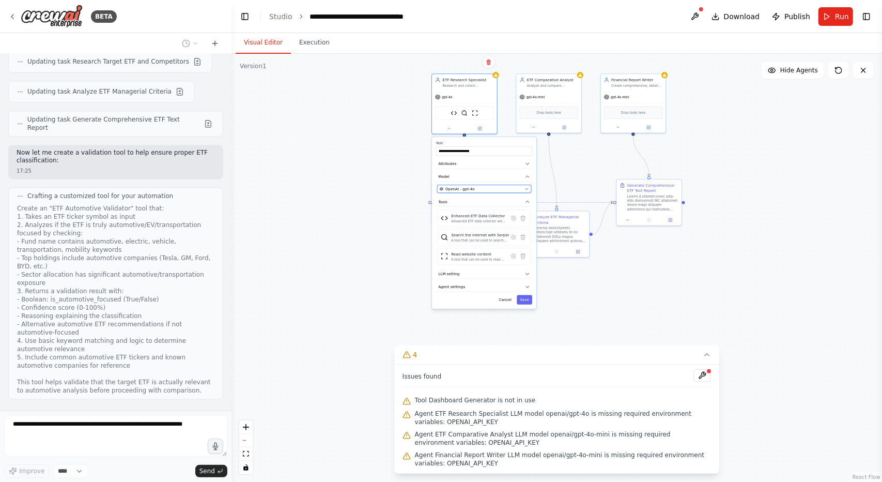
click at [469, 186] on span "OpenAI - gpt-4o" at bounding box center [460, 188] width 29 height 5
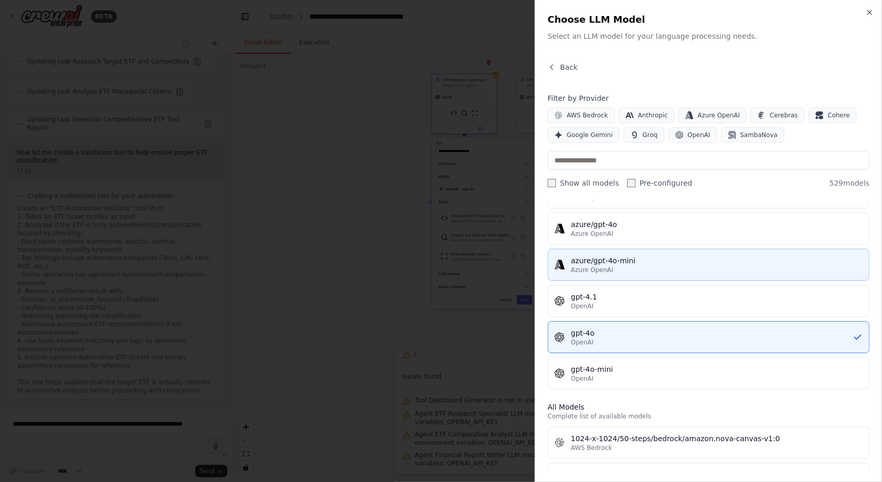
scroll to position [94, 0]
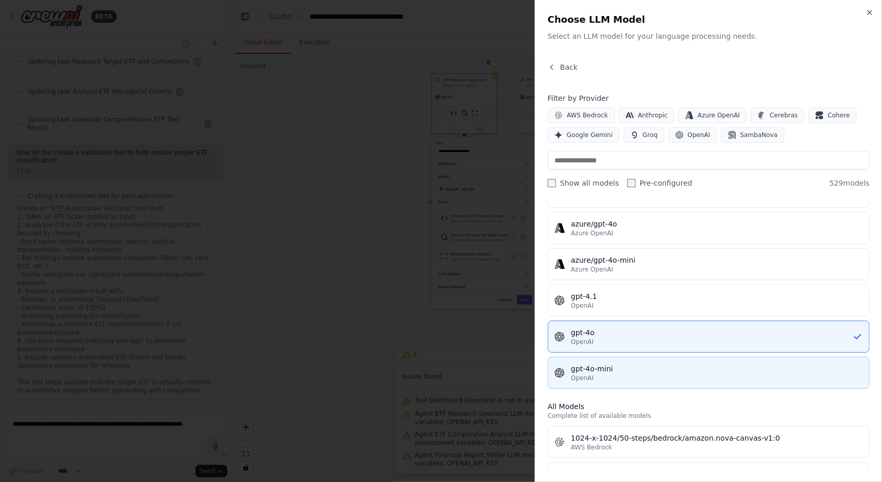
click at [673, 368] on div "gpt-4o-mini" at bounding box center [717, 368] width 292 height 10
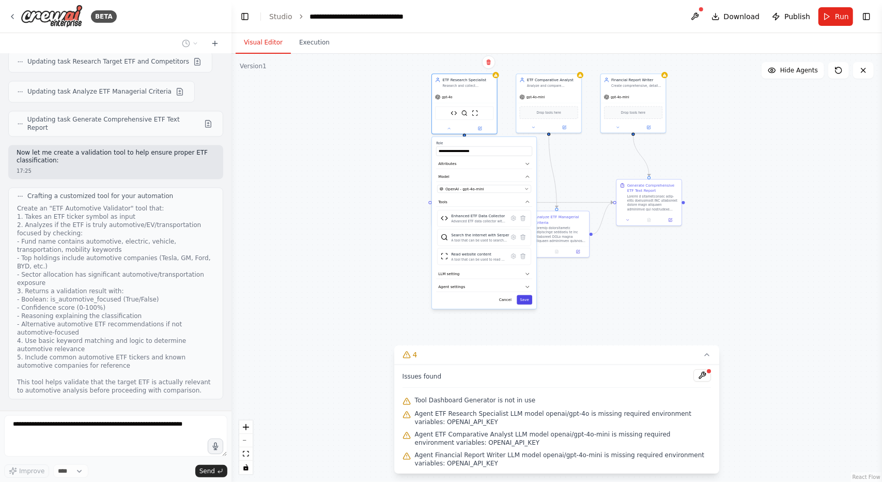
click at [527, 301] on button "Save" at bounding box center [525, 299] width 16 height 9
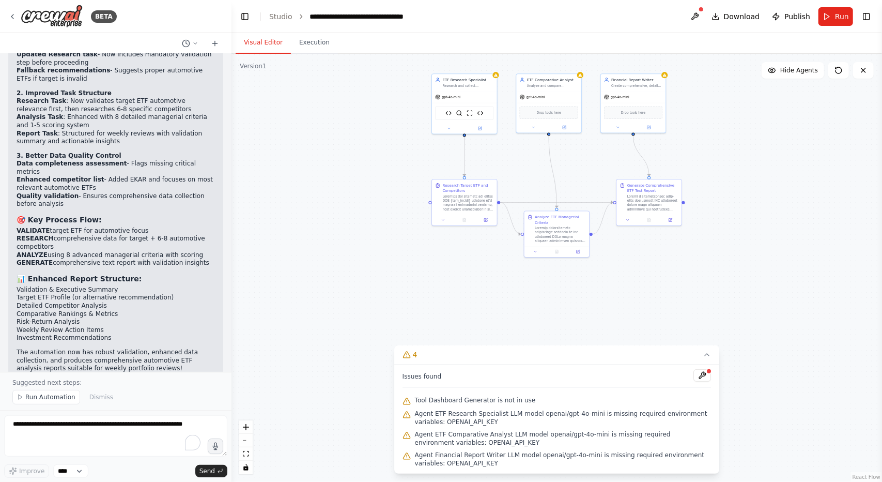
scroll to position [4788, 0]
